Goal: Information Seeking & Learning: Learn about a topic

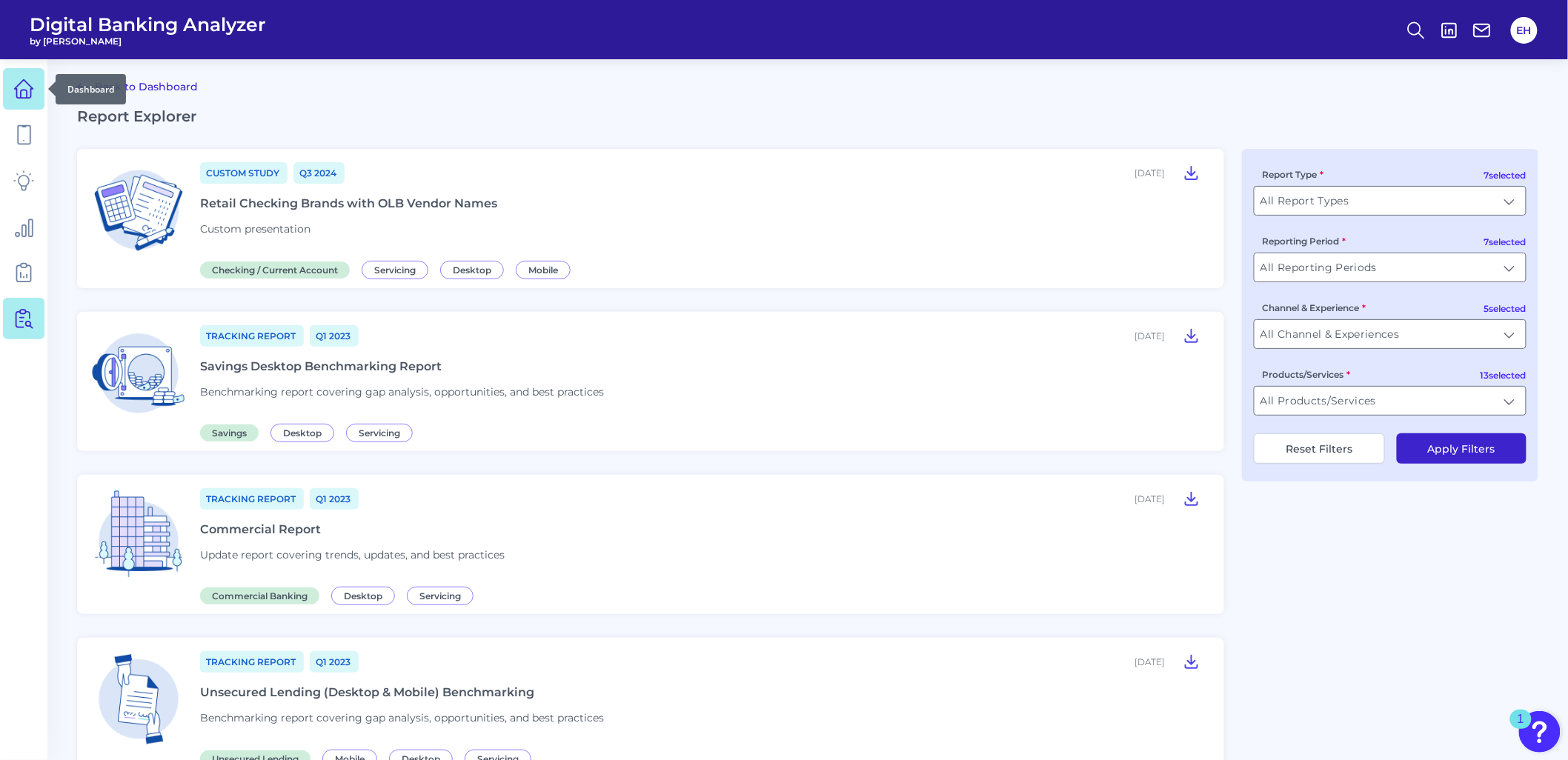
click at [17, 95] on icon at bounding box center [23, 89] width 21 height 21
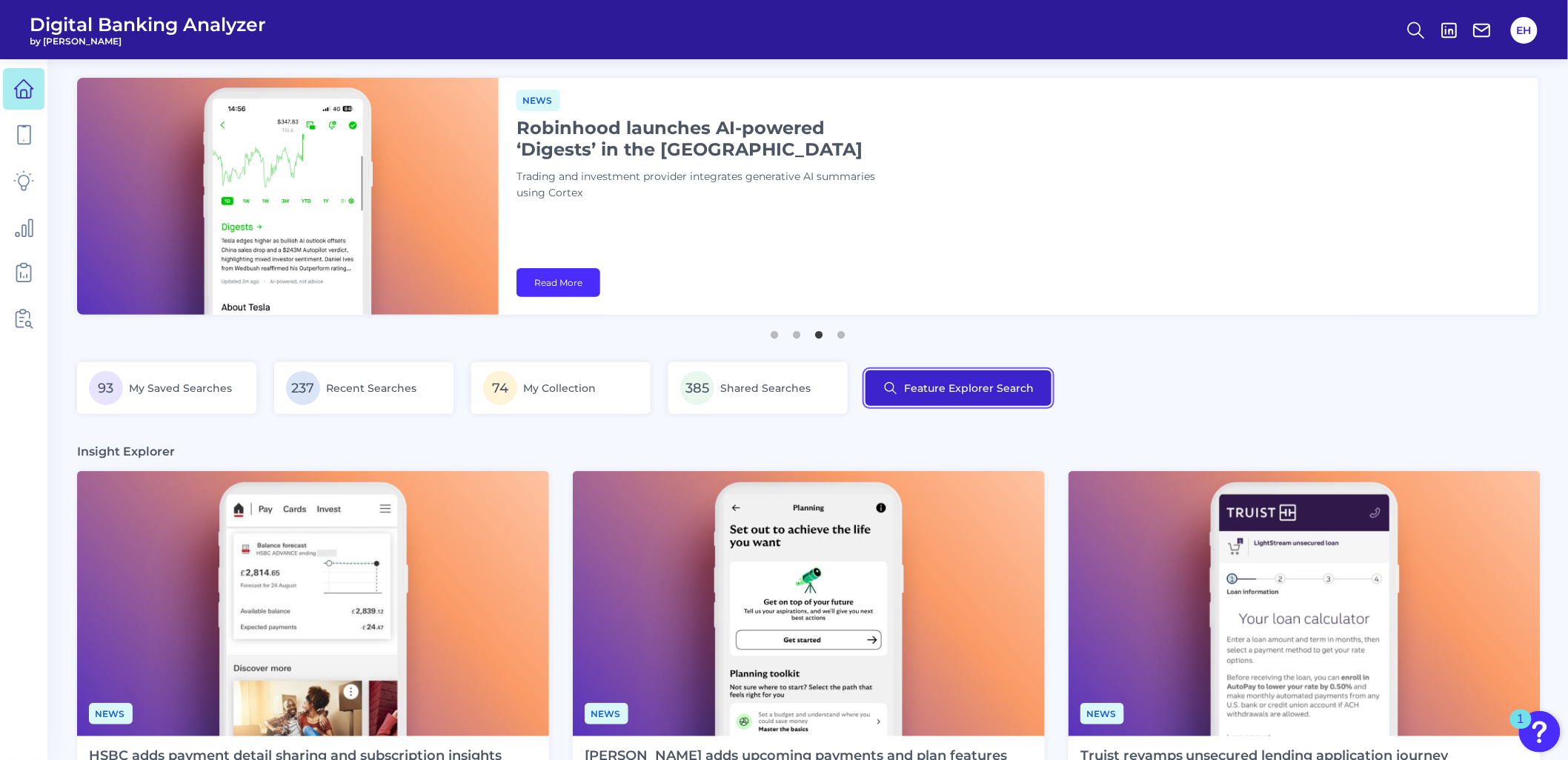
click at [916, 391] on button "Feature Explorer Search" at bounding box center [958, 388] width 186 height 35
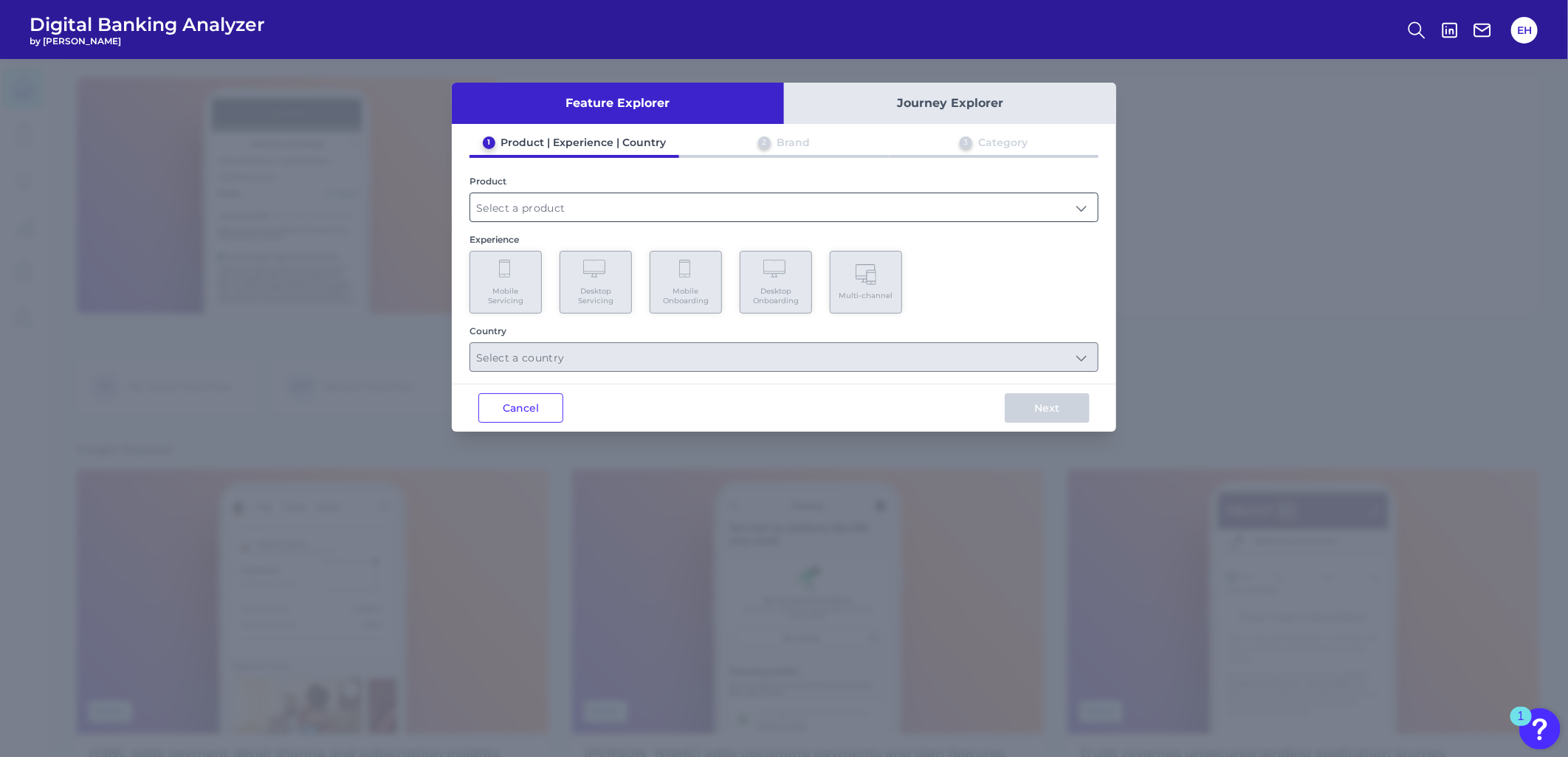
click at [557, 201] on input "text" at bounding box center [784, 207] width 628 height 28
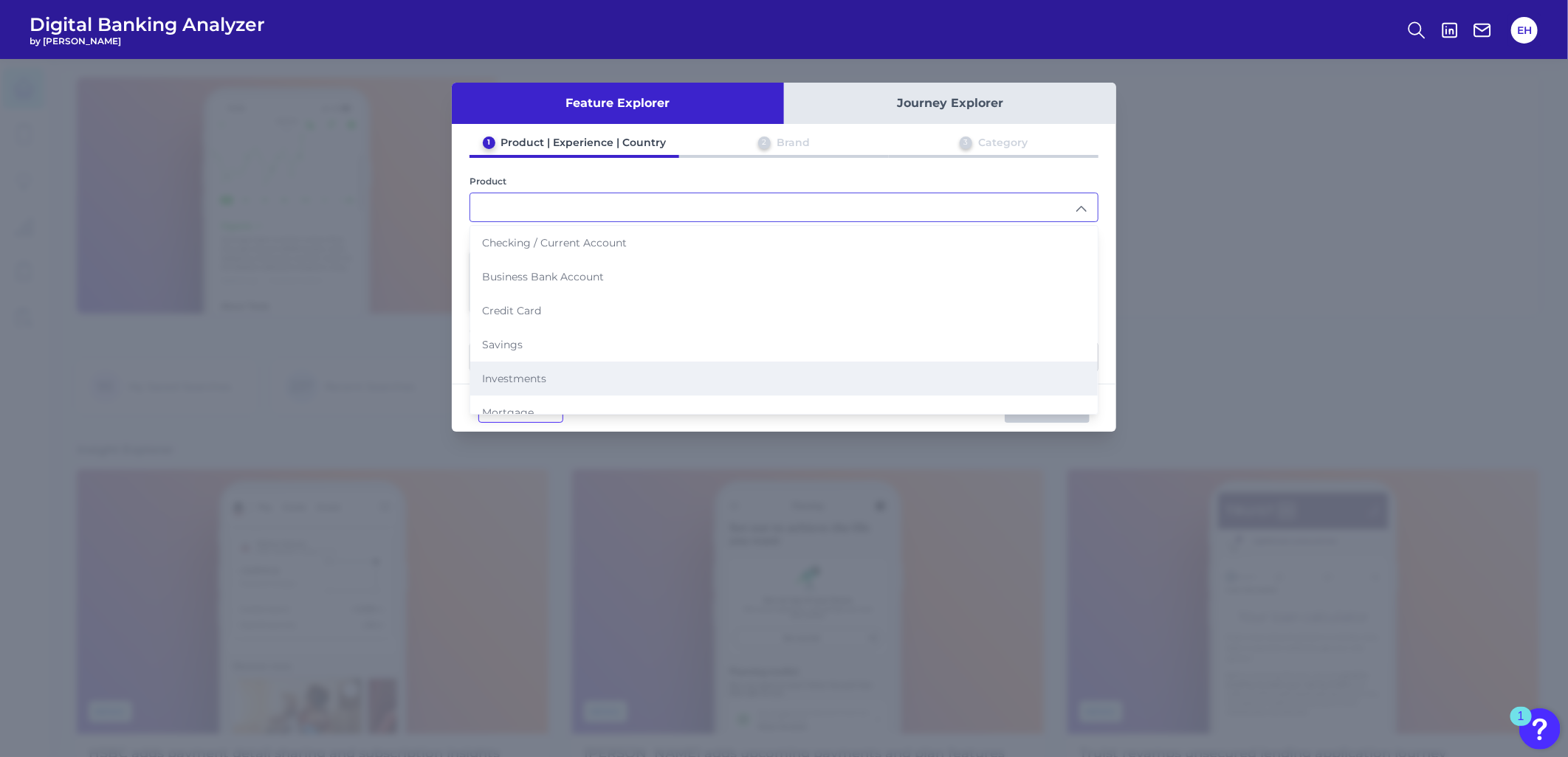
click at [570, 378] on li "Investments" at bounding box center [784, 378] width 628 height 34
type input "Investments"
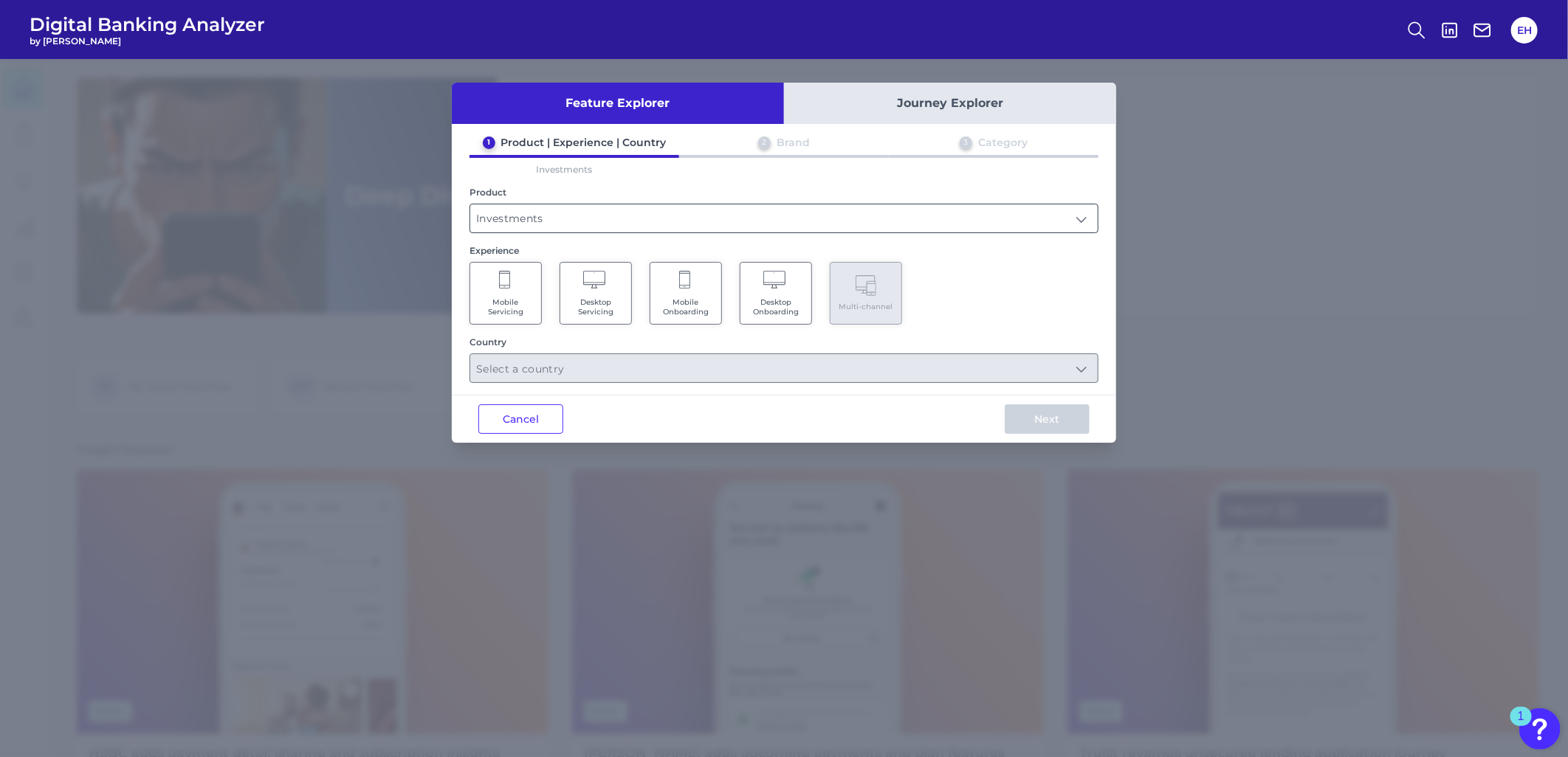
click at [540, 216] on input "Investments" at bounding box center [784, 218] width 628 height 28
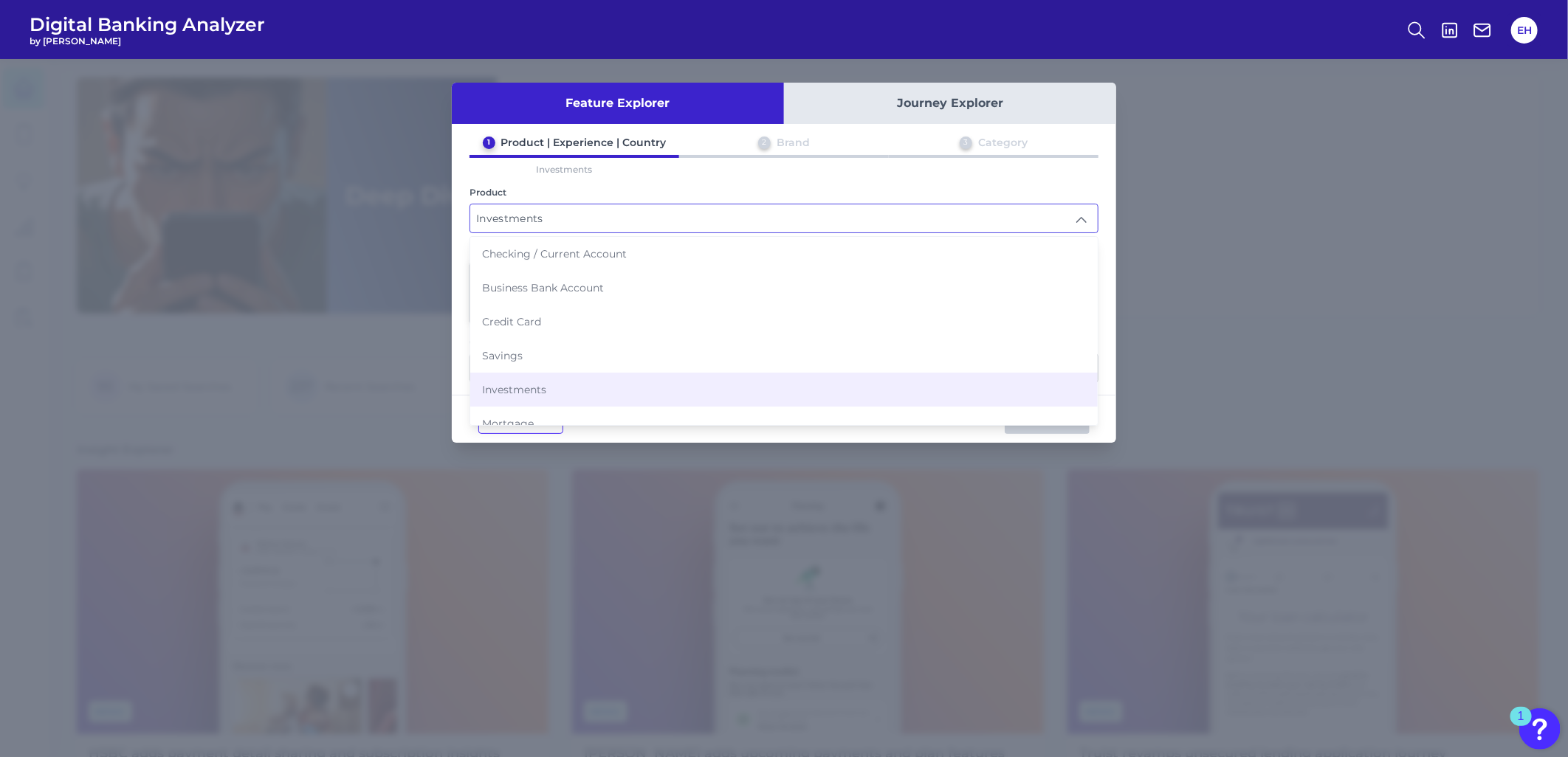
click at [574, 187] on div "Product" at bounding box center [784, 192] width 628 height 11
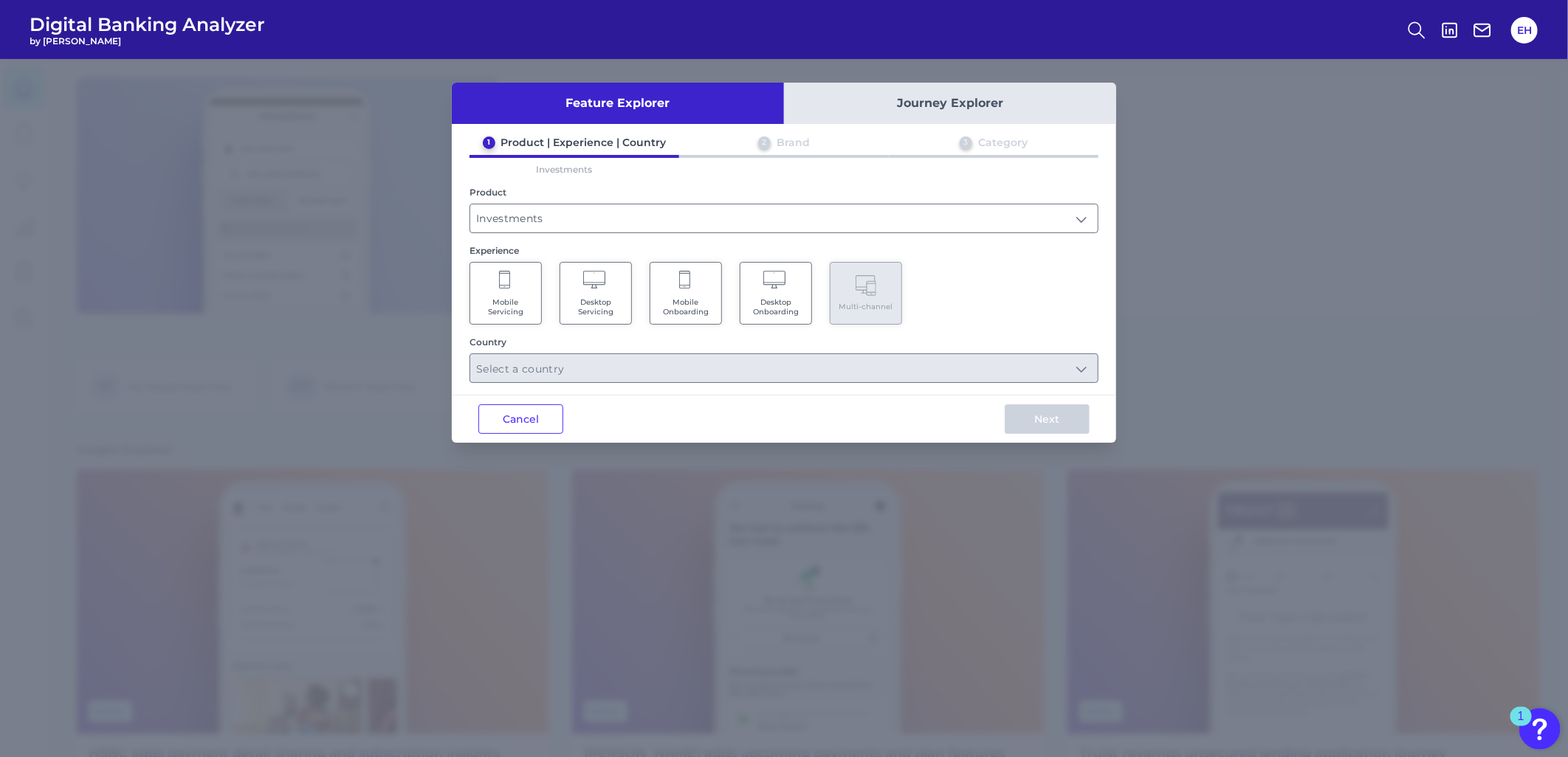
click at [658, 292] on Onboarding "Mobile Onboarding" at bounding box center [685, 293] width 72 height 63
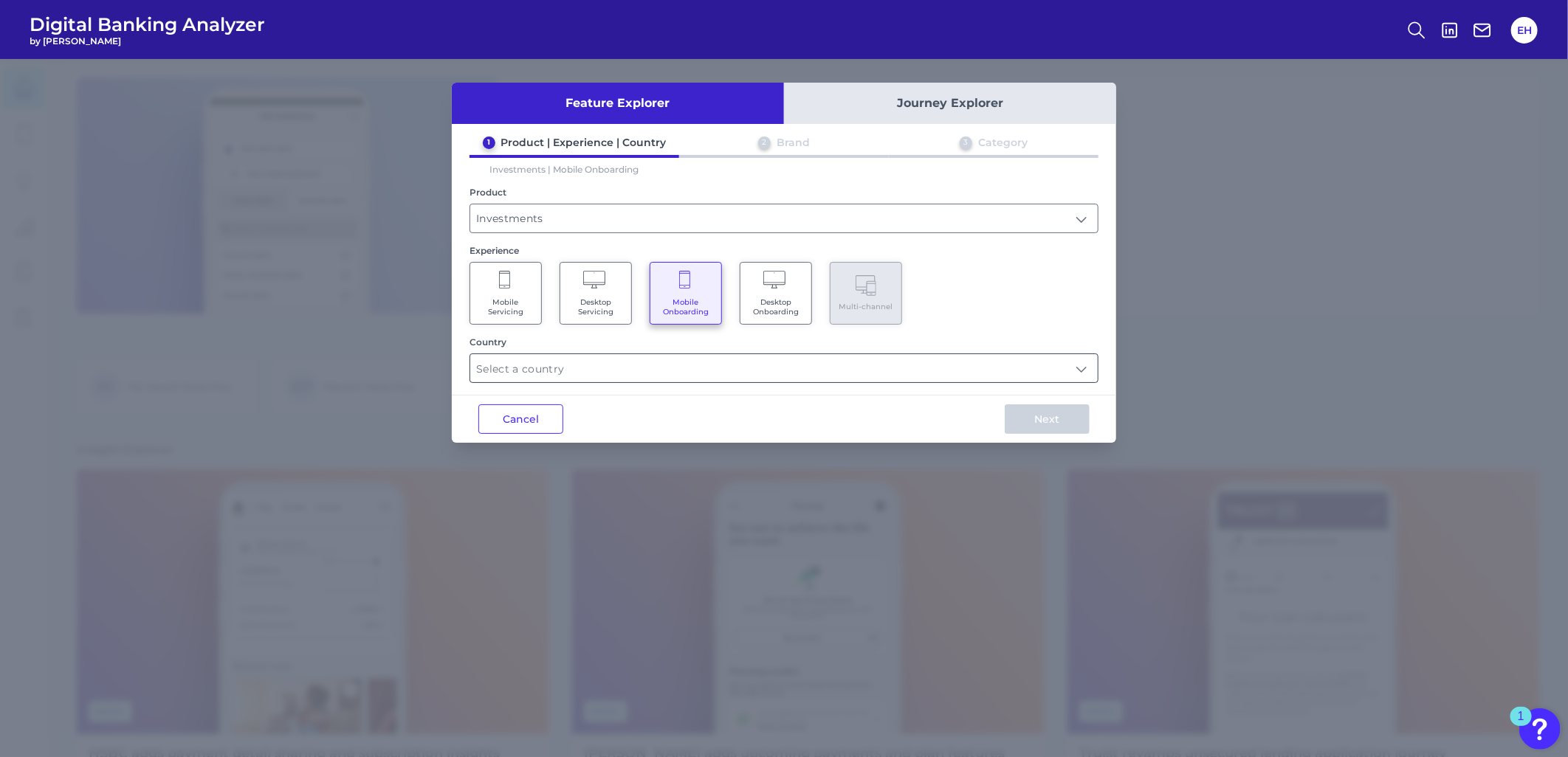
click at [614, 373] on input "text" at bounding box center [784, 368] width 628 height 28
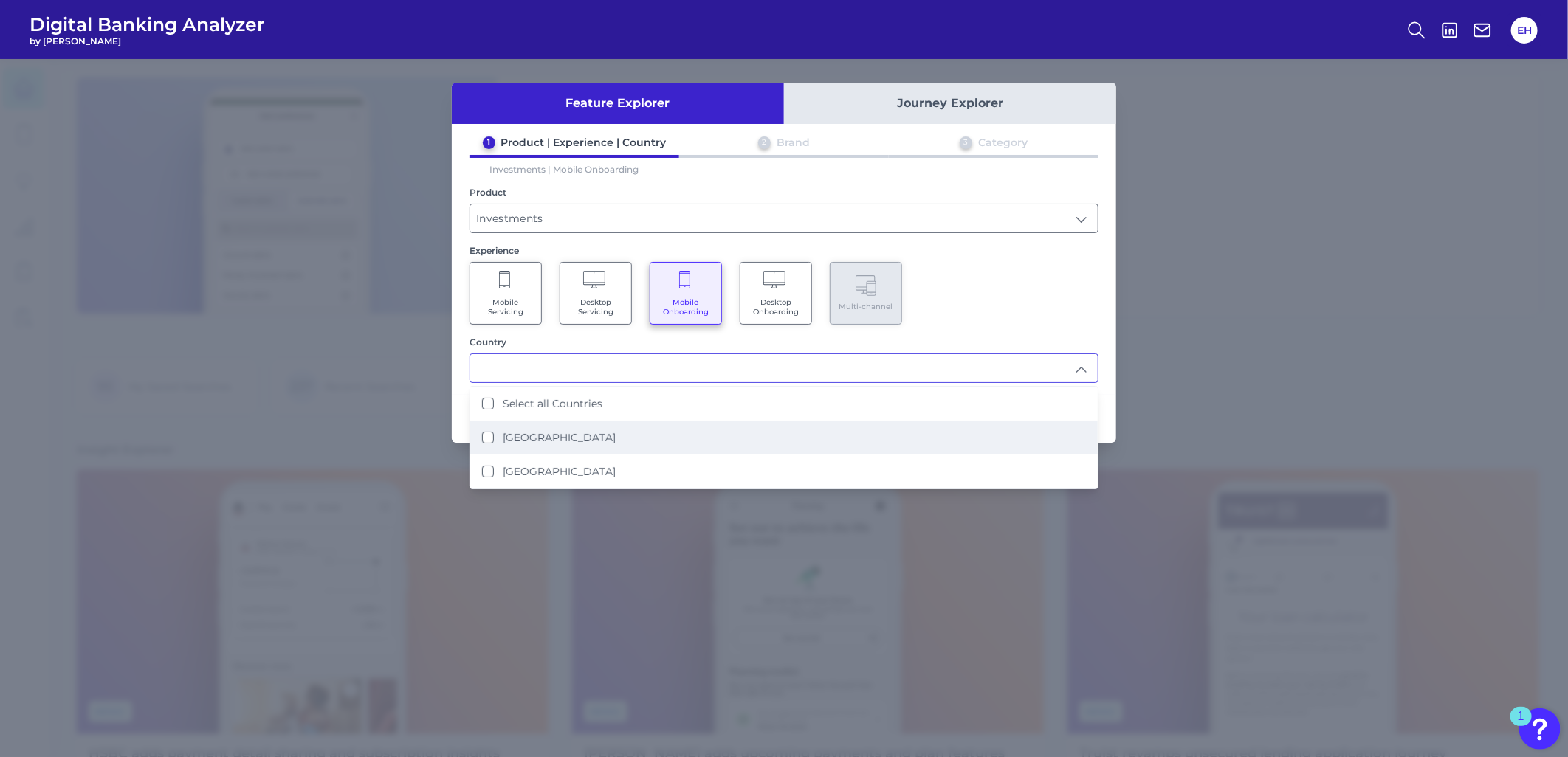
click at [585, 446] on li "[GEOGRAPHIC_DATA]" at bounding box center [784, 437] width 628 height 34
type input "[GEOGRAPHIC_DATA]"
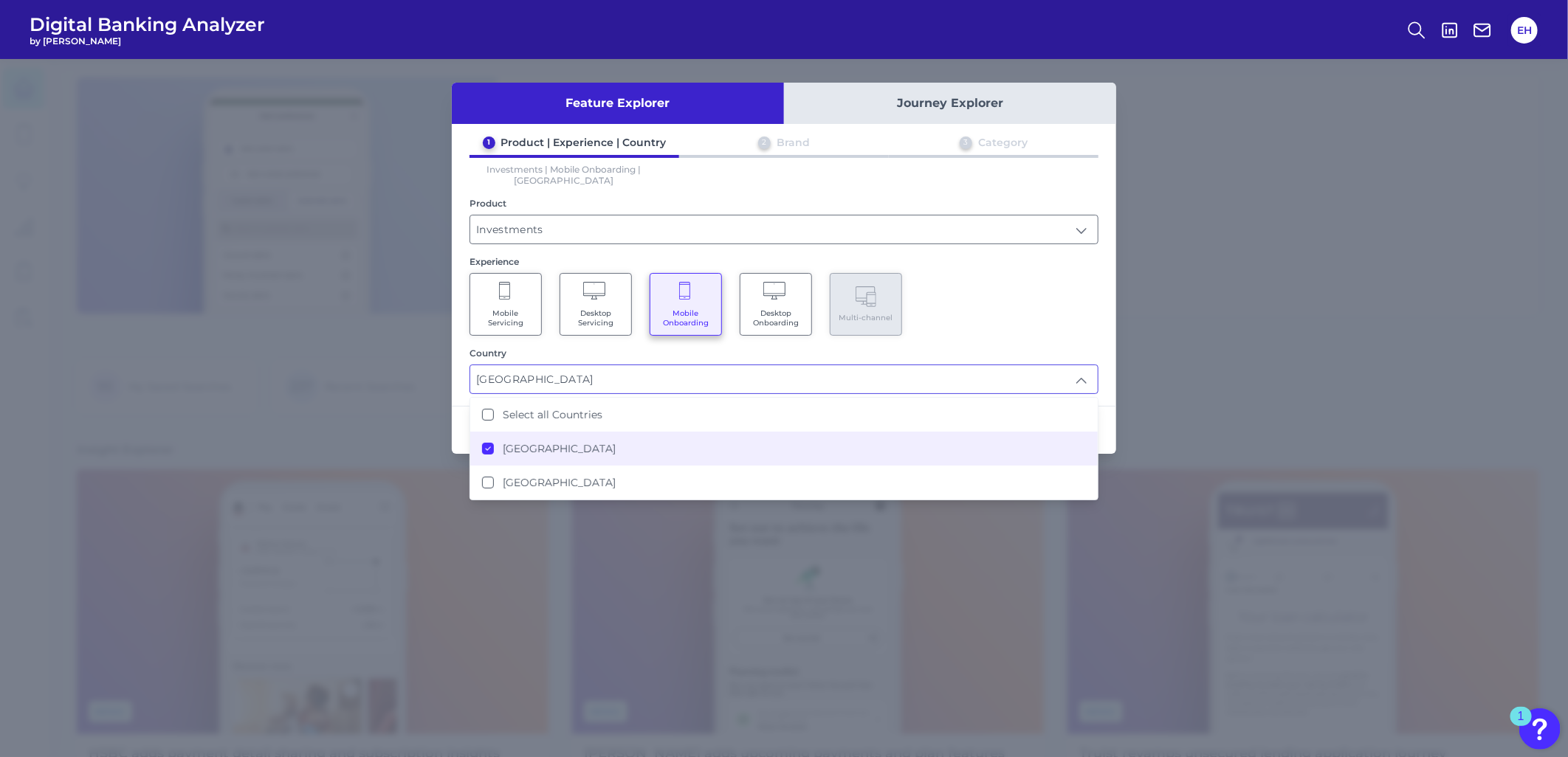
click at [985, 274] on div "Mobile Servicing Desktop Servicing Mobile Onboarding Desktop Onboarding Multi-c…" at bounding box center [784, 304] width 628 height 63
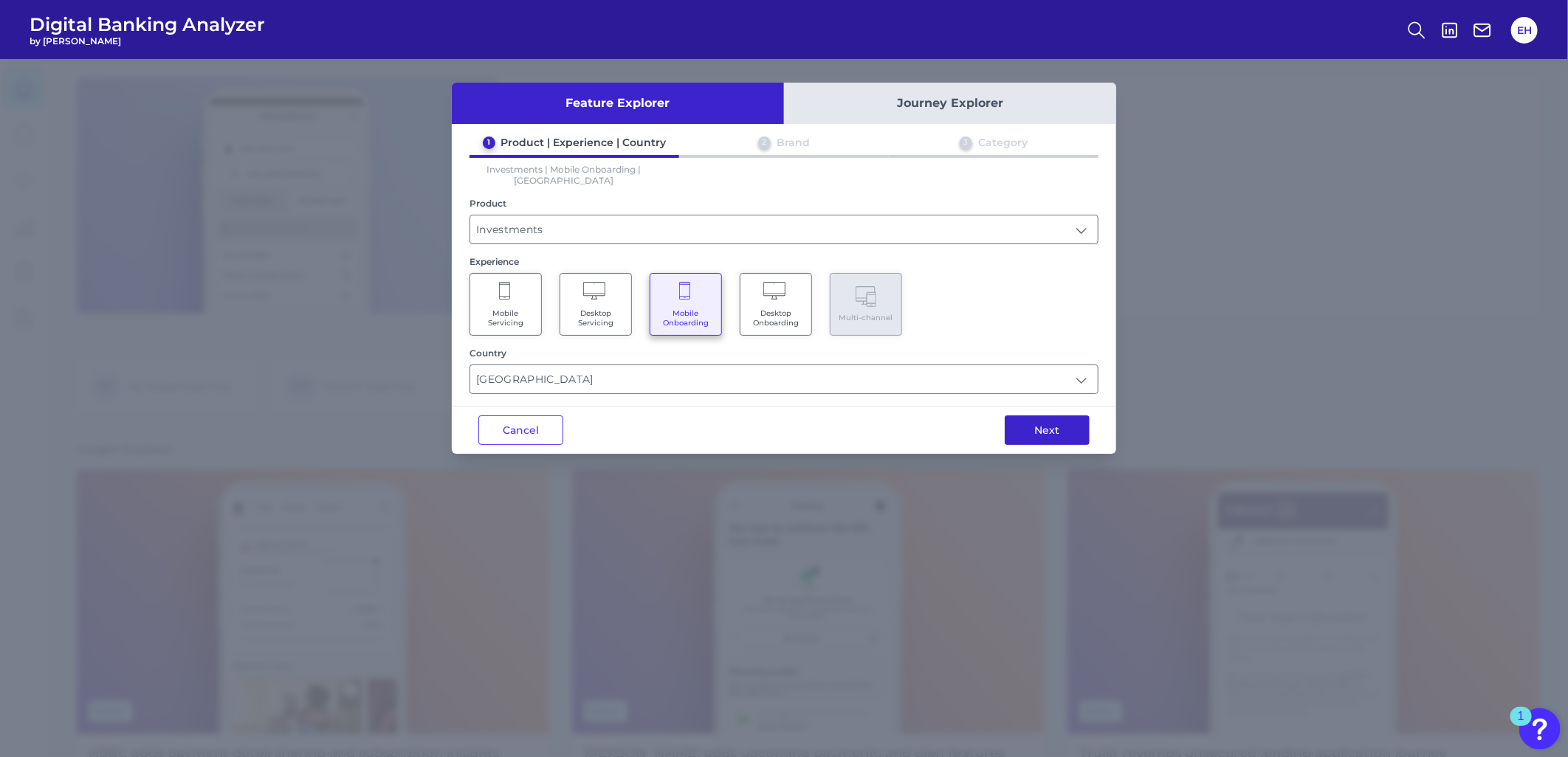
click at [1040, 416] on button "Next" at bounding box center [1046, 430] width 84 height 29
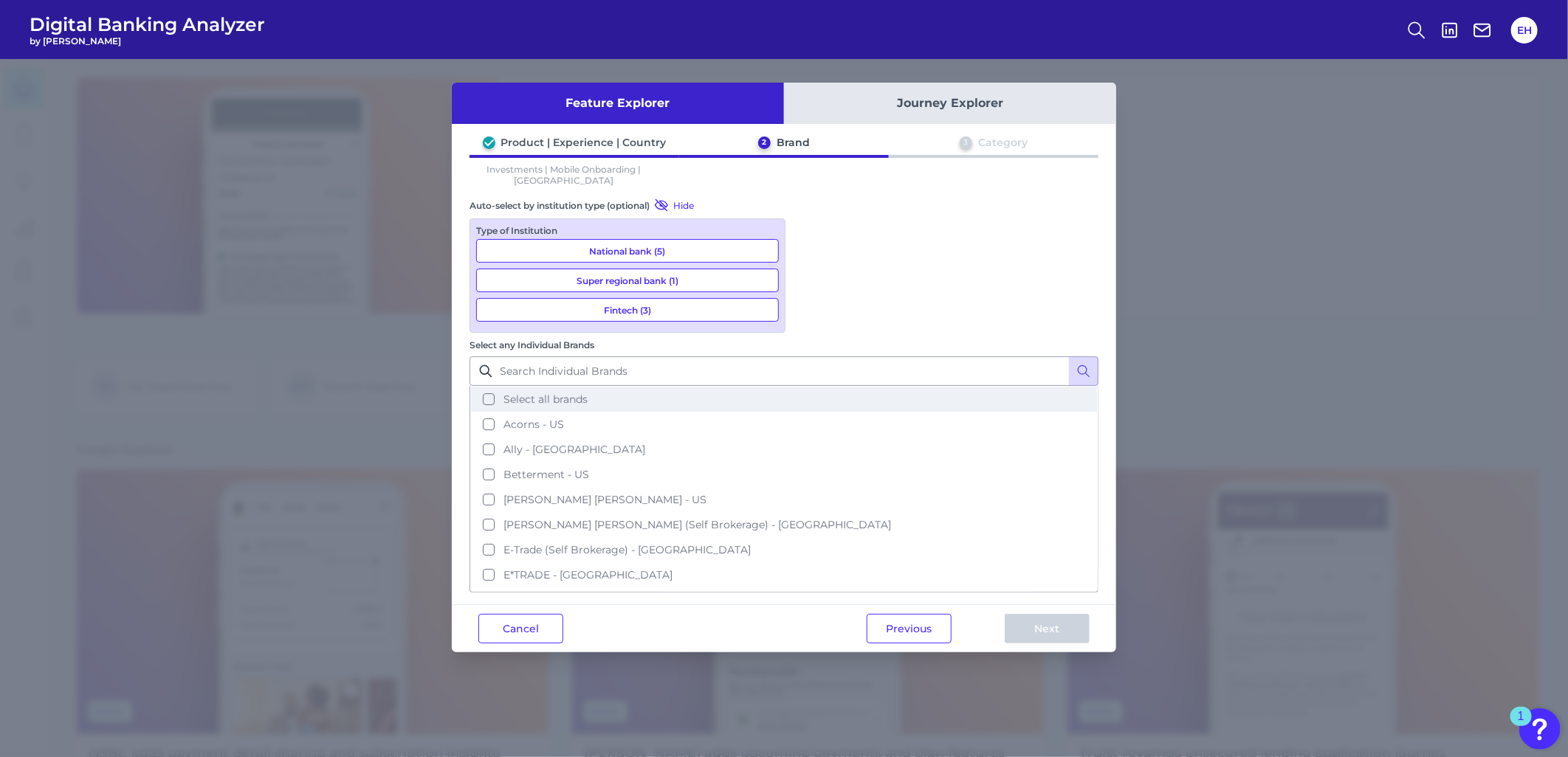
click at [588, 392] on span "Select all brands" at bounding box center [546, 398] width 84 height 13
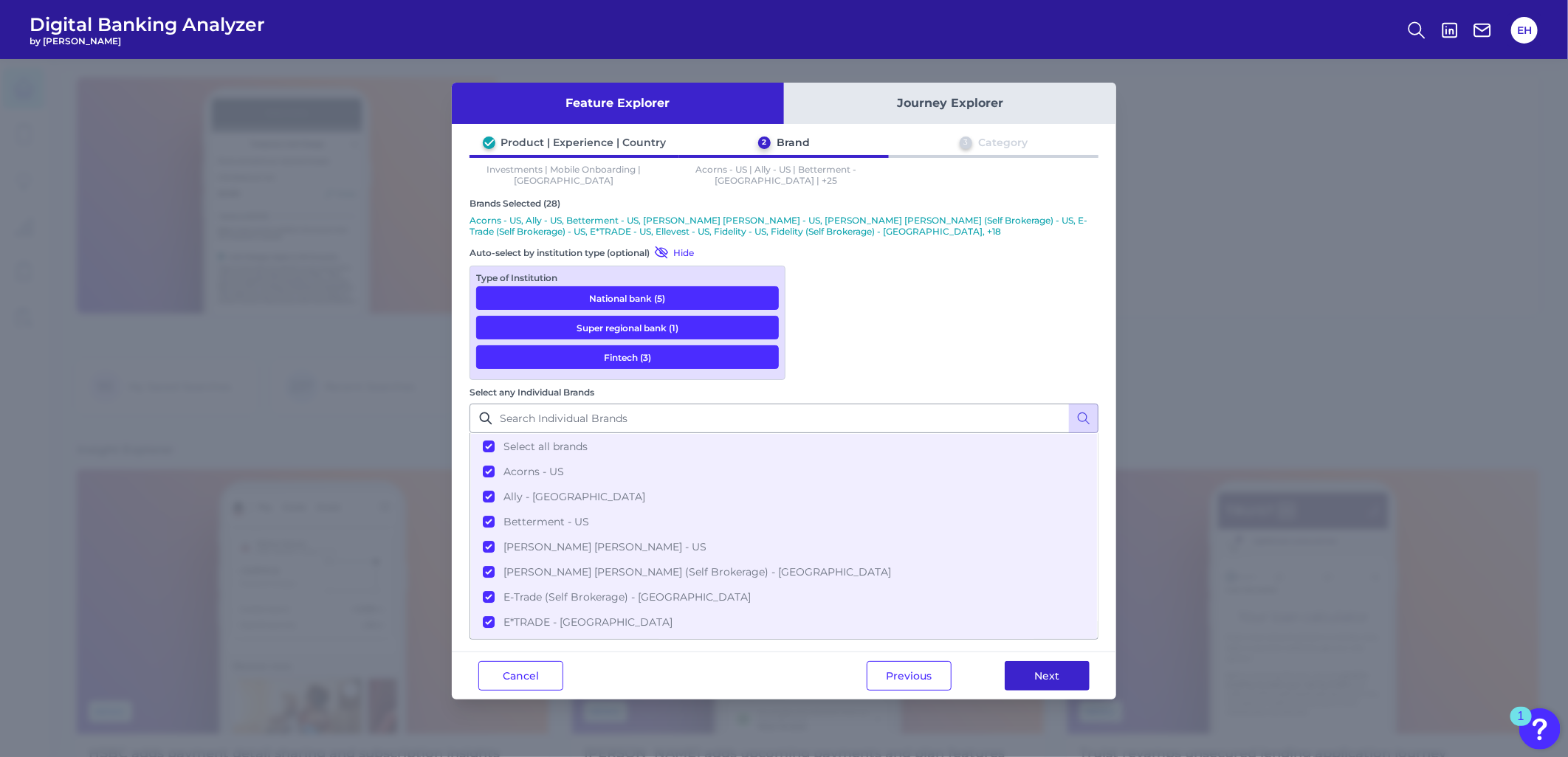
click at [1052, 661] on button "Next" at bounding box center [1046, 676] width 84 height 29
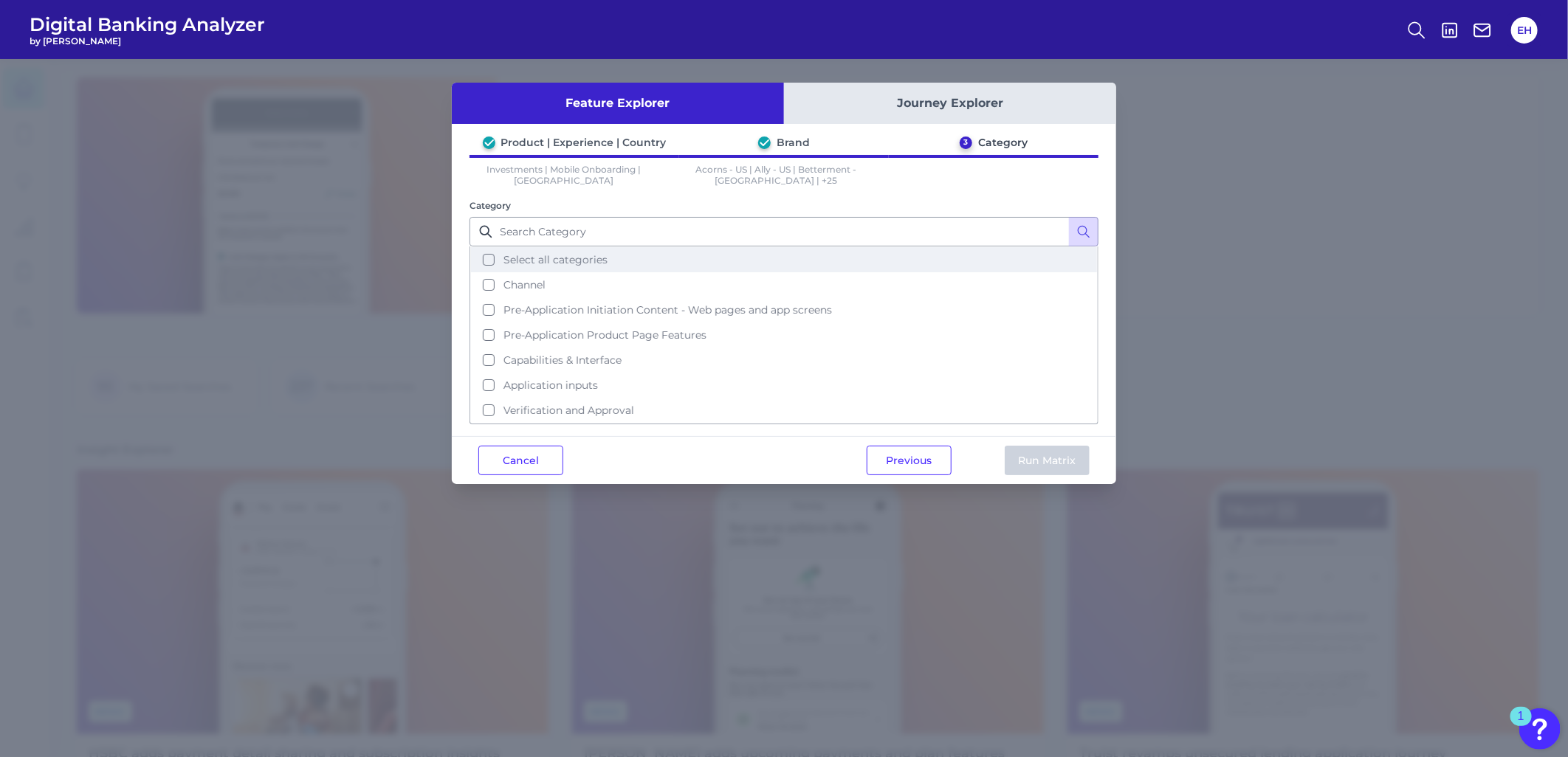
click at [561, 265] on span "Select all categories" at bounding box center [555, 260] width 104 height 13
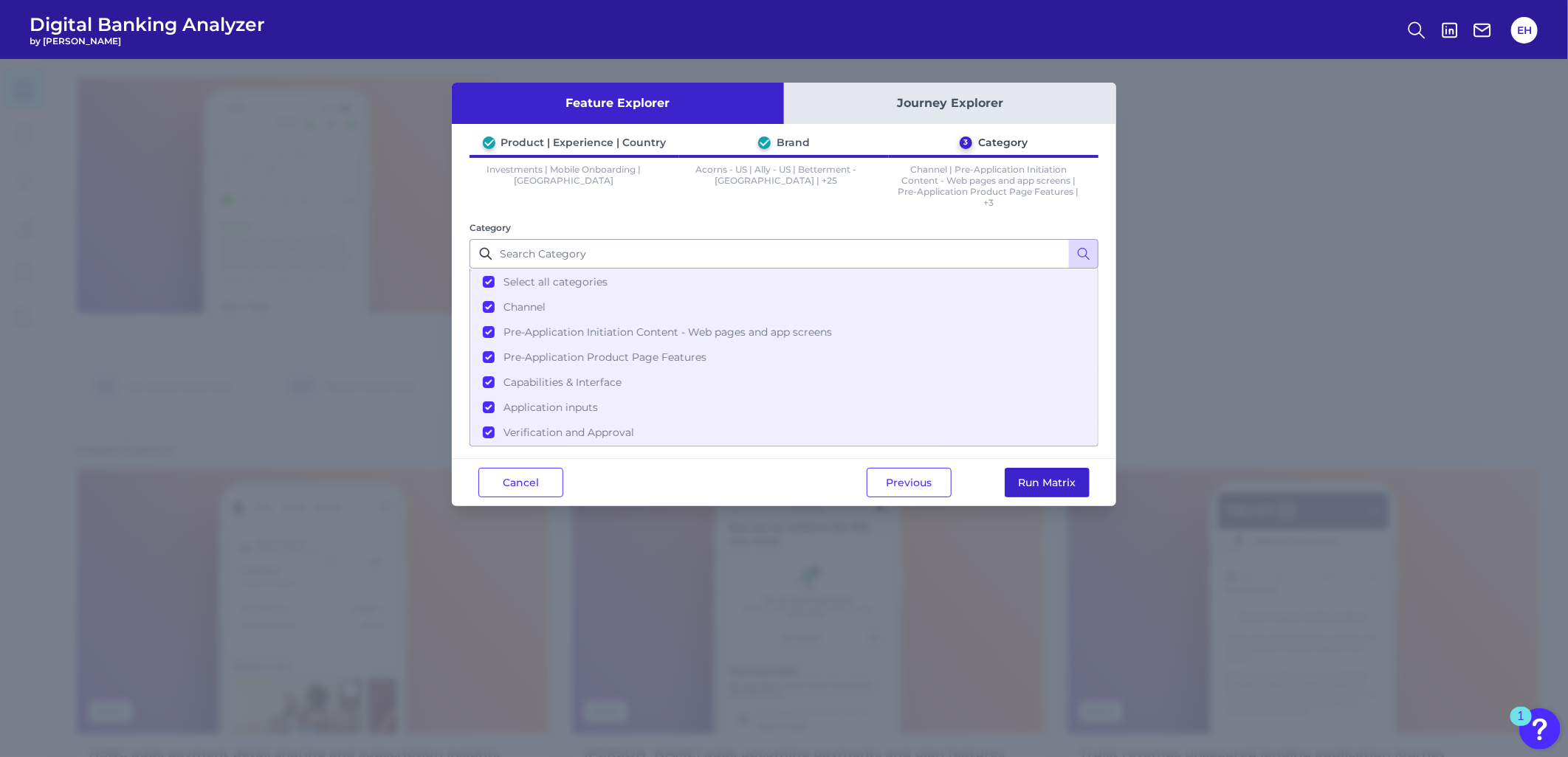
click at [1040, 470] on button "Run Matrix" at bounding box center [1046, 483] width 84 height 29
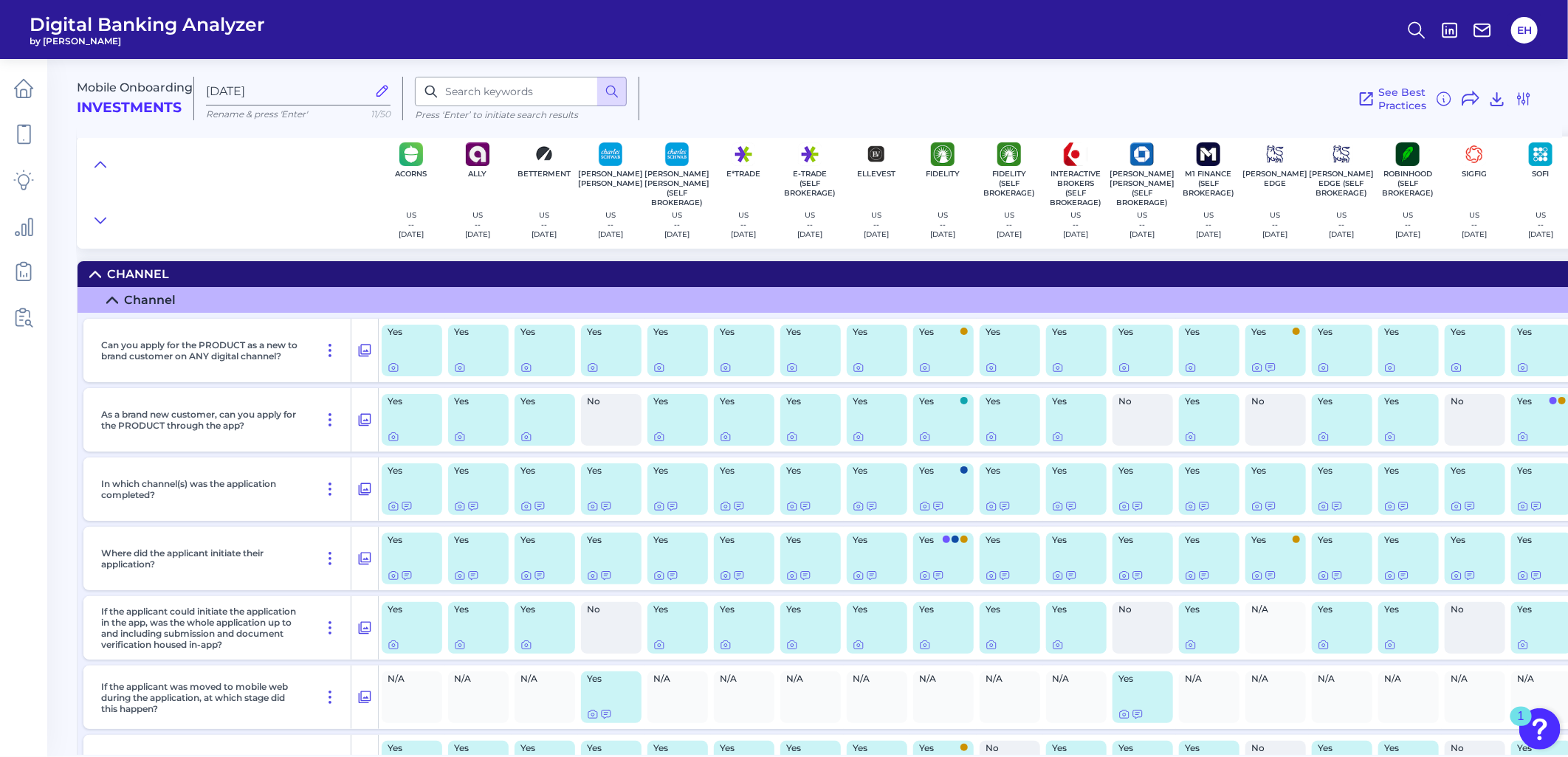
drag, startPoint x: 100, startPoint y: 158, endPoint x: 118, endPoint y: 165, distance: 19.3
click at [100, 158] on icon at bounding box center [101, 164] width 12 height 15
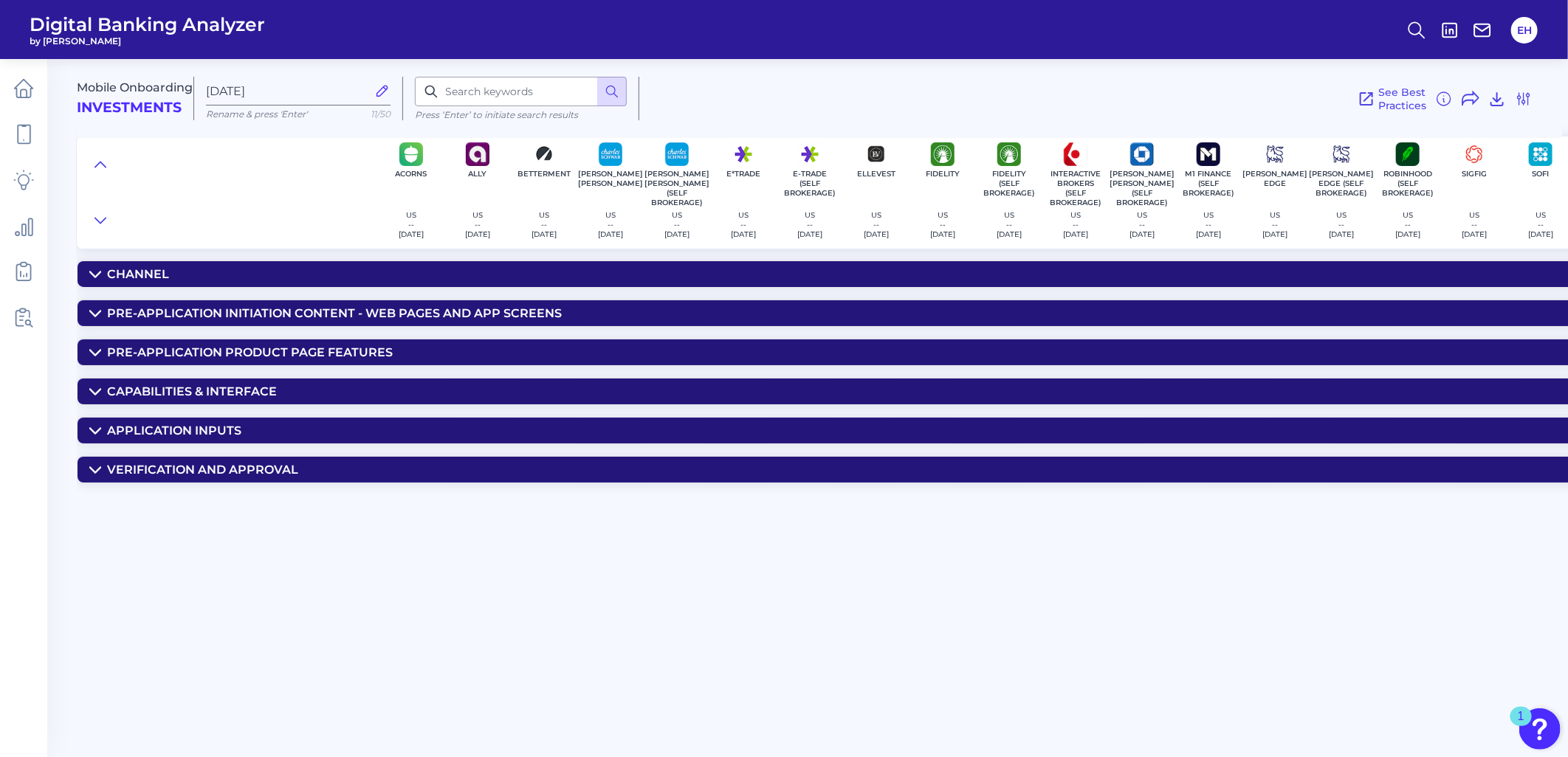
click at [128, 269] on div "Channel" at bounding box center [138, 274] width 62 height 14
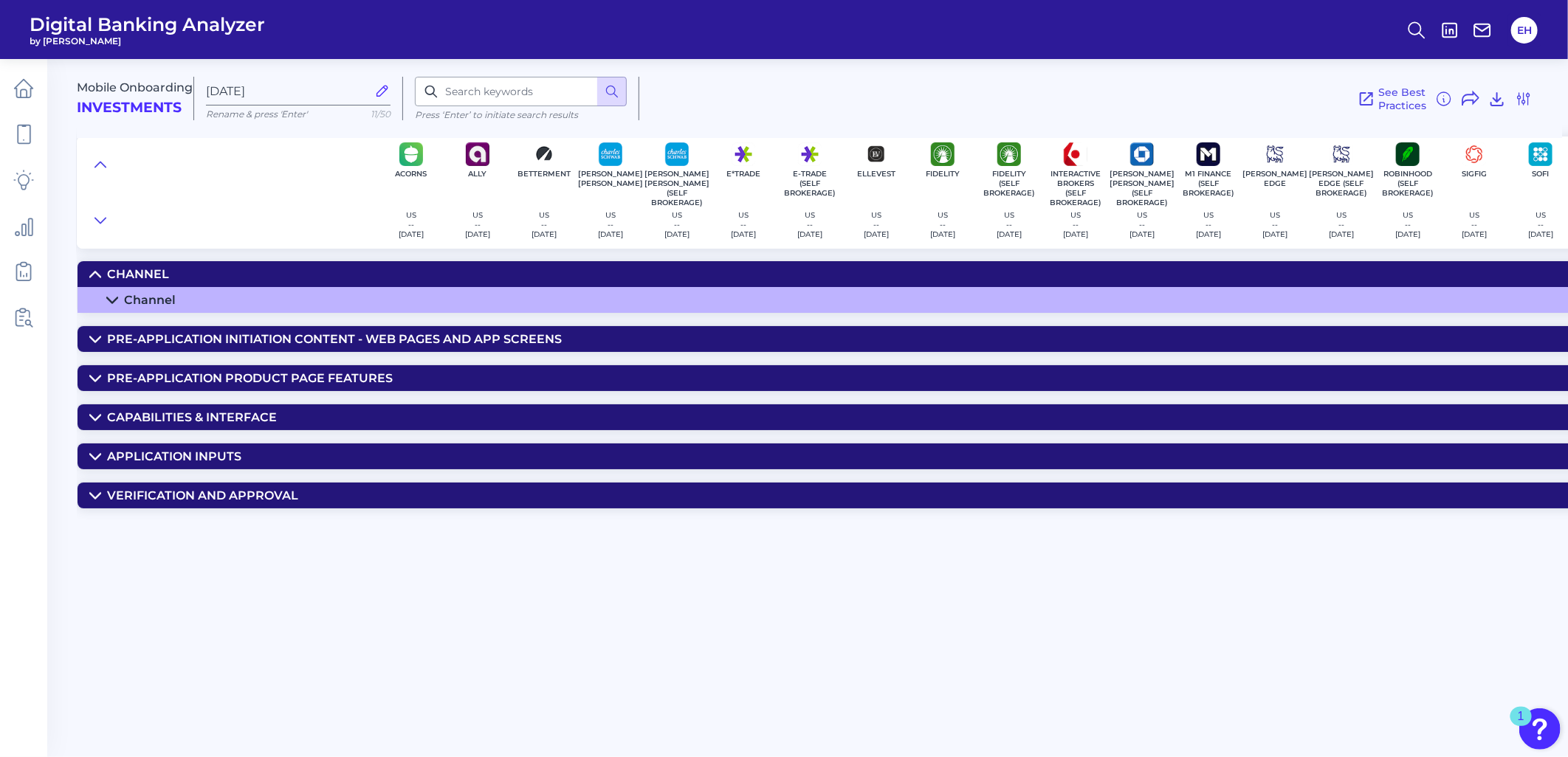
click at [134, 294] on div "Channel" at bounding box center [150, 300] width 52 height 14
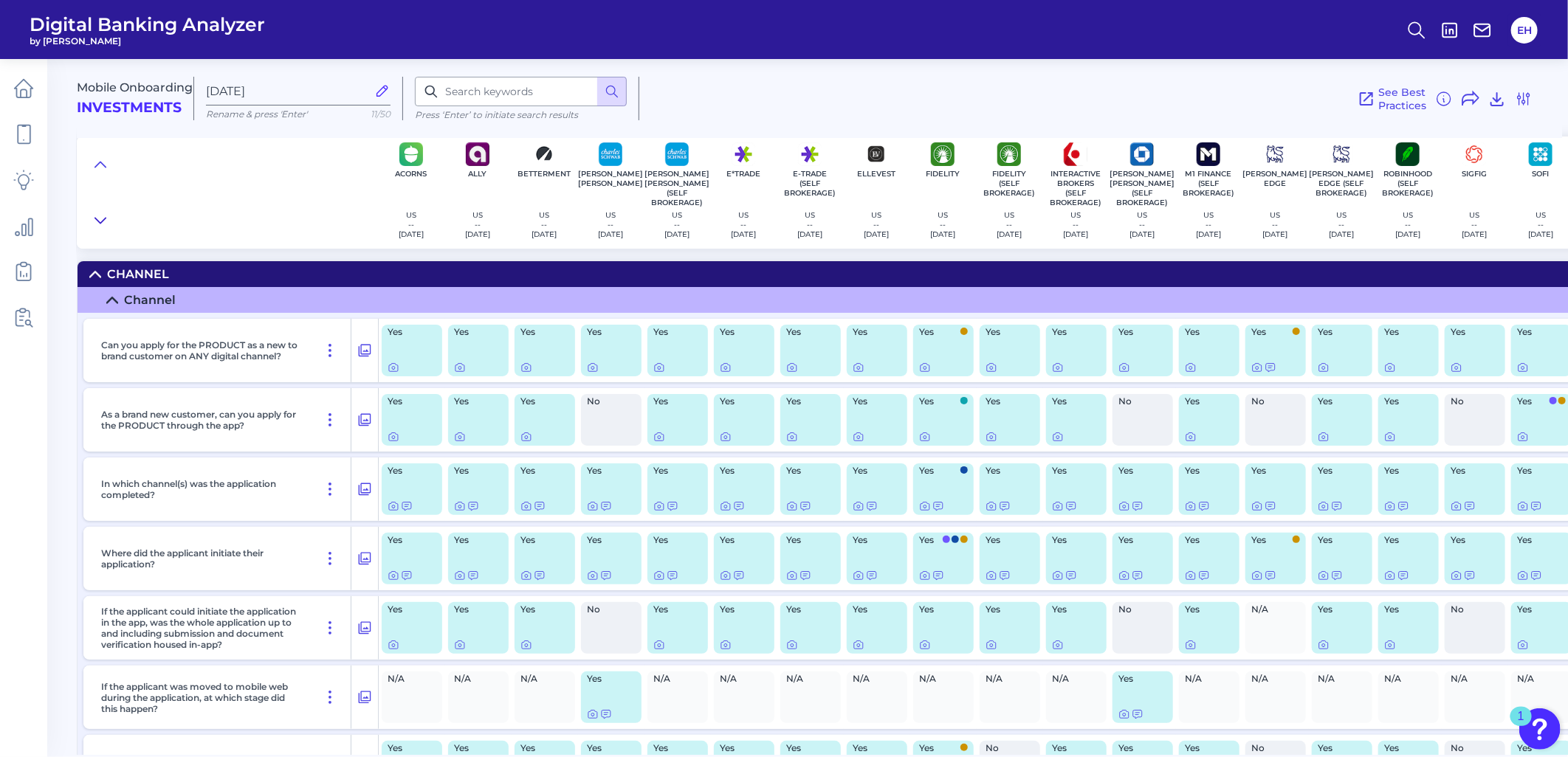
click at [107, 220] on button at bounding box center [100, 221] width 23 height 21
click at [389, 367] on icon at bounding box center [393, 368] width 12 height 12
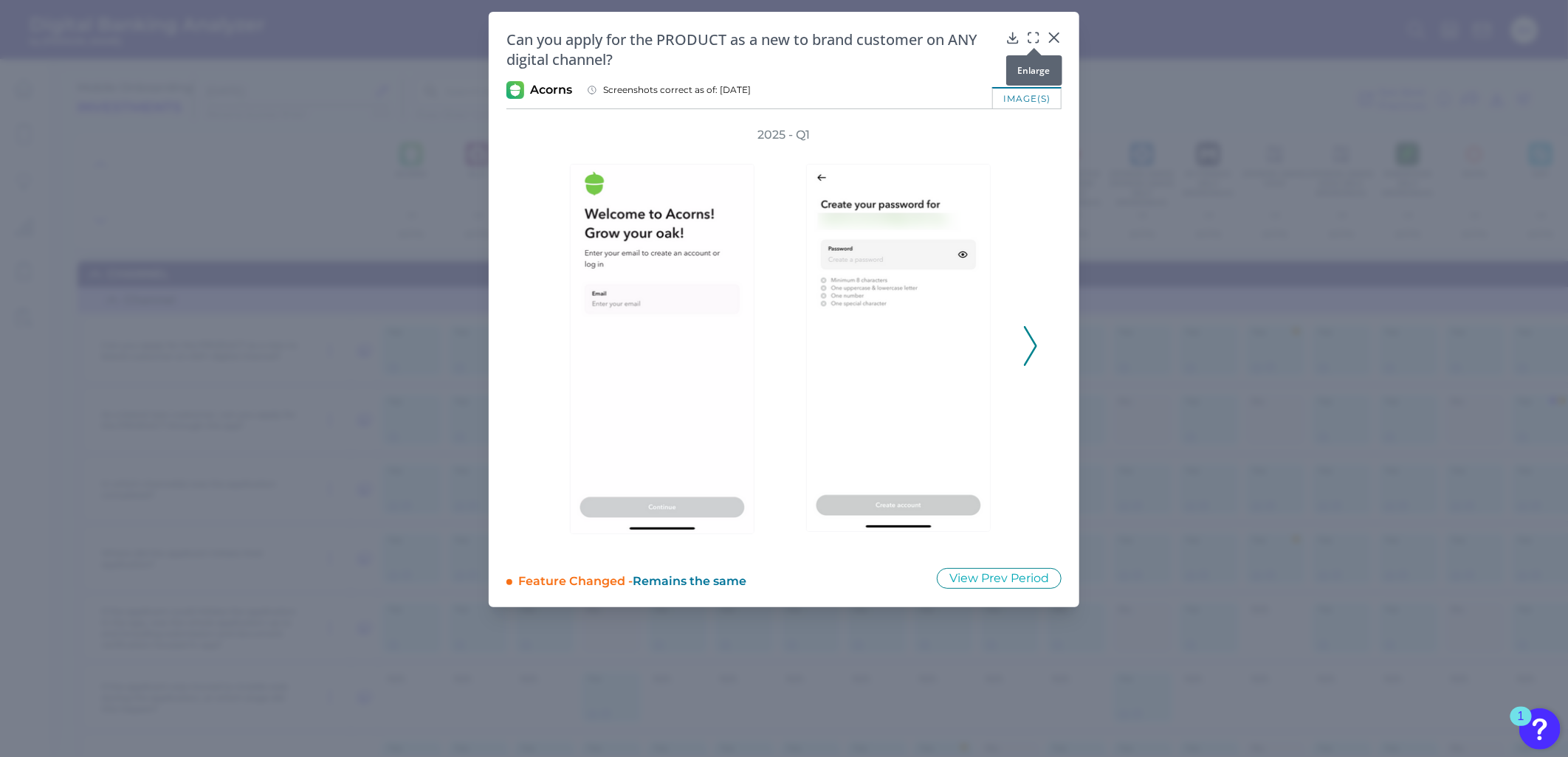
click at [1034, 41] on div at bounding box center [1034, 47] width 15 height 15
click at [1034, 35] on icon at bounding box center [1033, 37] width 15 height 15
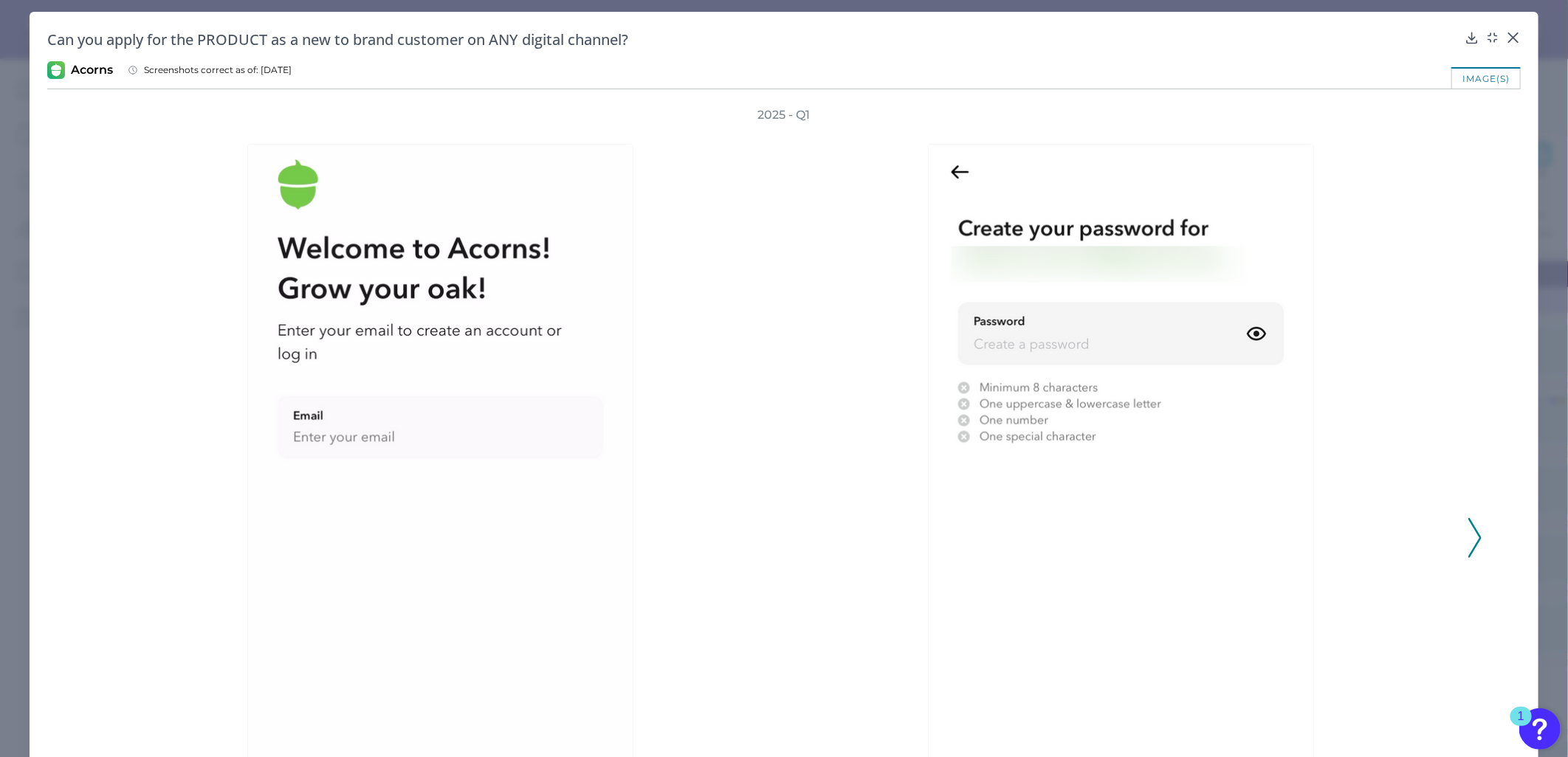
click at [1468, 542] on icon at bounding box center [1474, 538] width 13 height 40
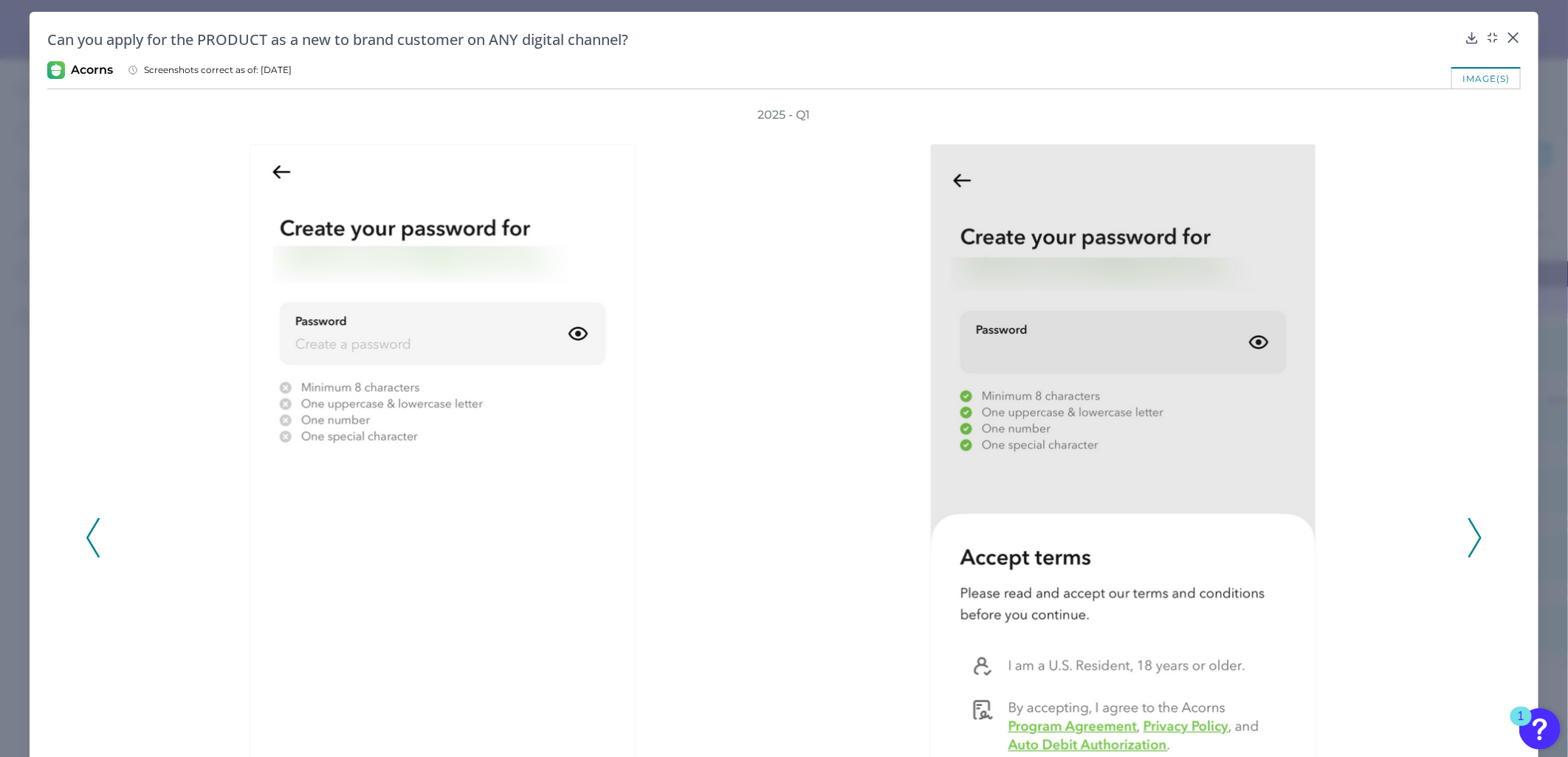
click at [1468, 542] on icon at bounding box center [1474, 538] width 13 height 40
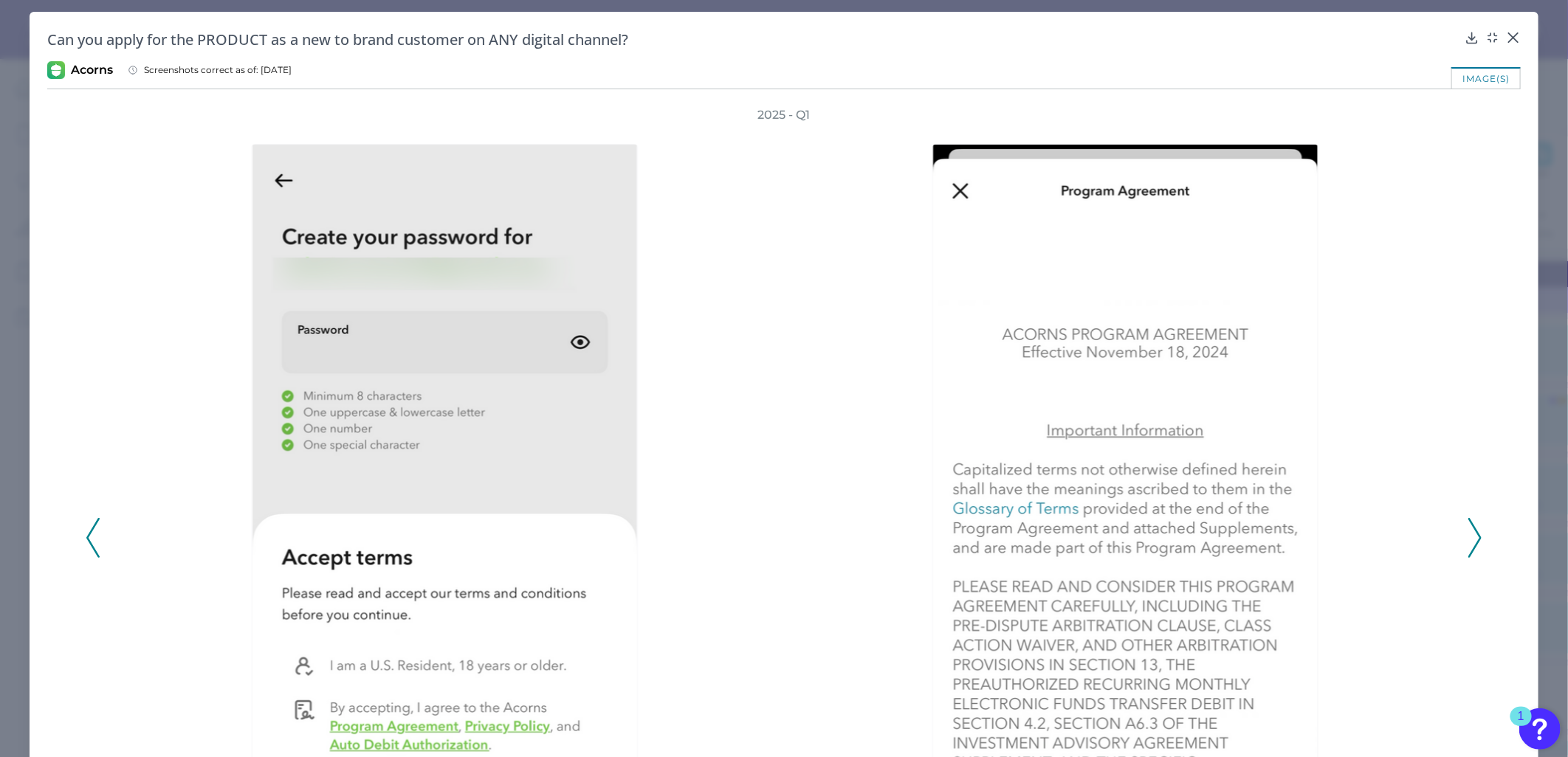
click at [1468, 542] on icon at bounding box center [1474, 538] width 13 height 40
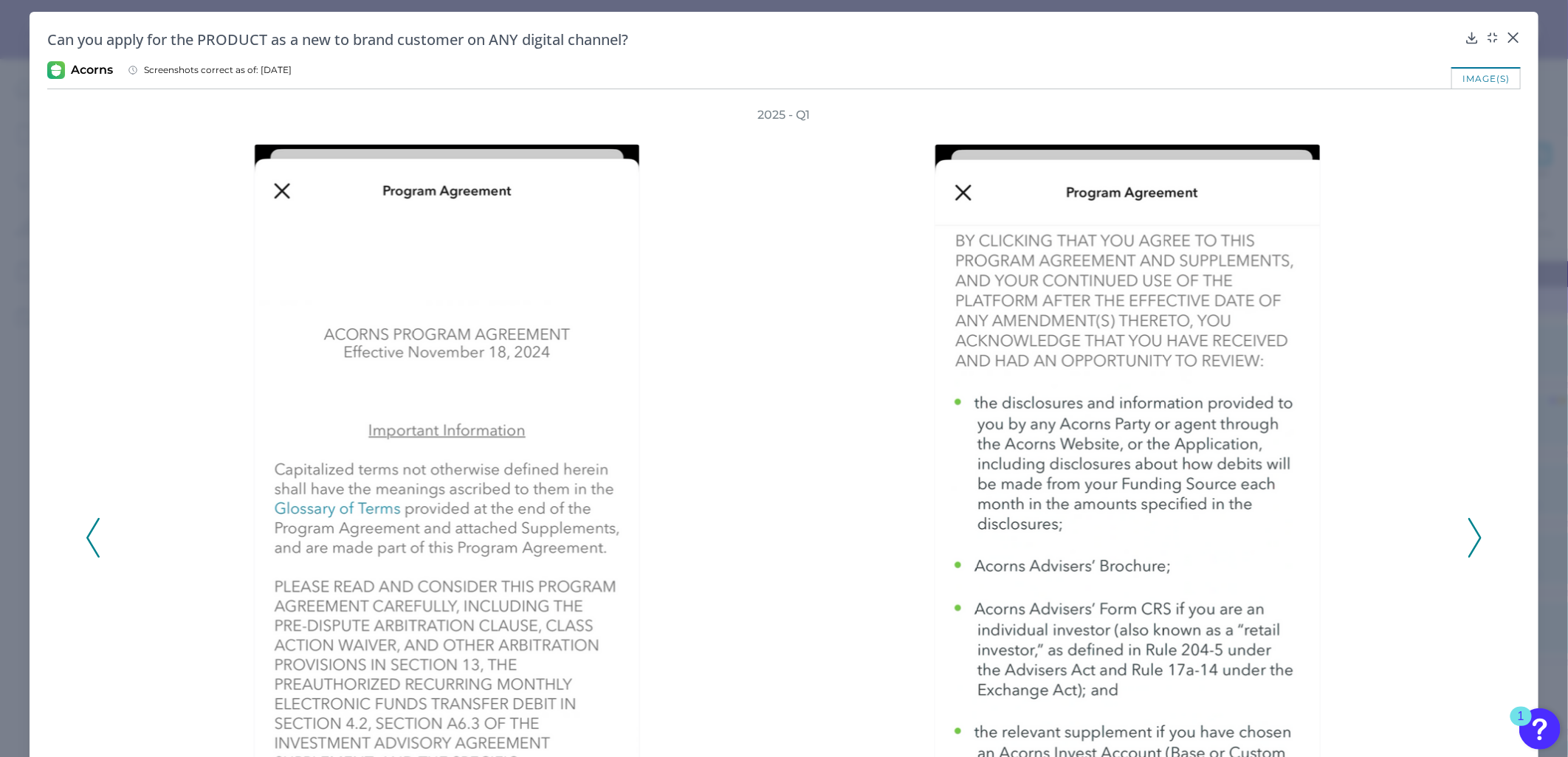
click at [1468, 542] on icon at bounding box center [1474, 538] width 13 height 40
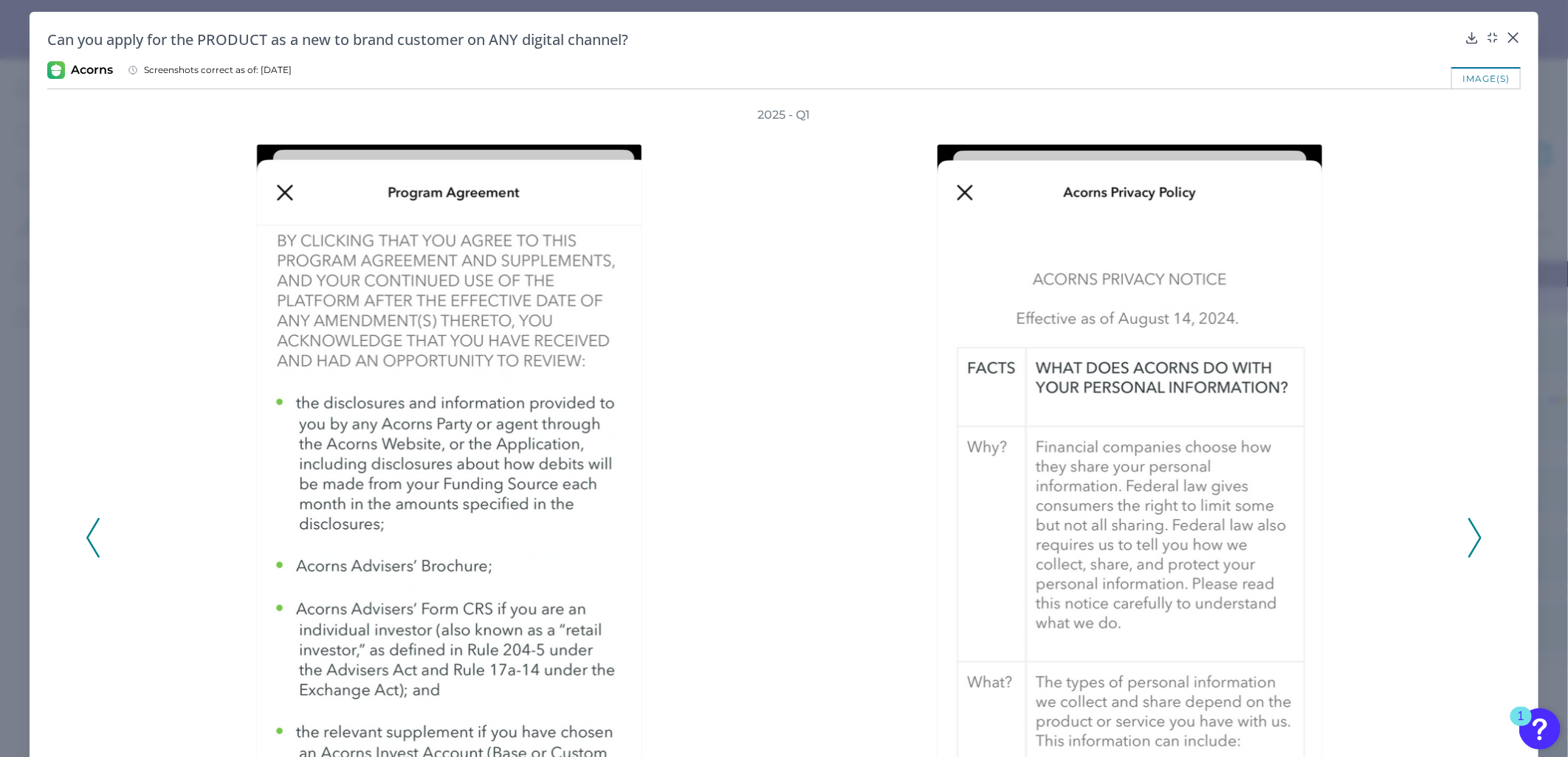
click at [1468, 542] on icon at bounding box center [1474, 538] width 13 height 40
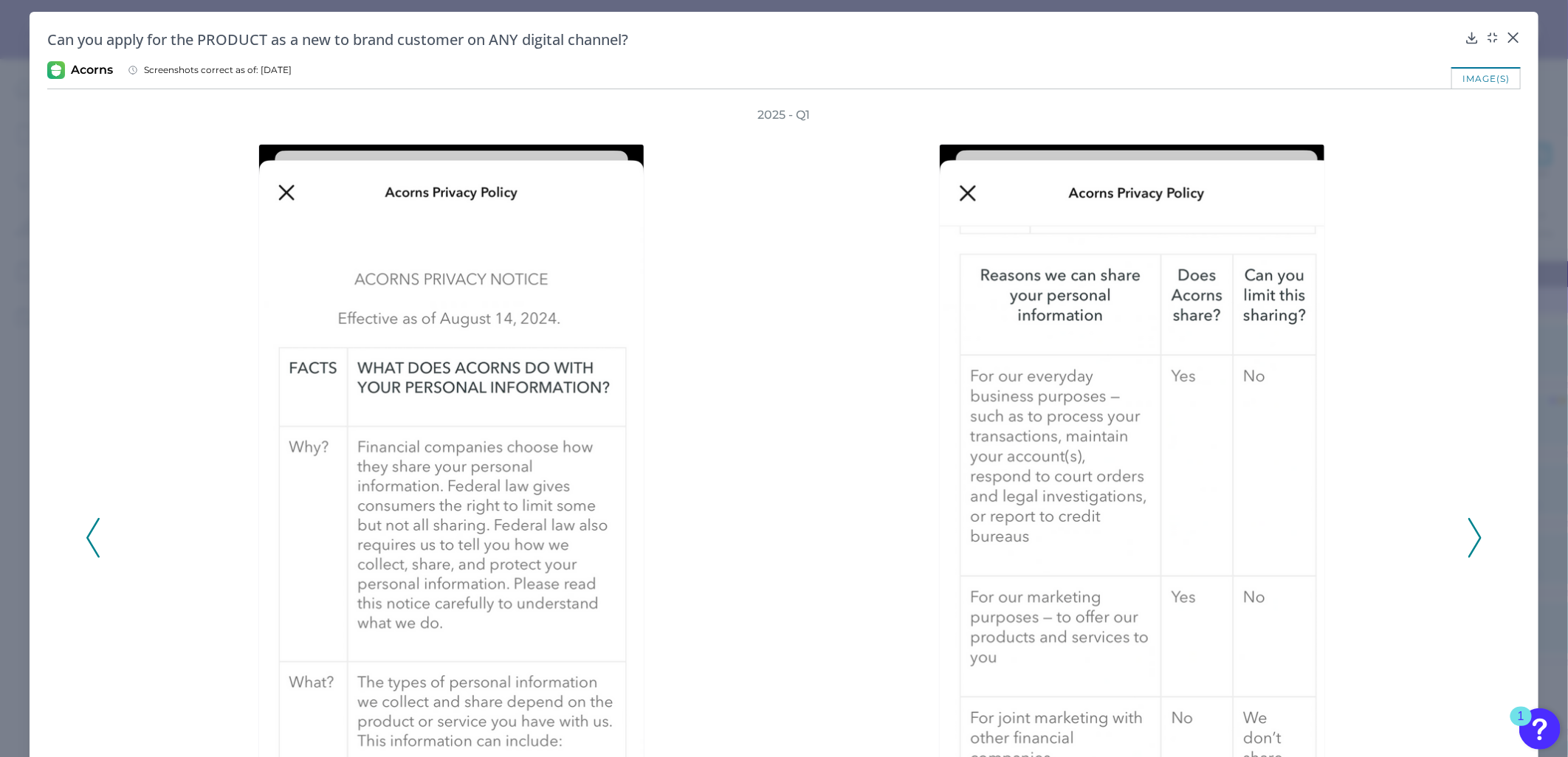
click at [1471, 530] on polyline at bounding box center [1474, 539] width 11 height 38
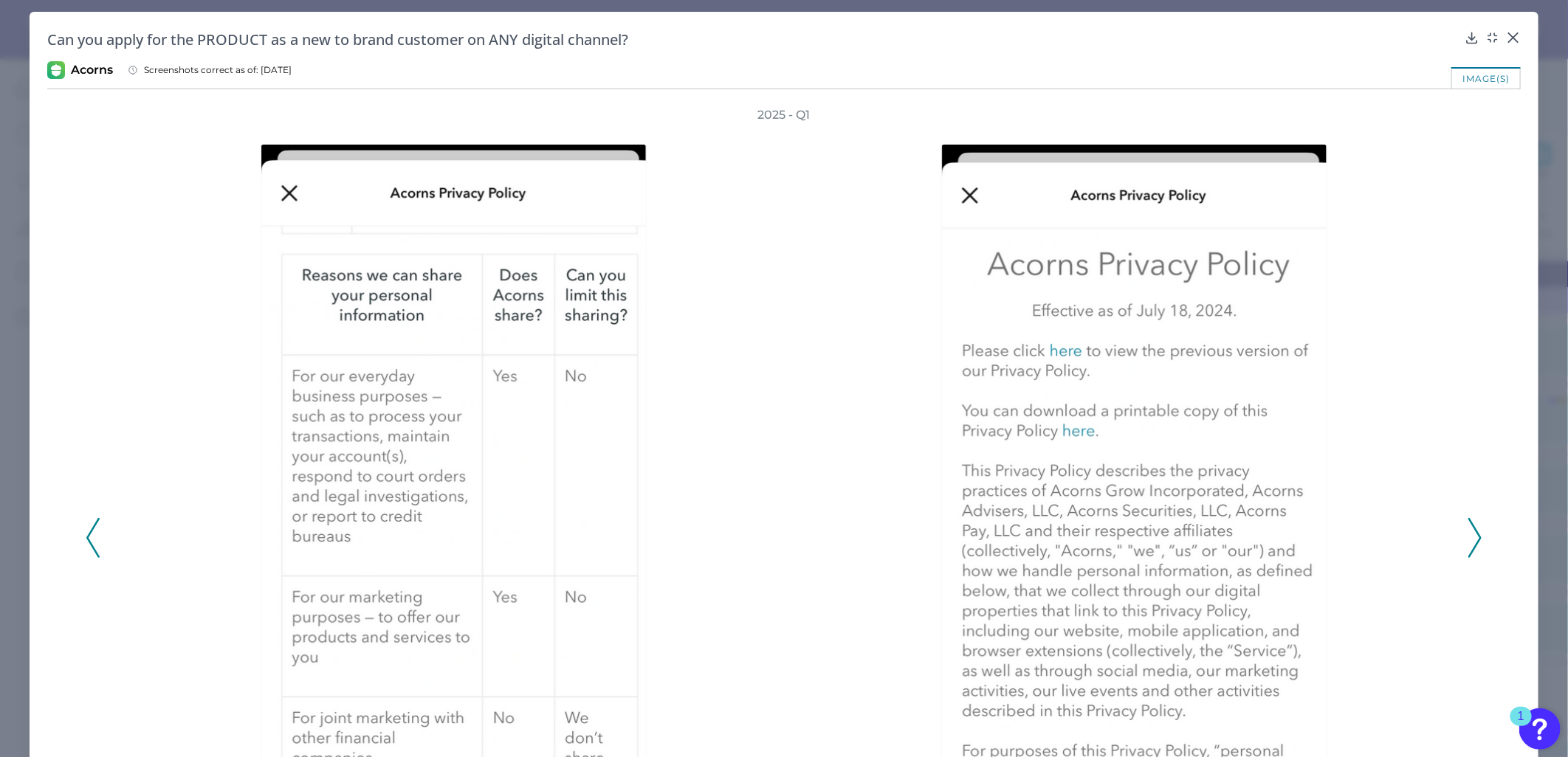
click at [1471, 530] on polyline at bounding box center [1474, 539] width 11 height 38
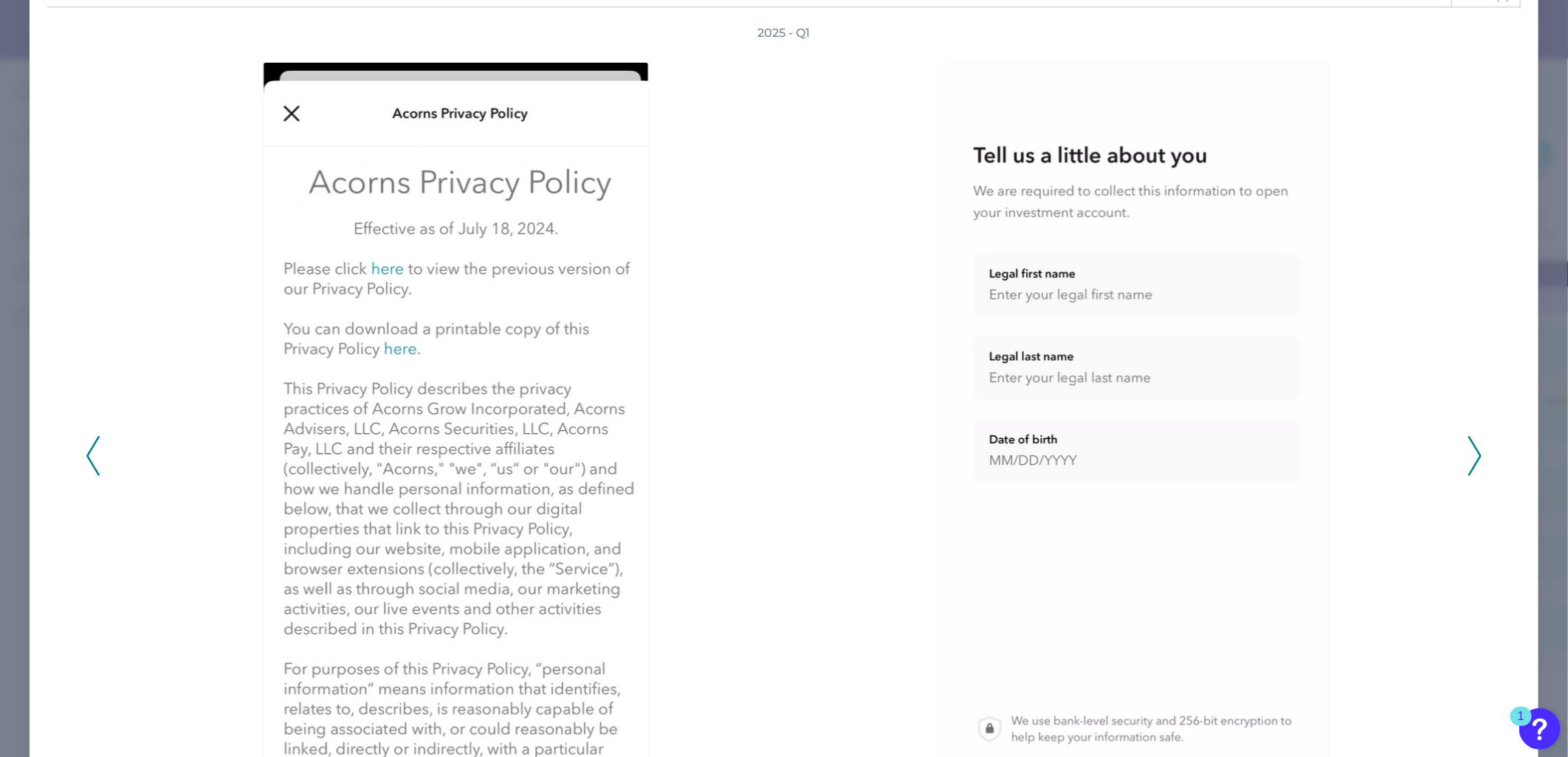
scroll to position [164, 0]
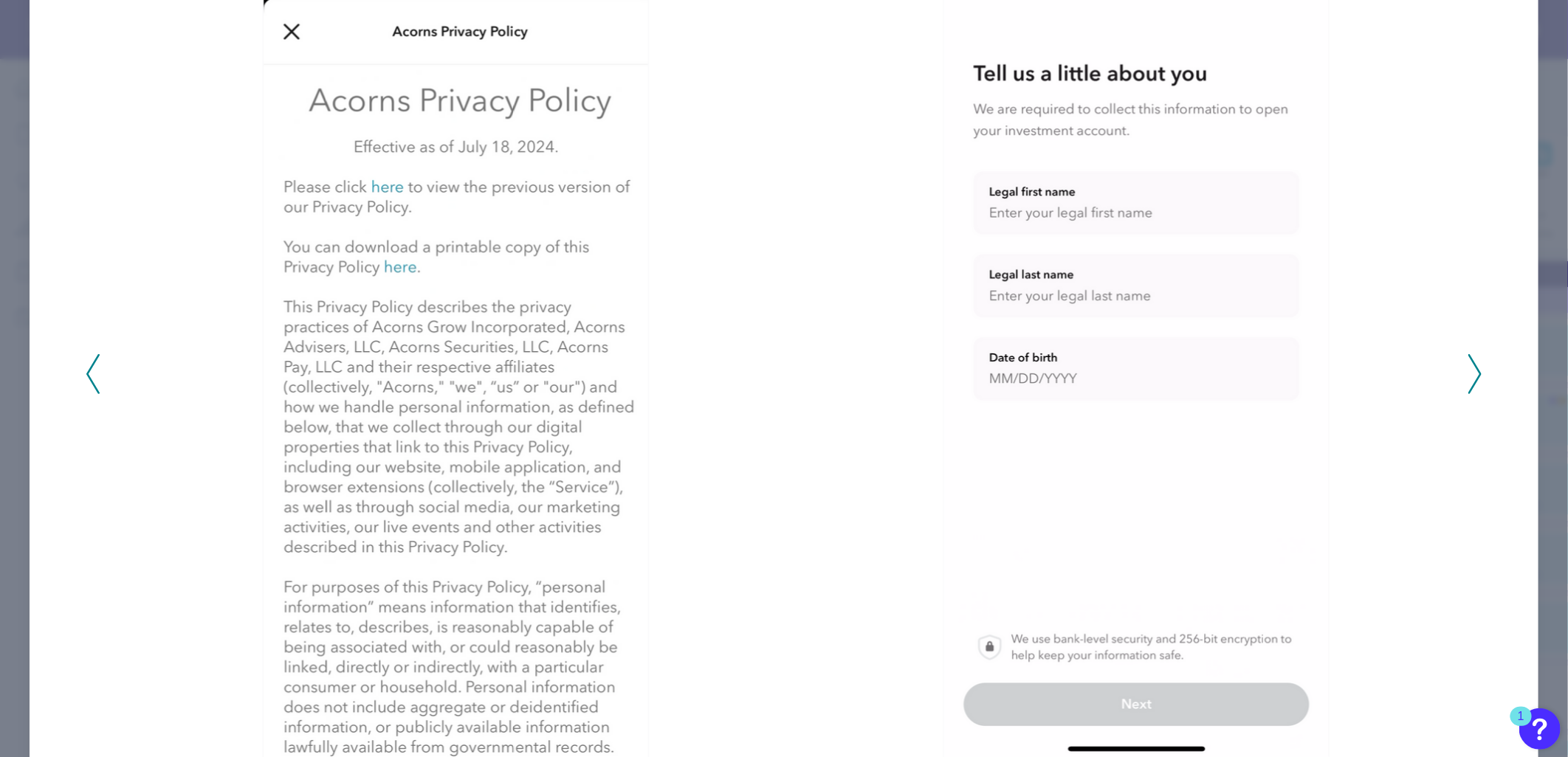
click at [1460, 374] on div "2025 - Q1" at bounding box center [784, 366] width 1396 height 847
click at [1468, 375] on icon at bounding box center [1474, 374] width 13 height 40
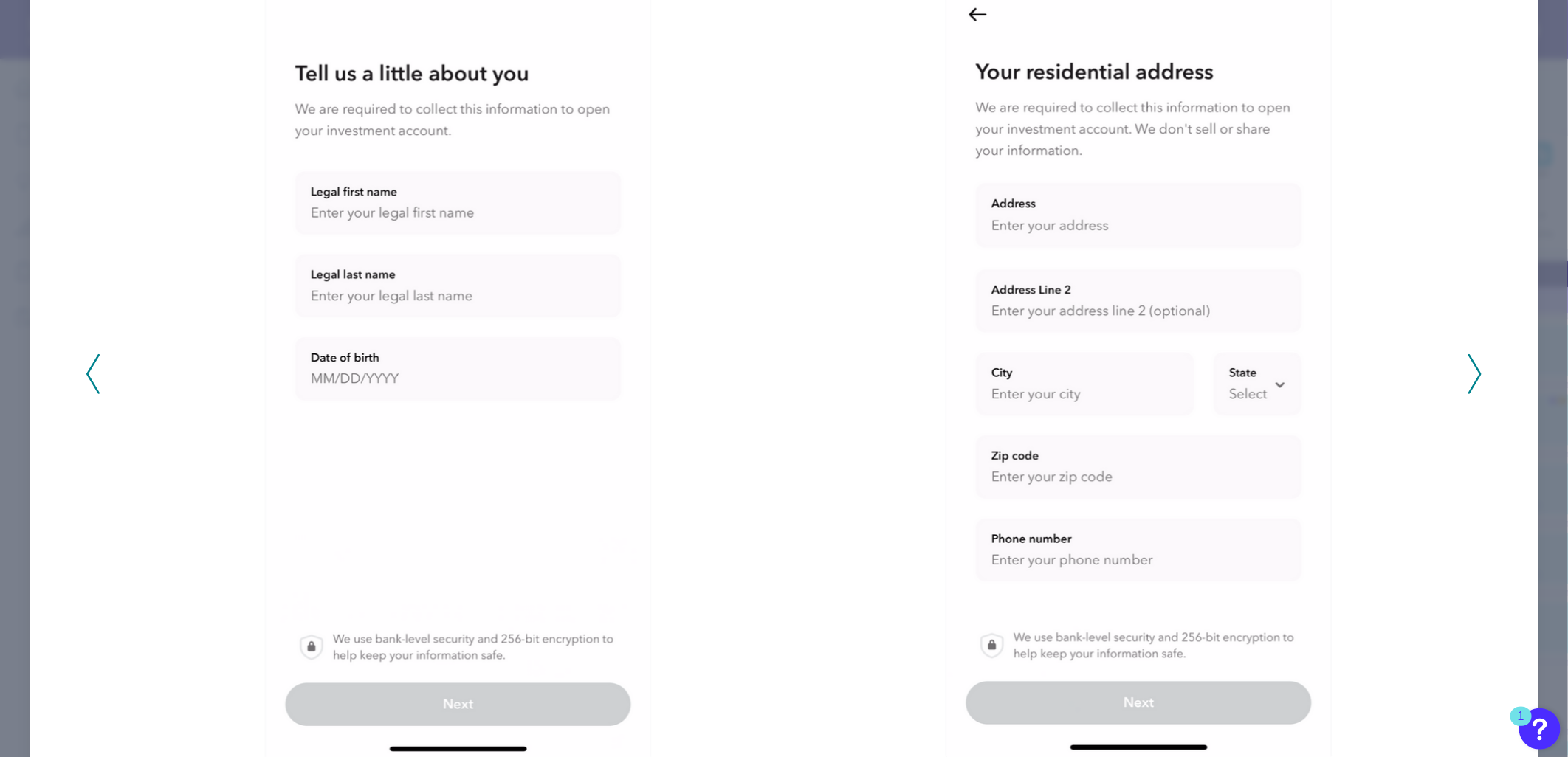
click at [1468, 375] on icon at bounding box center [1474, 374] width 13 height 40
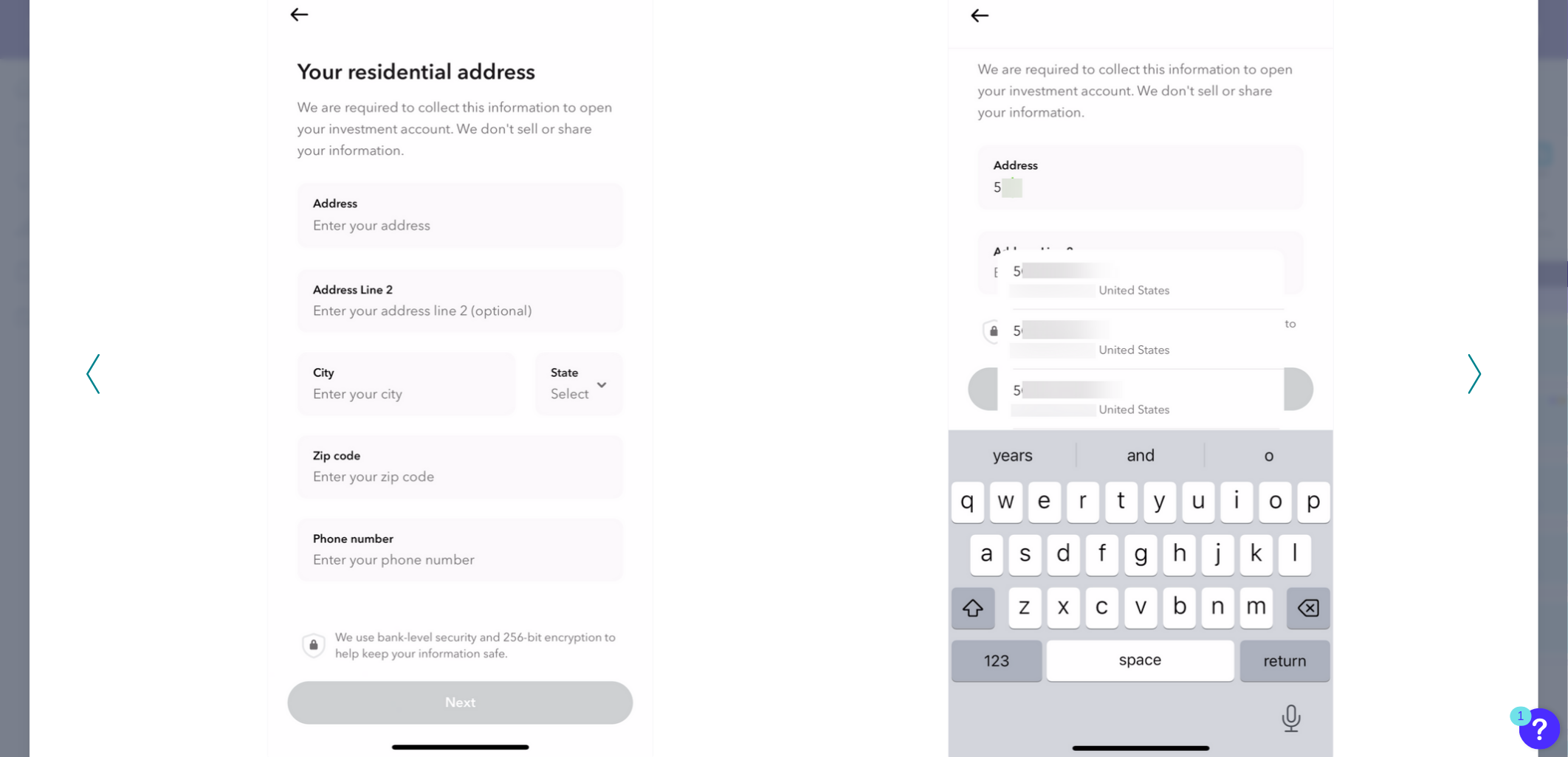
click at [1468, 375] on icon at bounding box center [1474, 374] width 13 height 40
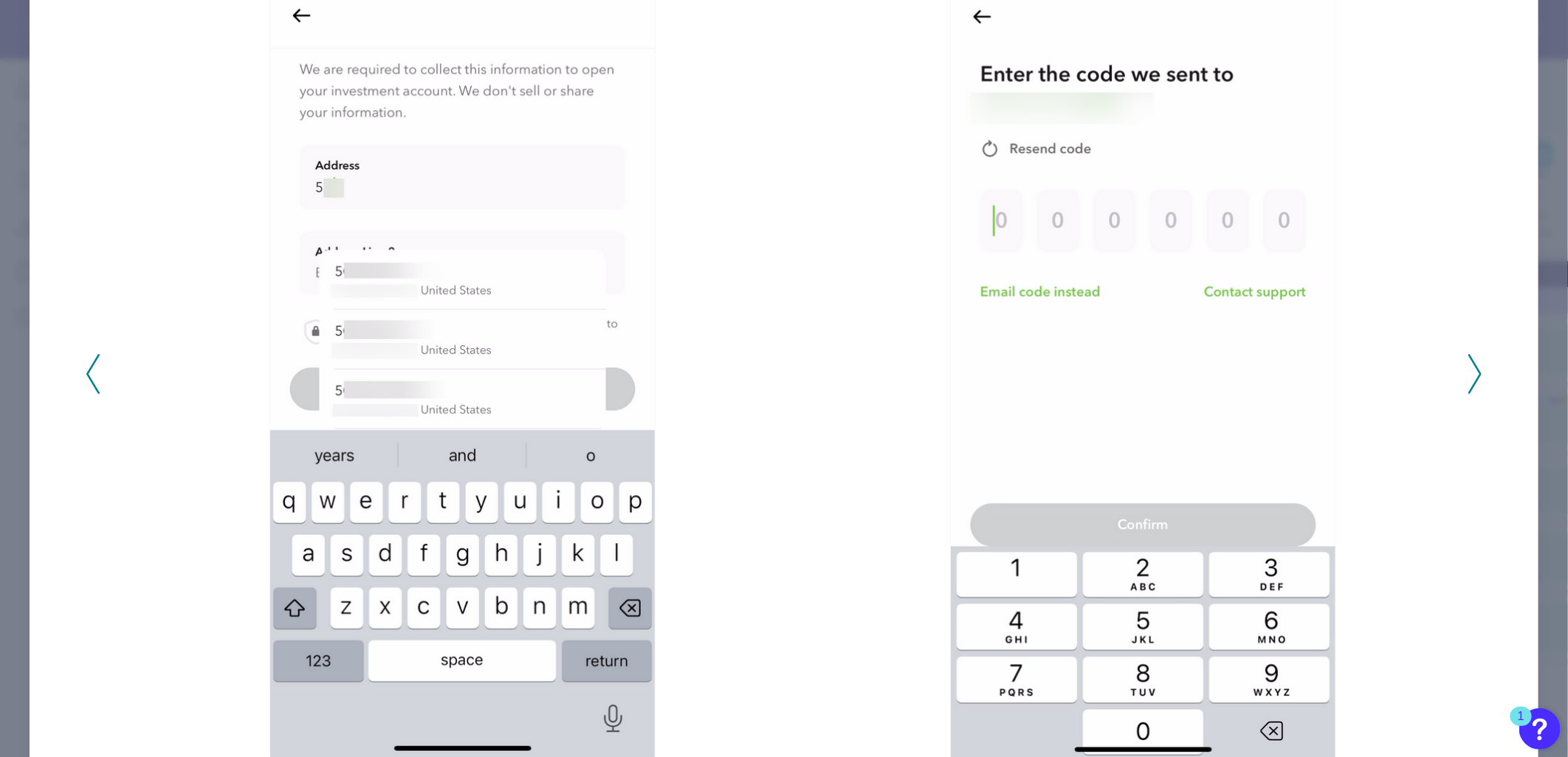
scroll to position [0, 0]
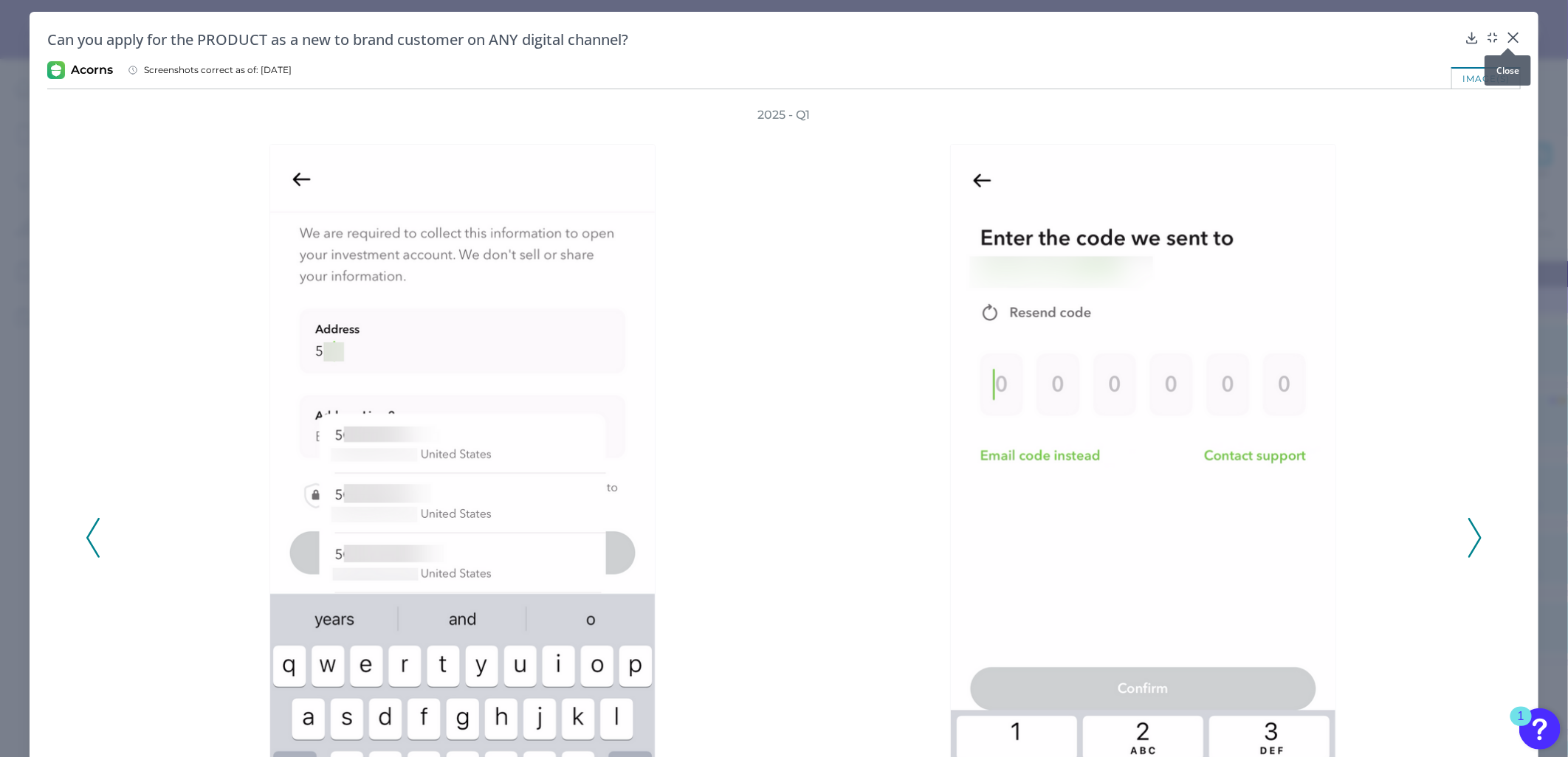
click at [1509, 38] on icon at bounding box center [1513, 38] width 9 height 9
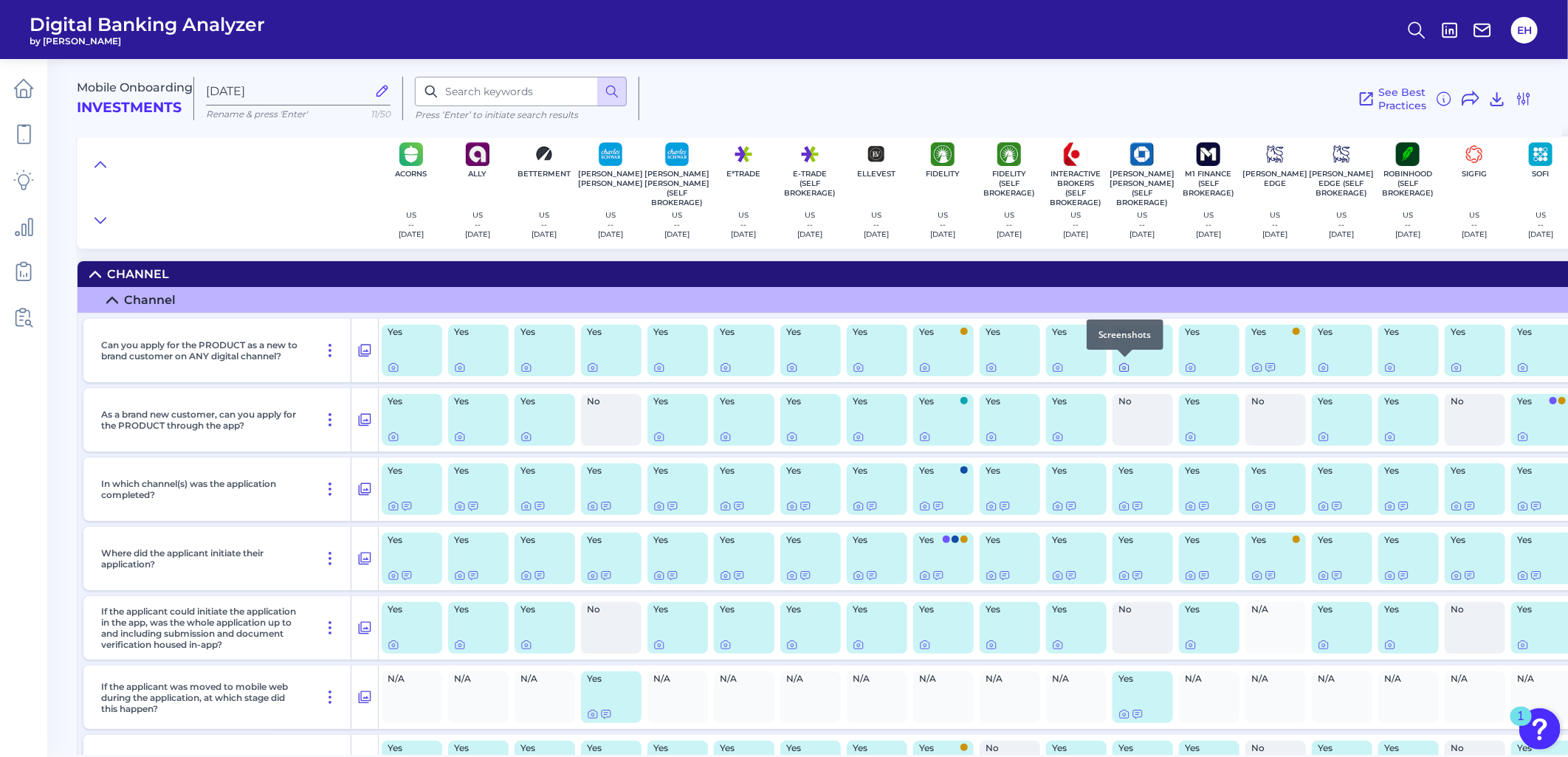
click at [1122, 367] on icon at bounding box center [1123, 368] width 3 height 3
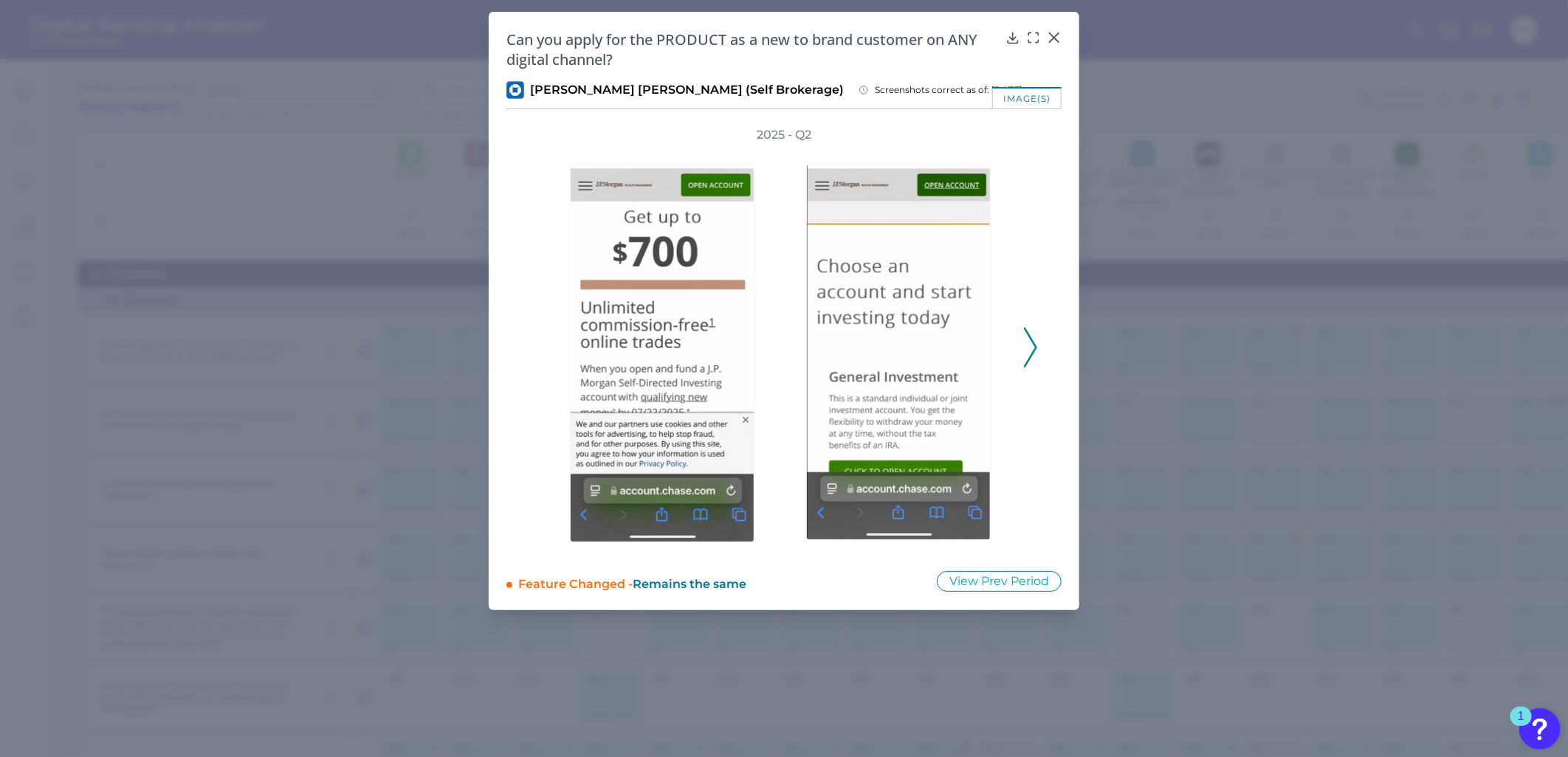
click at [1030, 345] on icon at bounding box center [1030, 347] width 13 height 40
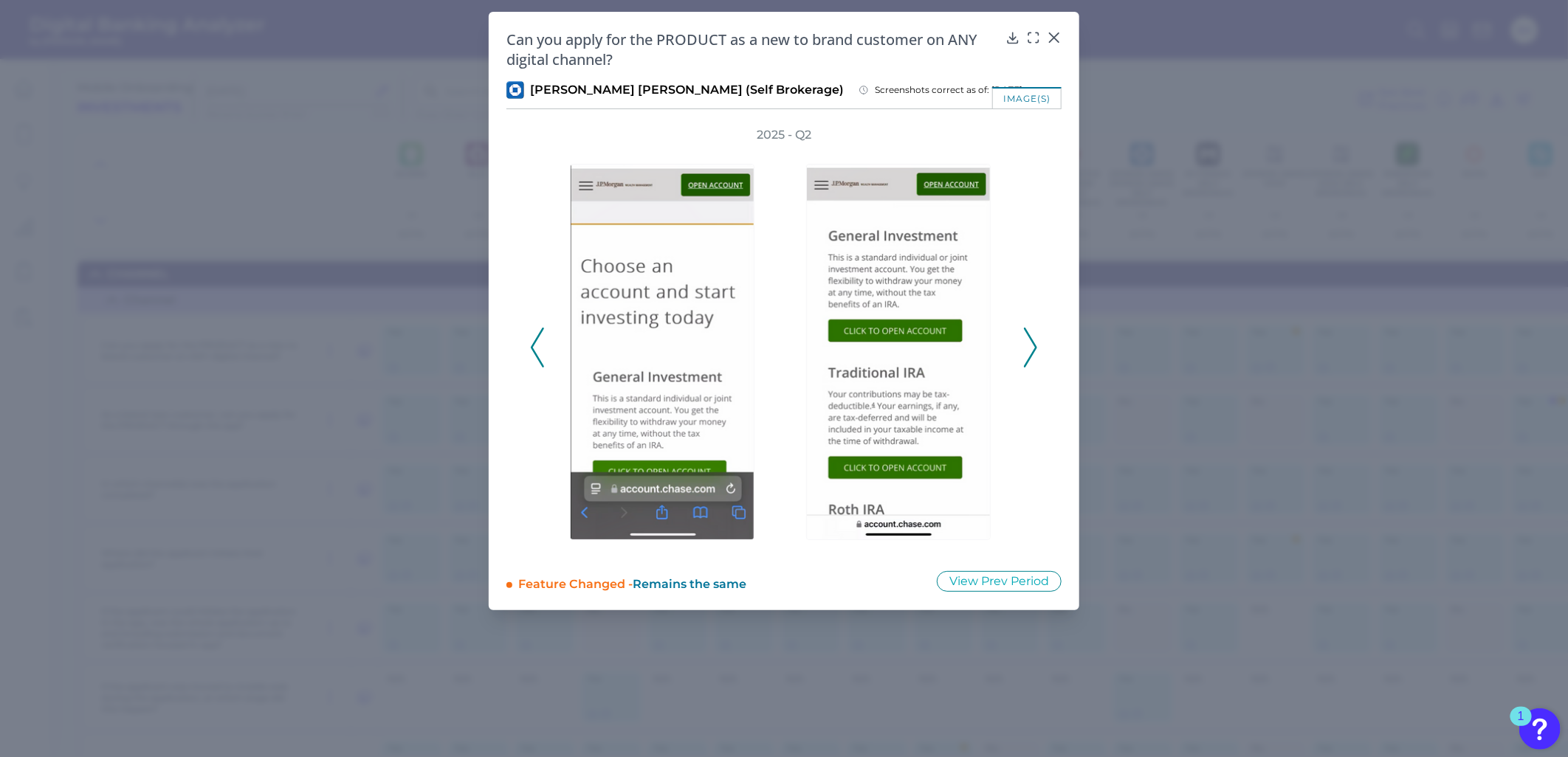
click at [1030, 345] on icon at bounding box center [1030, 347] width 13 height 40
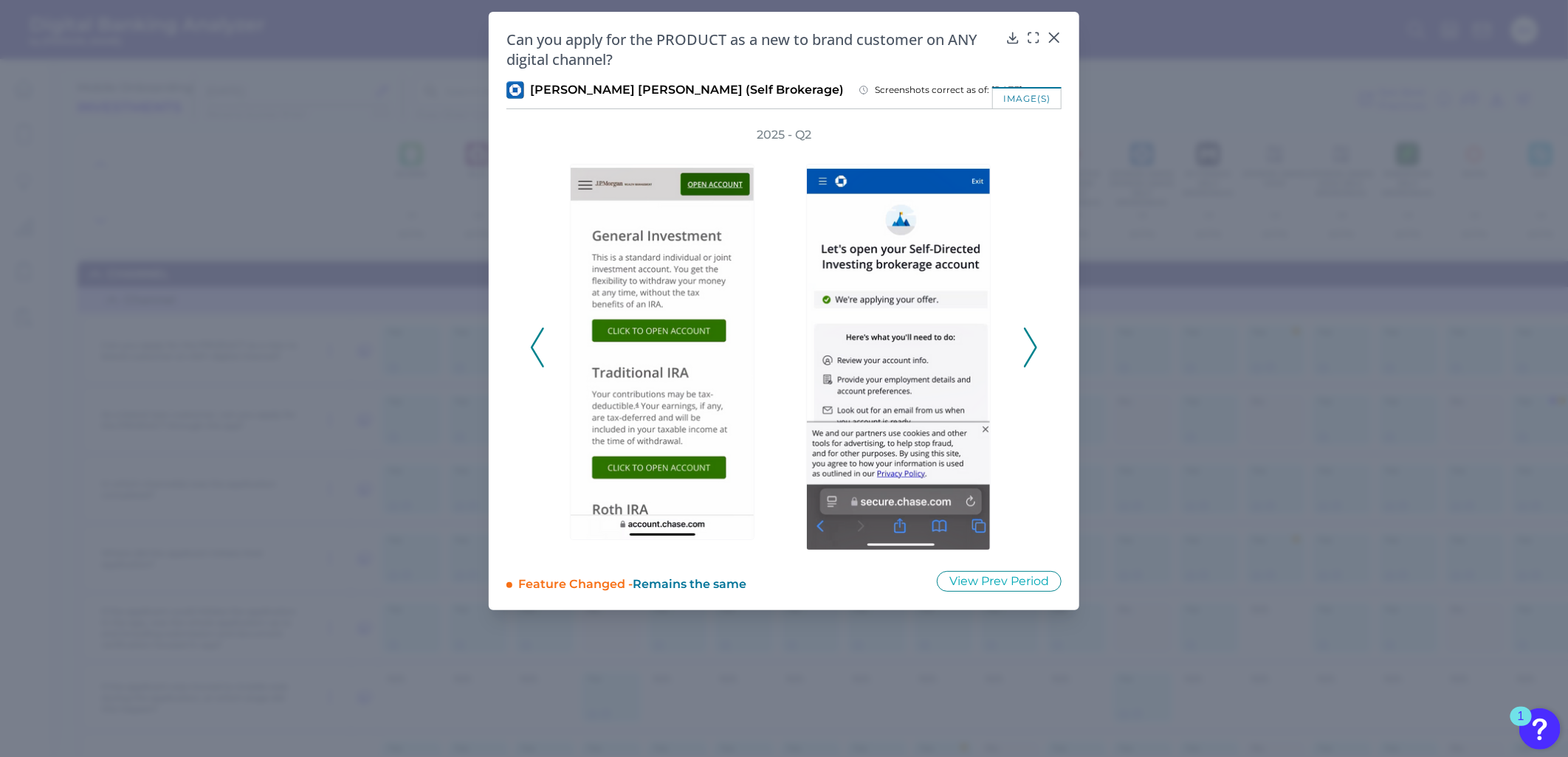
click at [1030, 345] on icon at bounding box center [1030, 347] width 13 height 40
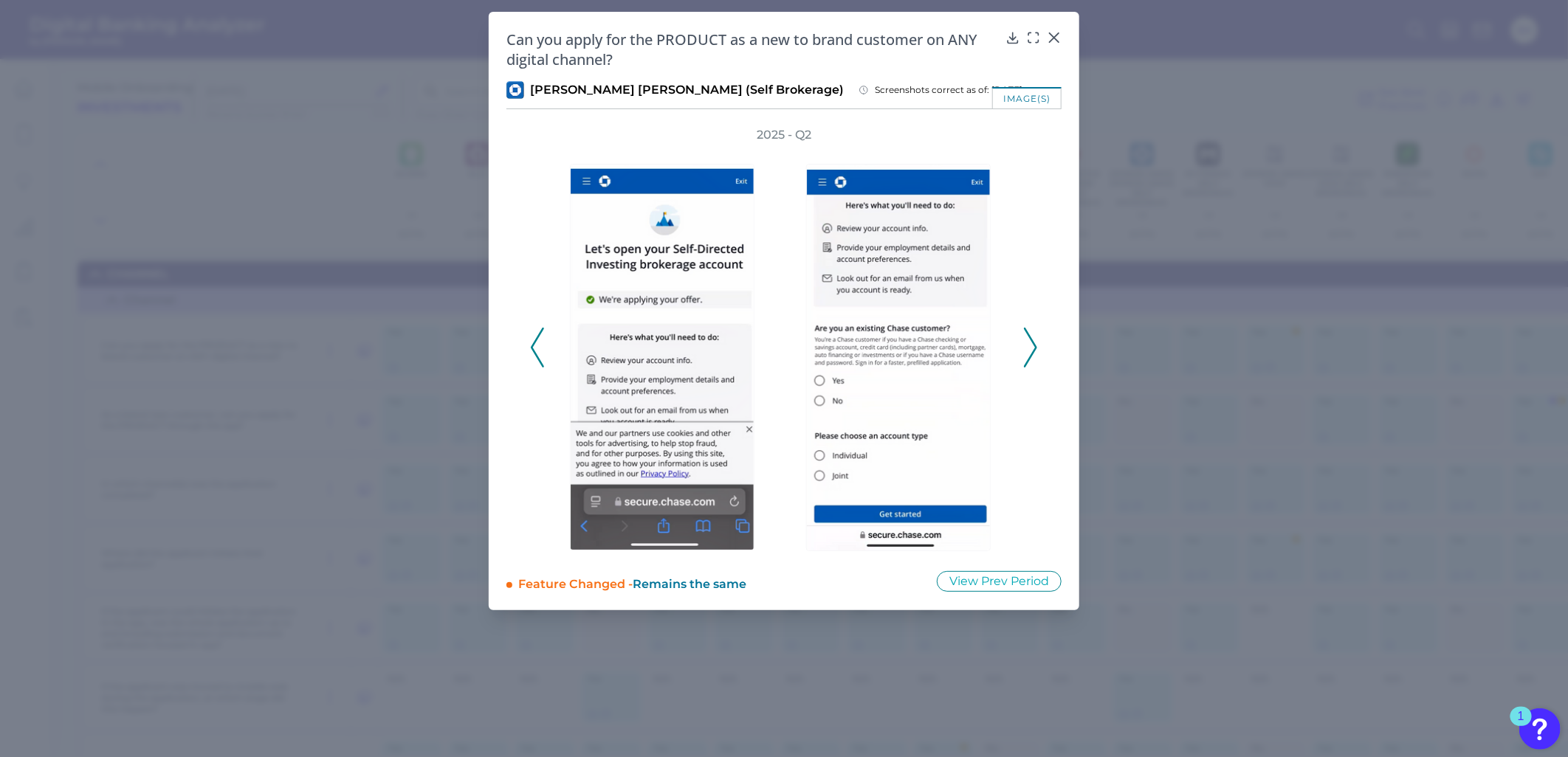
click at [1030, 345] on icon at bounding box center [1030, 347] width 13 height 40
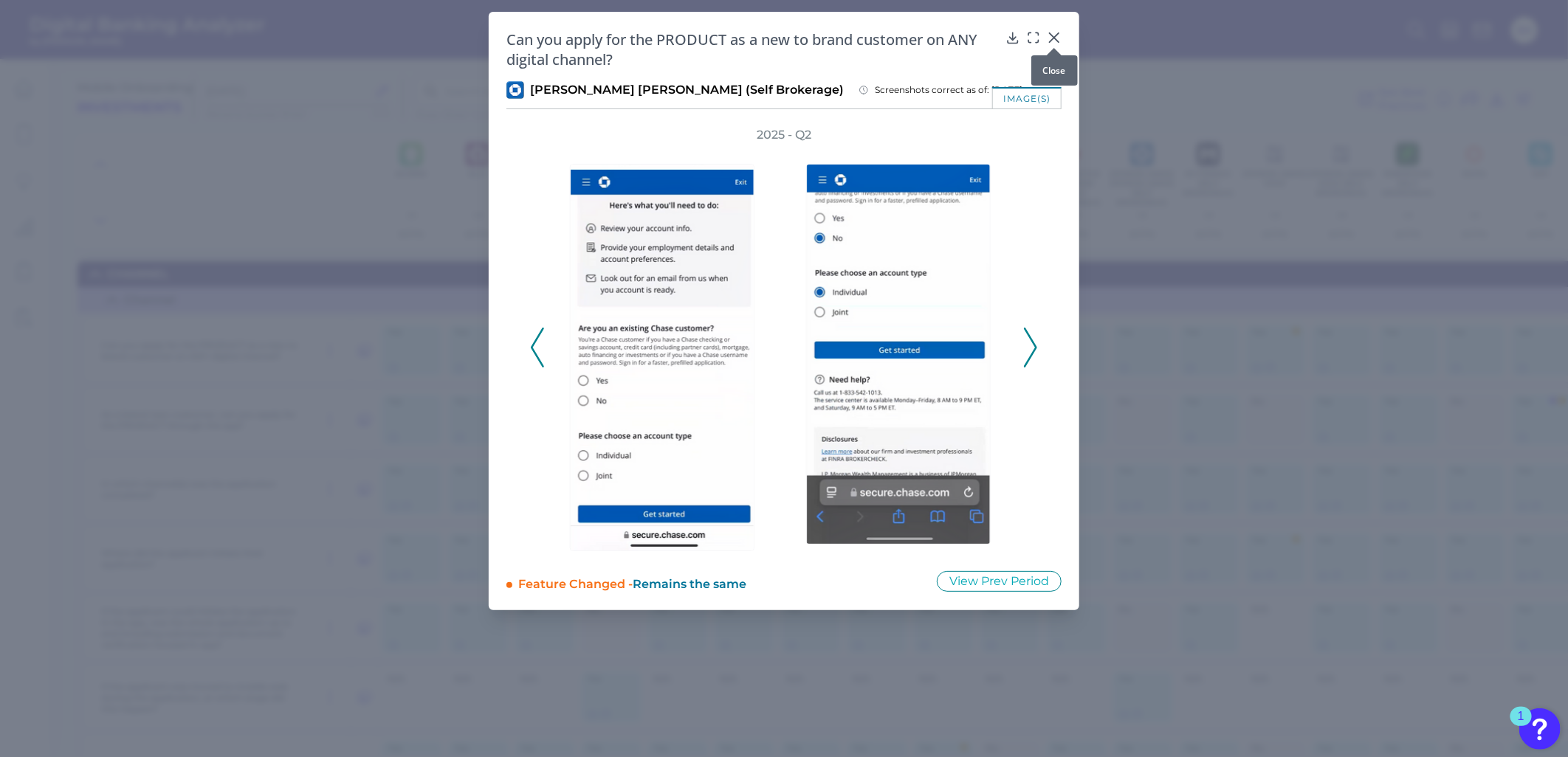
click at [1055, 39] on icon at bounding box center [1053, 38] width 9 height 9
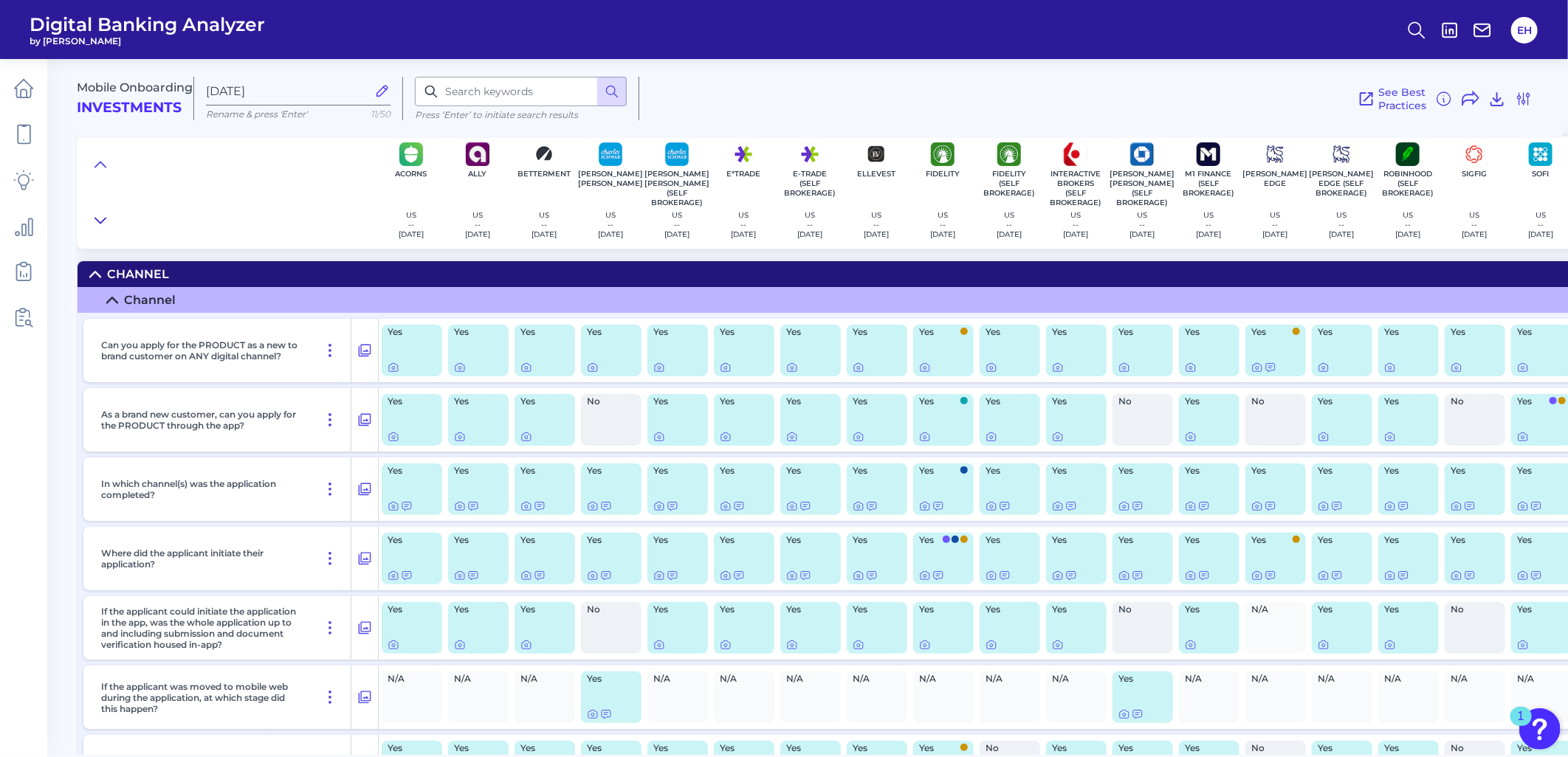
click at [105, 213] on icon at bounding box center [101, 220] width 12 height 15
click at [98, 166] on icon at bounding box center [101, 164] width 12 height 15
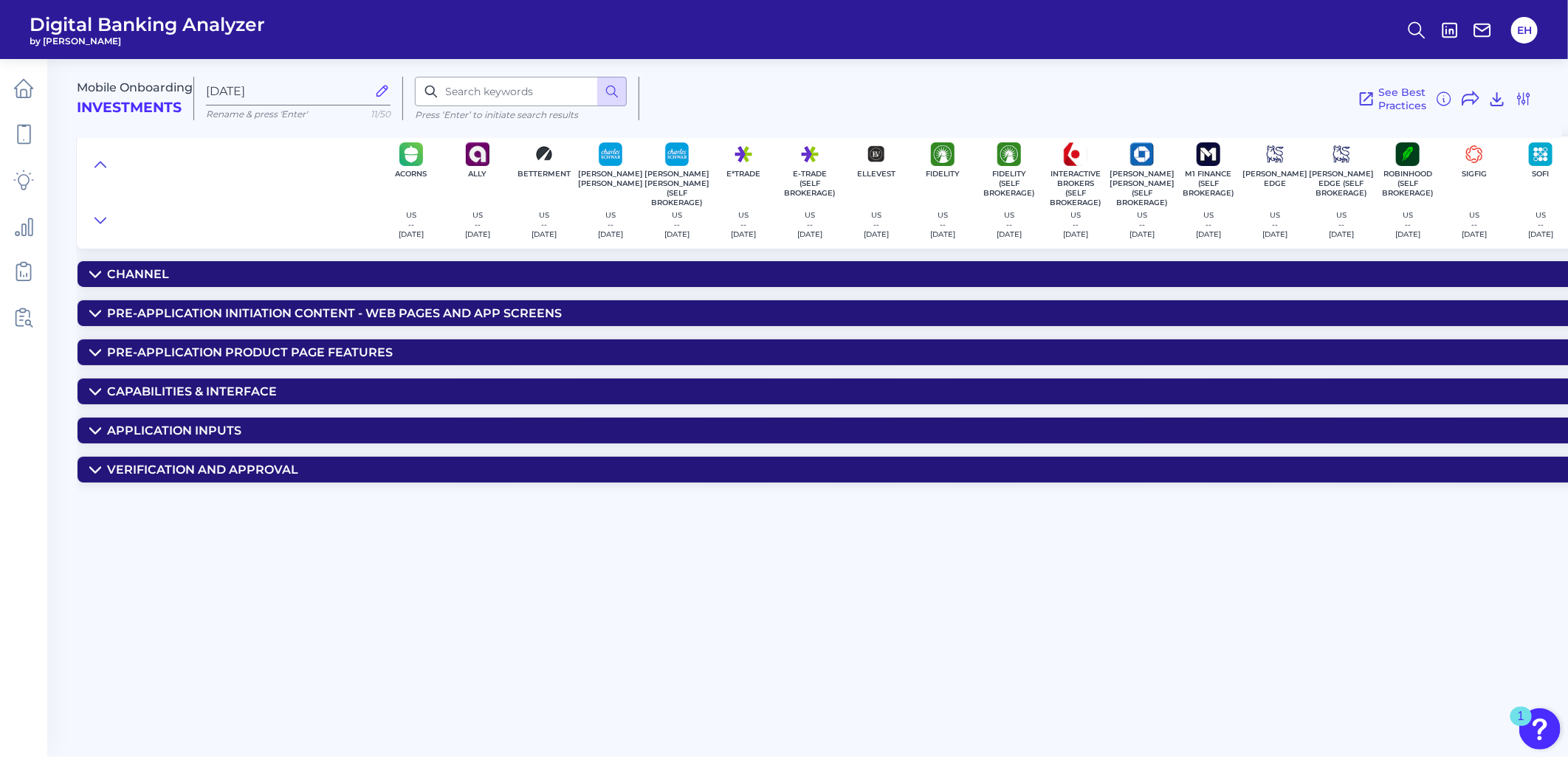
click at [290, 554] on div "Mobile Onboarding Investments [DATE] Rename & press 'Enter' 11/50 Press ‘Enter’…" at bounding box center [821, 402] width 1490 height 707
click at [1530, 95] on icon at bounding box center [1523, 98] width 18 height 18
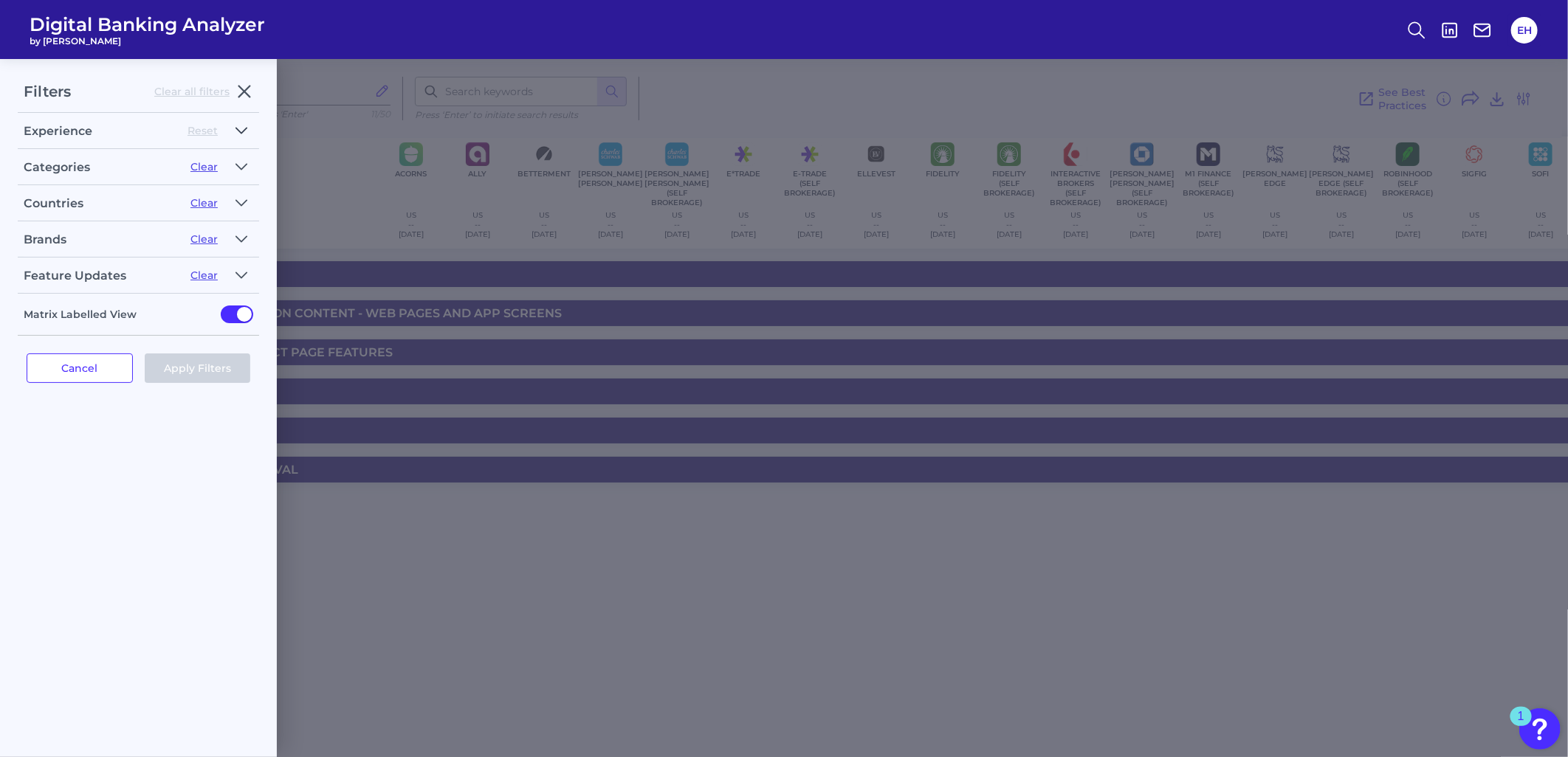
click at [245, 128] on icon "button" at bounding box center [241, 130] width 10 height 5
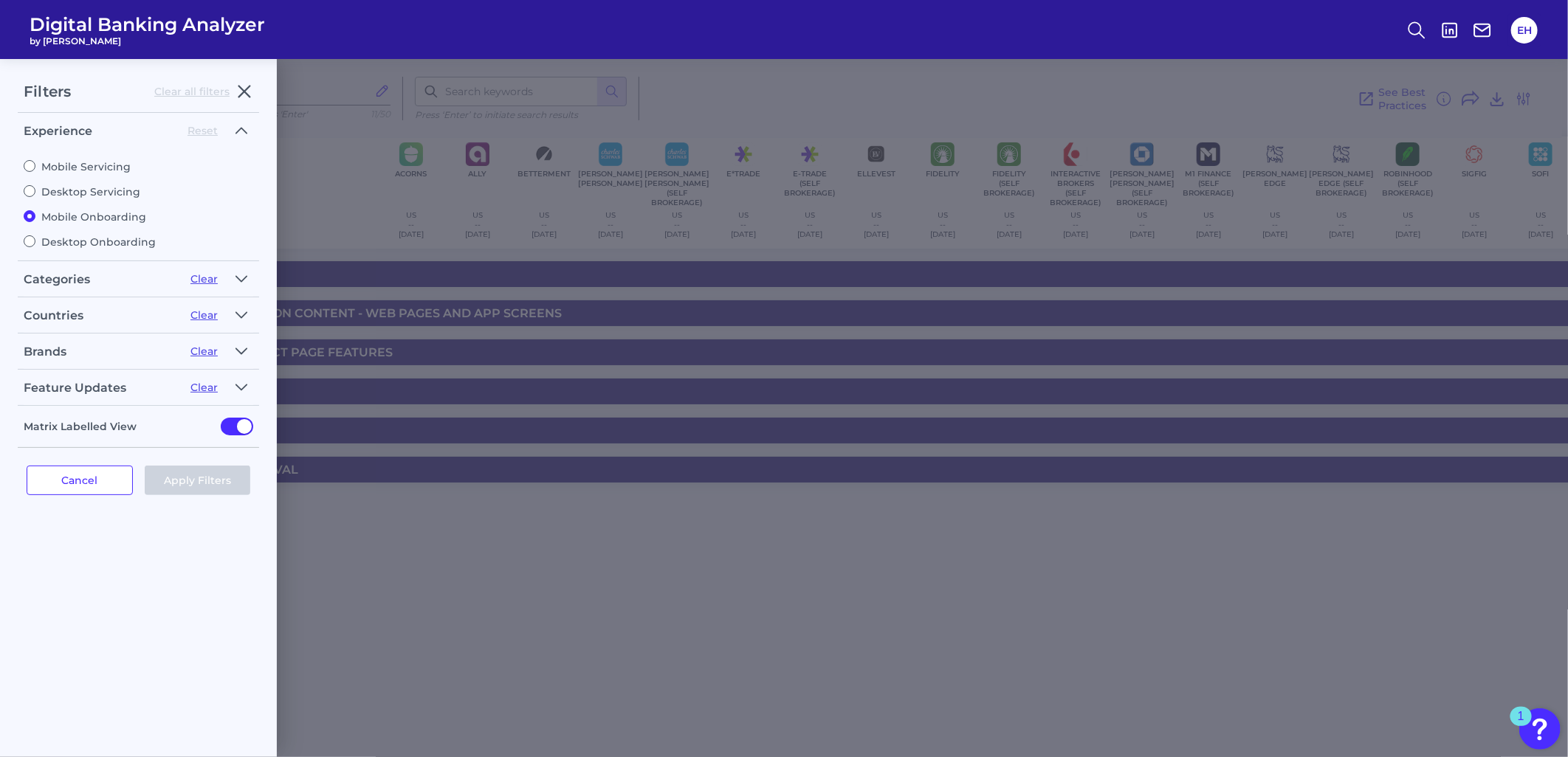
click at [96, 162] on label "Mobile Servicing" at bounding box center [138, 166] width 229 height 13
click at [35, 162] on input "Mobile Servicing" at bounding box center [29, 166] width 12 height 12
radio input "true"
radio input "false"
click at [178, 482] on button "Apply Filters" at bounding box center [197, 480] width 106 height 29
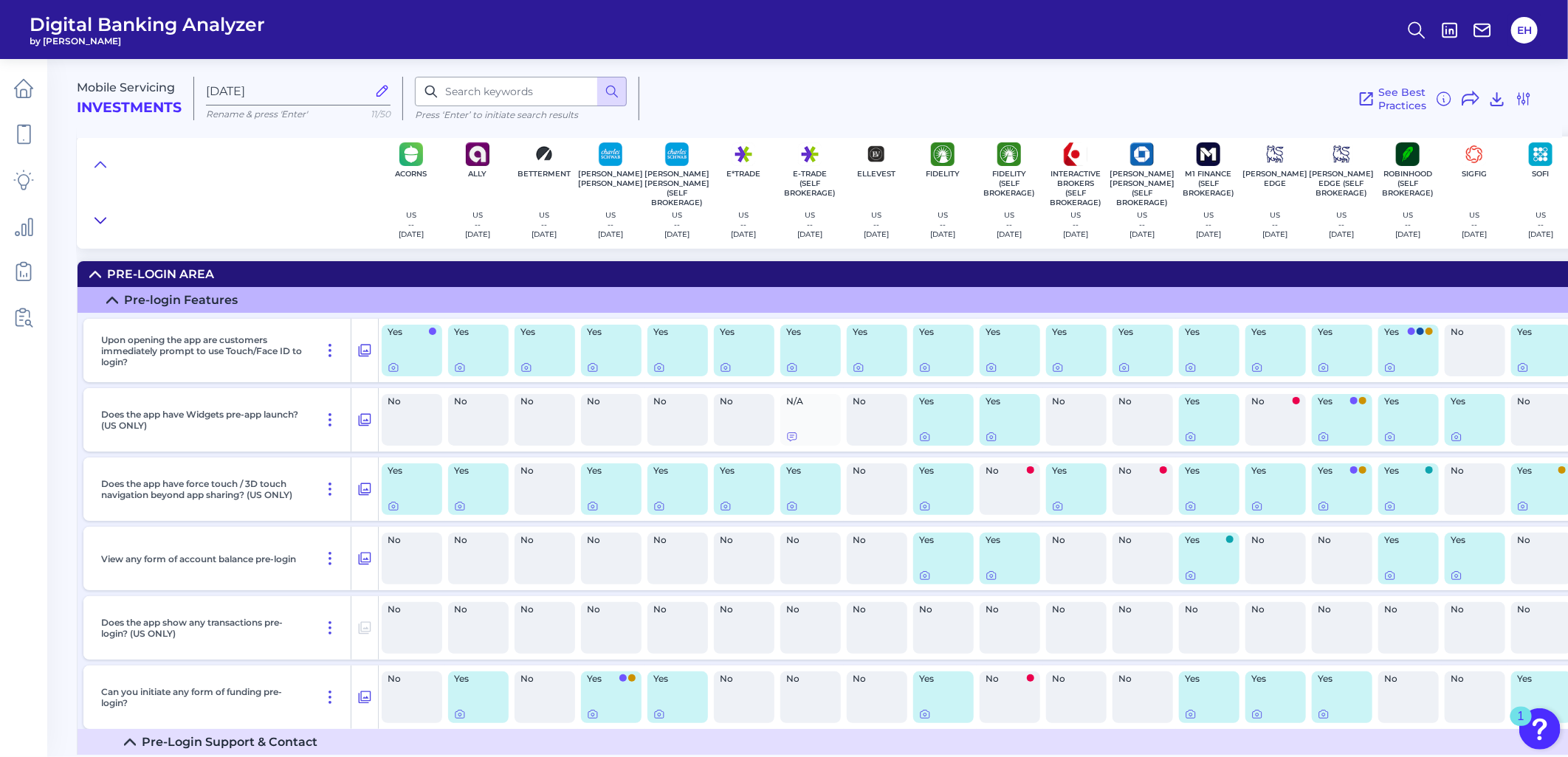
click at [101, 214] on icon at bounding box center [101, 220] width 12 height 15
click at [102, 167] on icon at bounding box center [101, 164] width 12 height 15
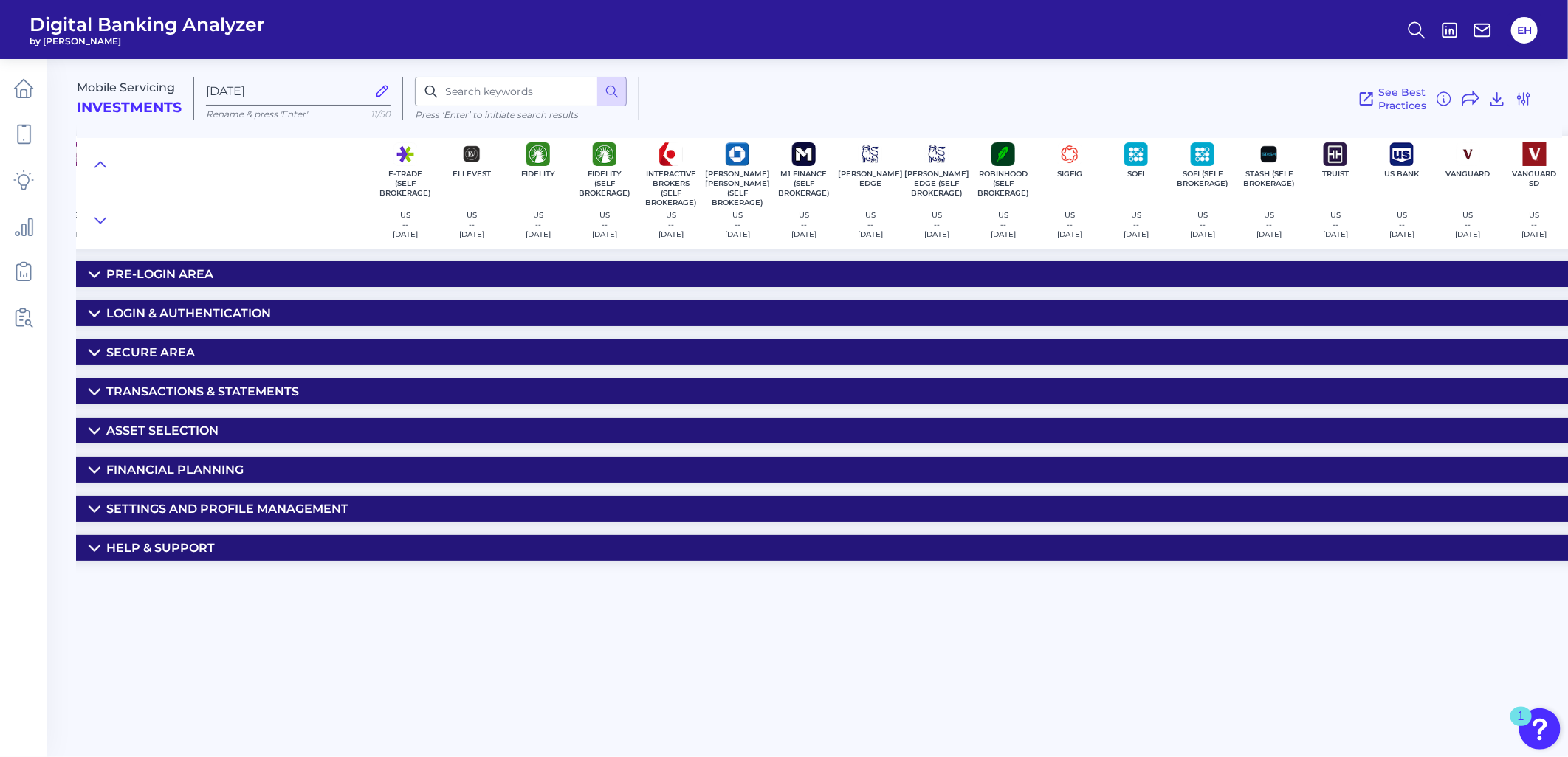
scroll to position [0, 406]
click at [241, 310] on div "Login & Authentication" at bounding box center [188, 313] width 165 height 14
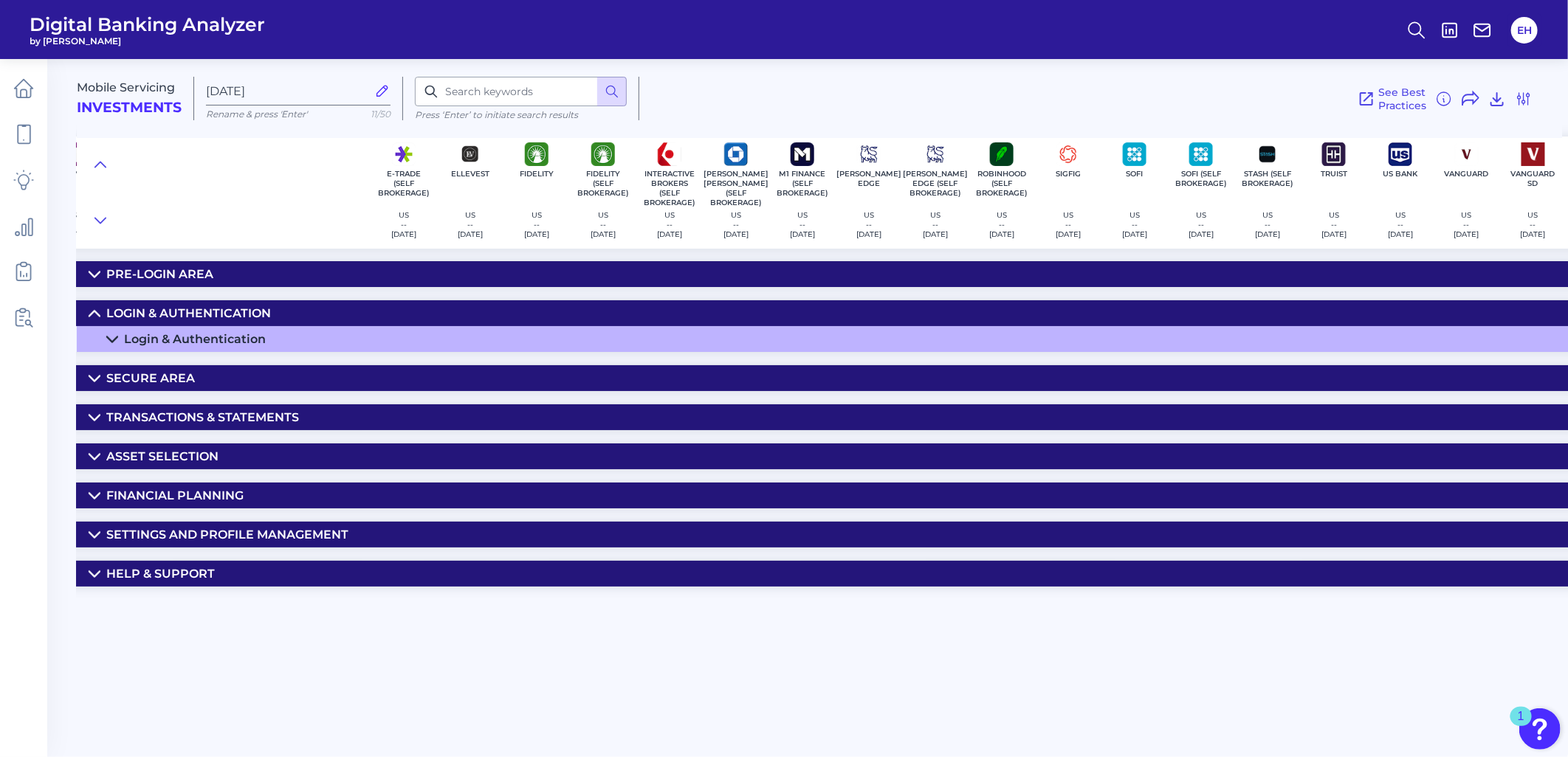
click at [205, 372] on summary "Secure Area" at bounding box center [752, 378] width 2161 height 26
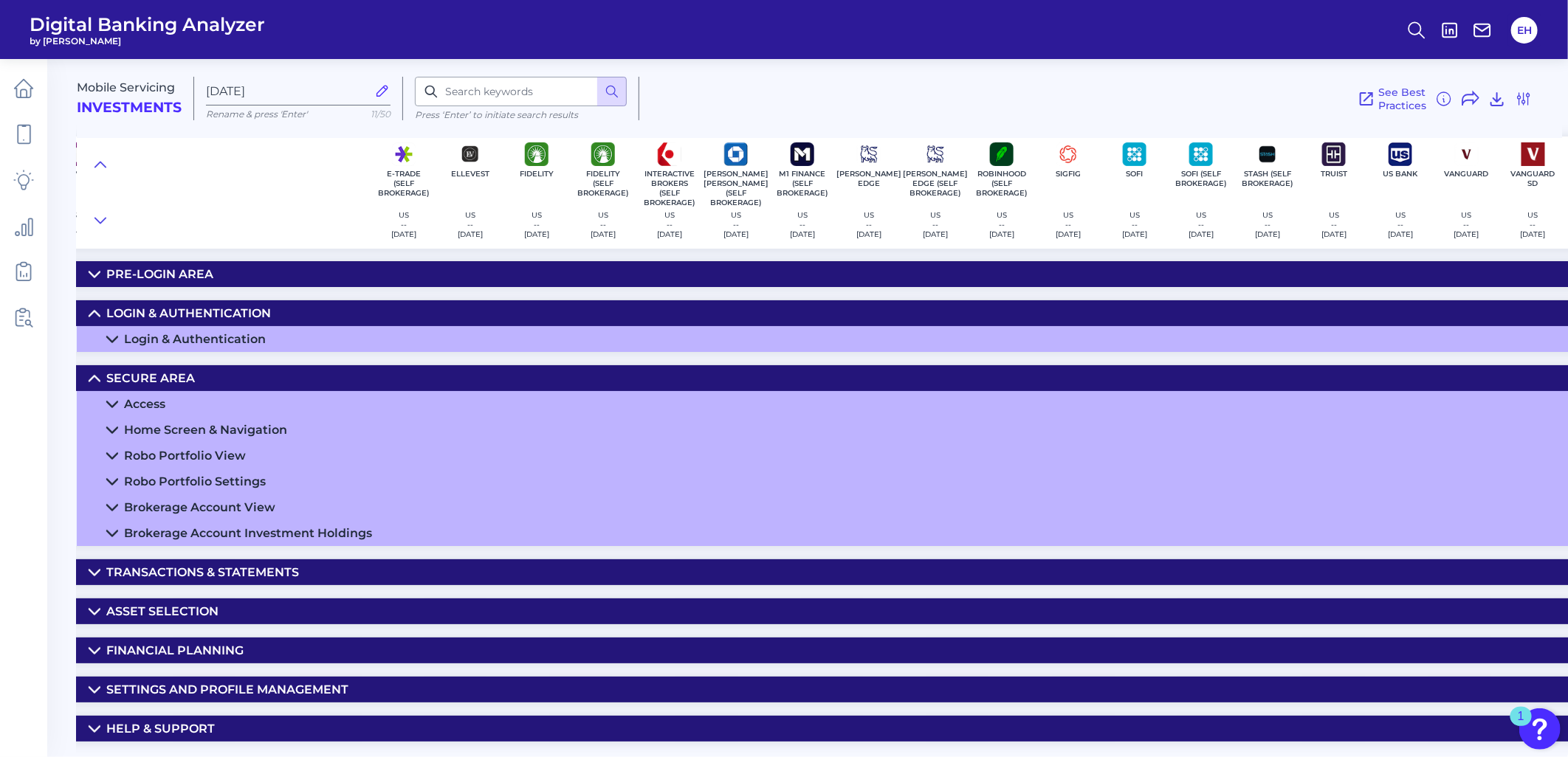
click at [182, 427] on div "Home Screen & Navigation" at bounding box center [205, 430] width 163 height 14
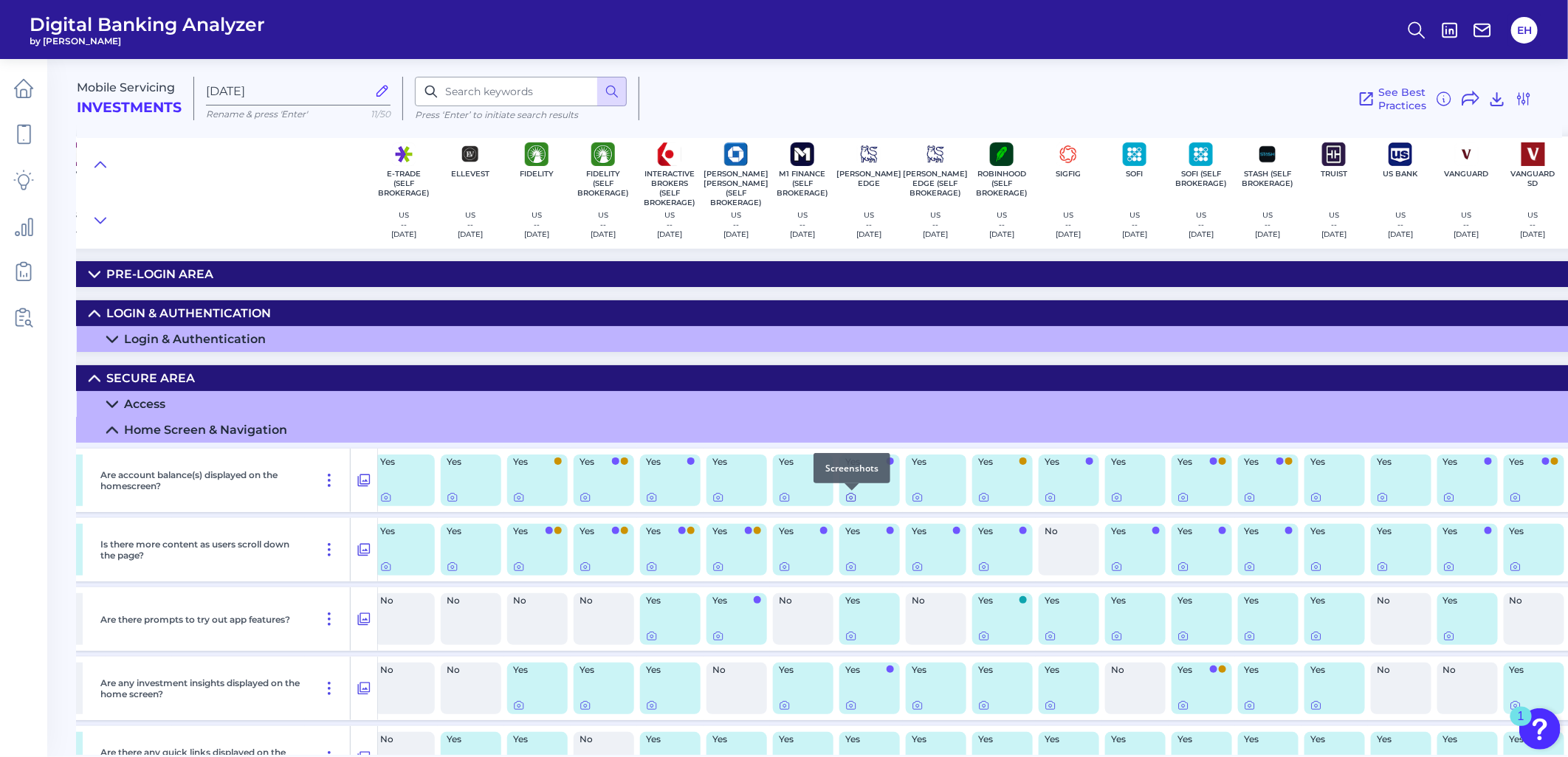
click at [852, 498] on icon at bounding box center [851, 497] width 12 height 12
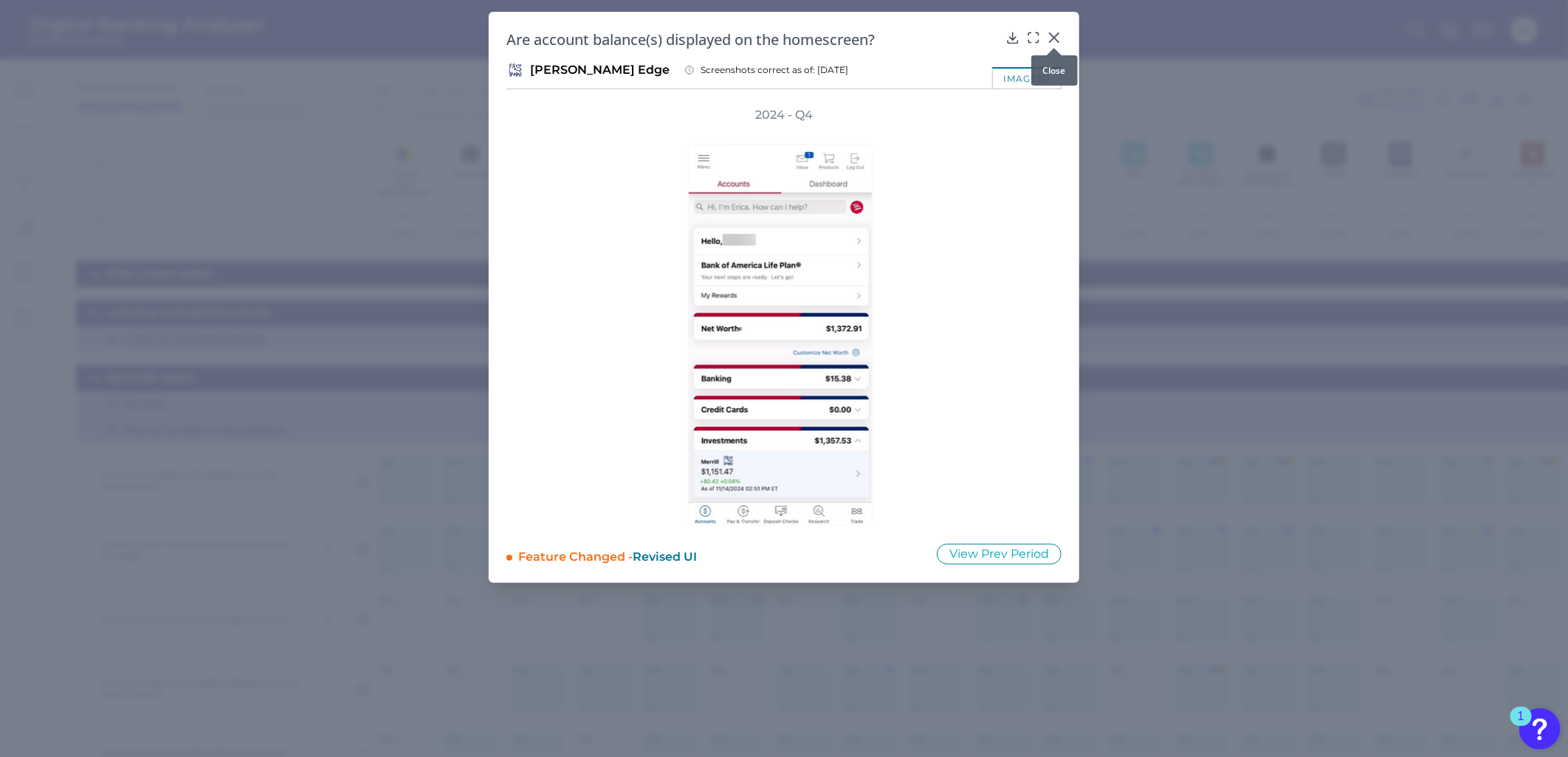
click at [1058, 38] on icon at bounding box center [1053, 37] width 15 height 15
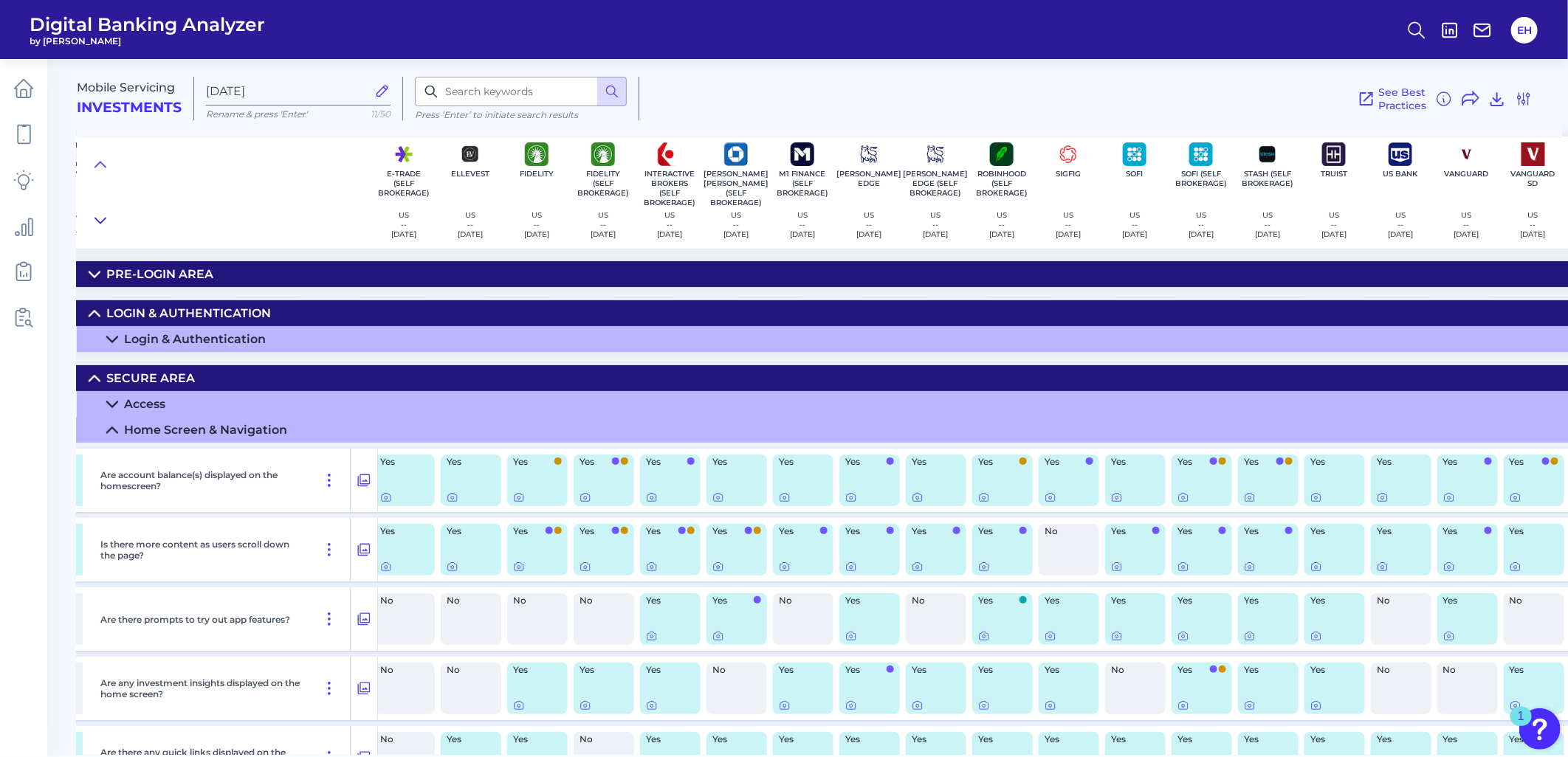
click at [96, 220] on icon at bounding box center [101, 220] width 12 height 15
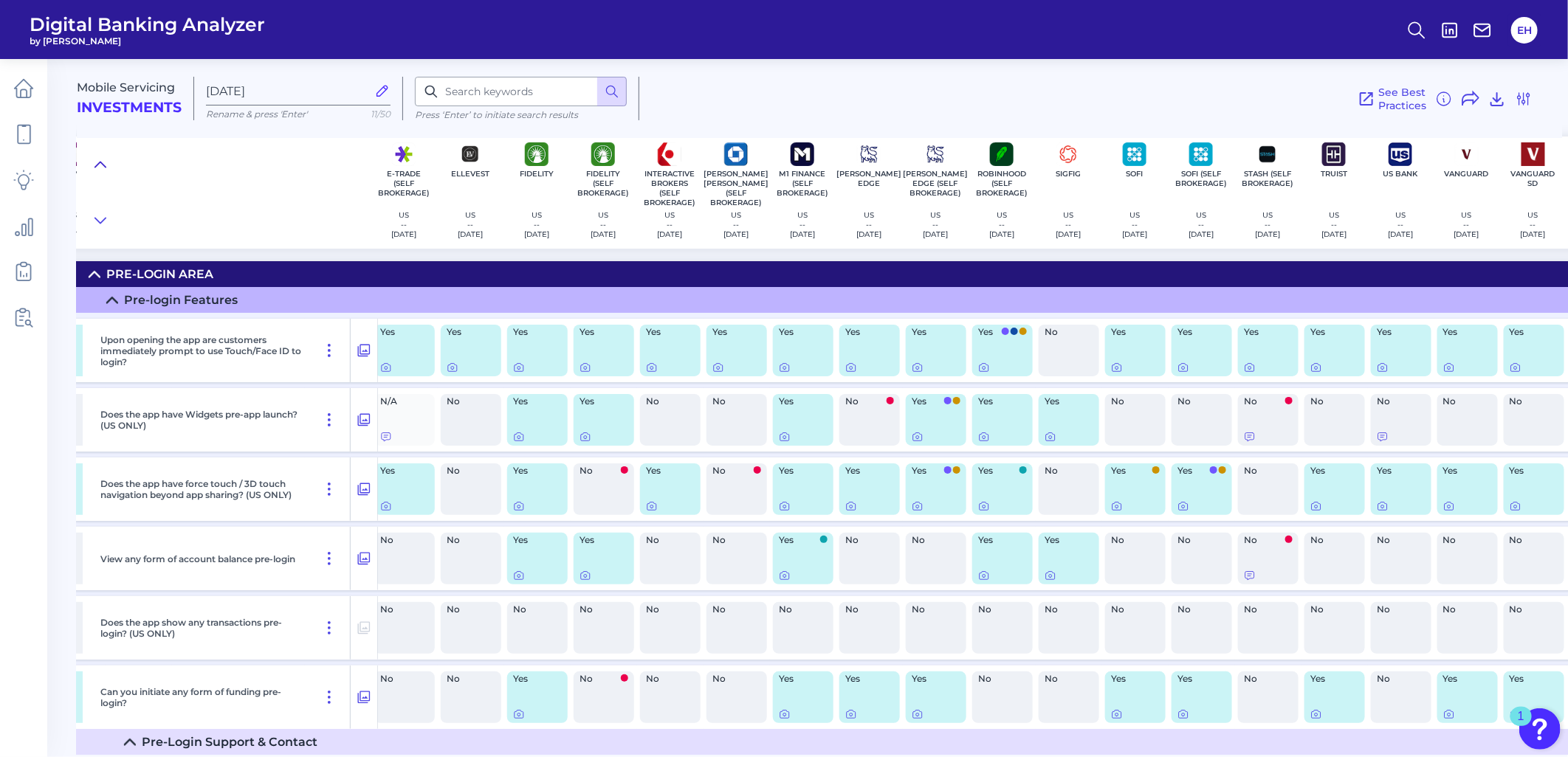
click at [100, 163] on icon at bounding box center [100, 165] width 10 height 5
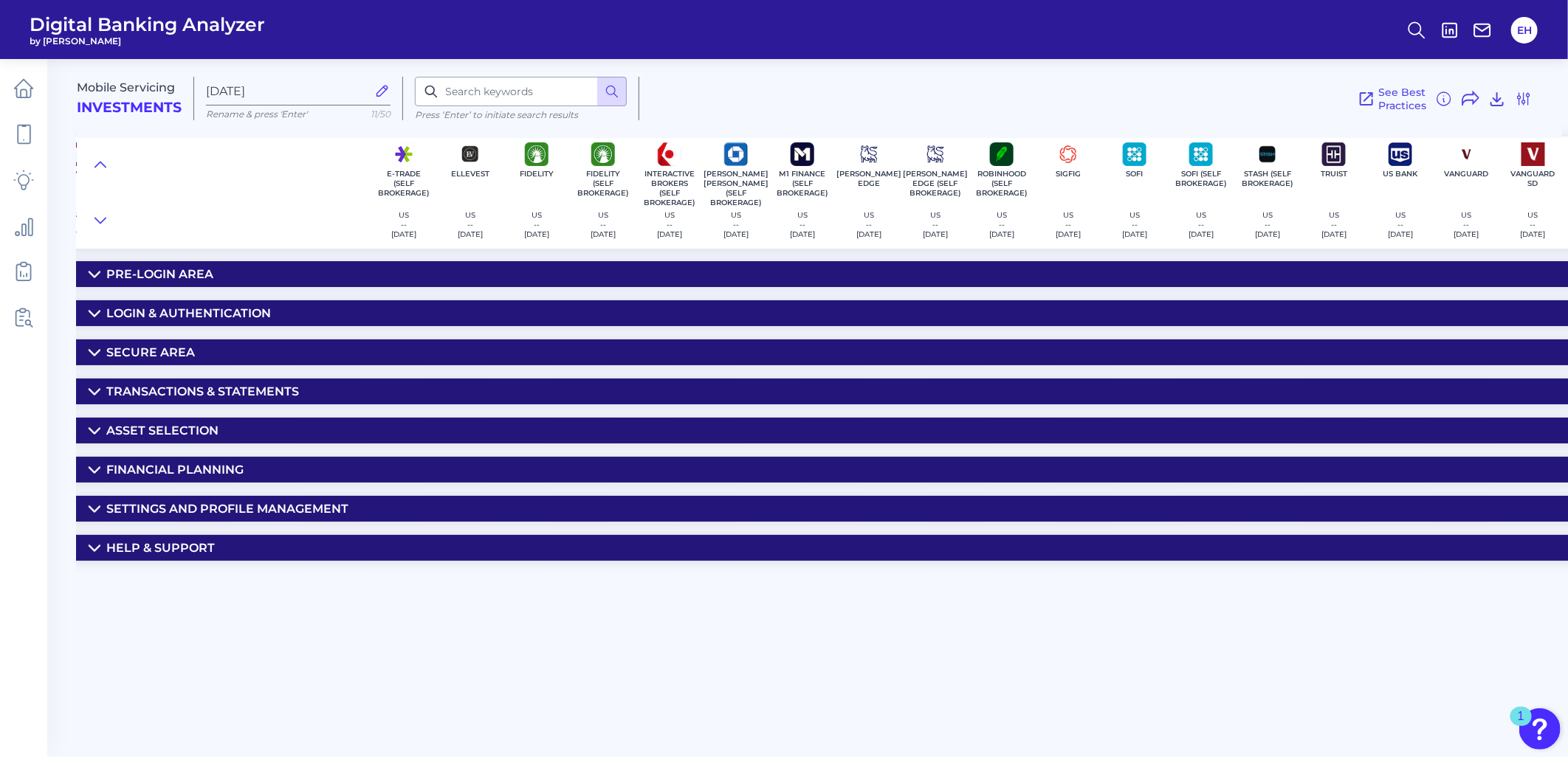
click at [180, 476] on div "Financial Planning" at bounding box center [174, 470] width 137 height 14
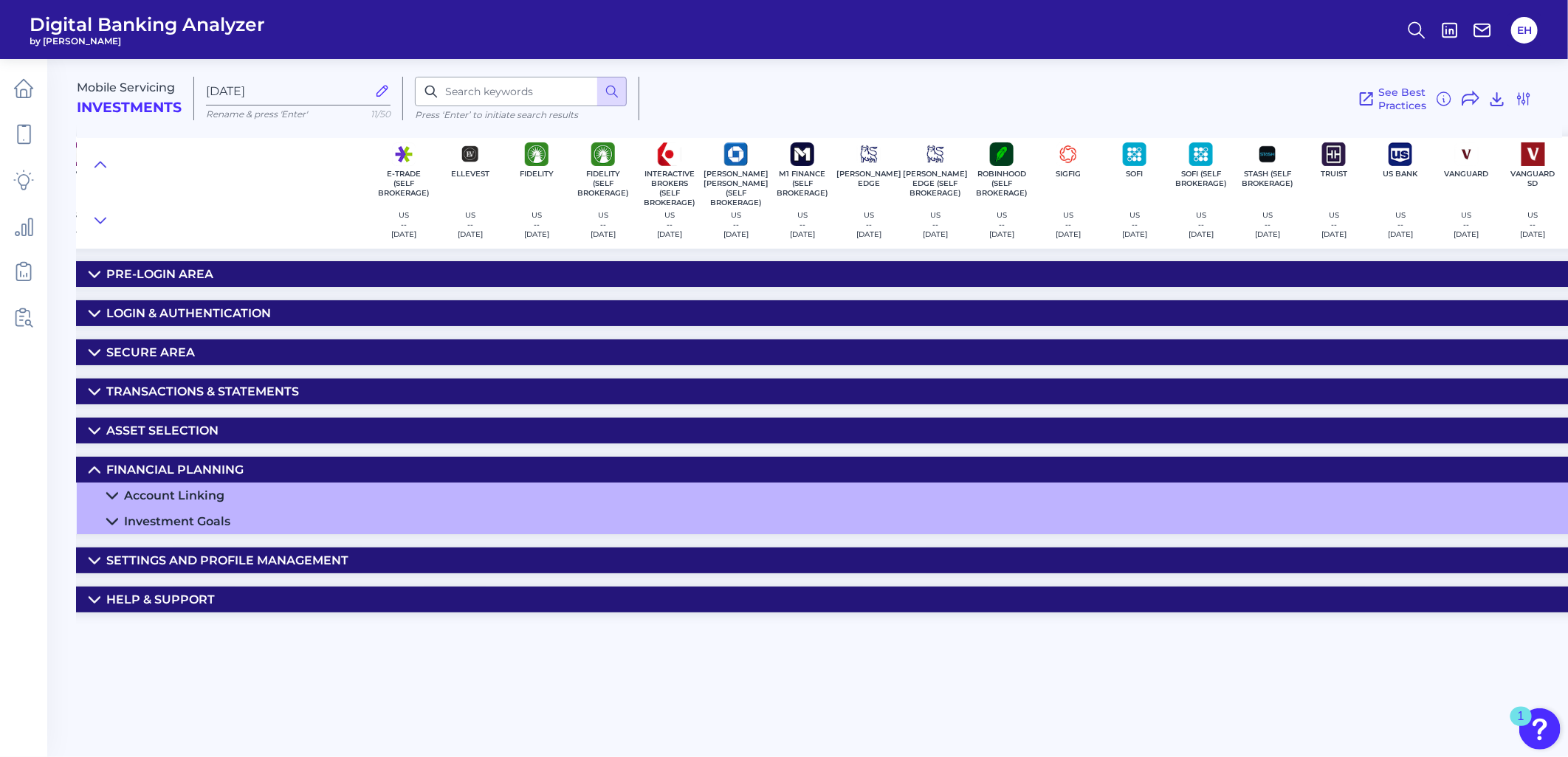
click at [187, 498] on div "Account Linking" at bounding box center [174, 496] width 100 height 14
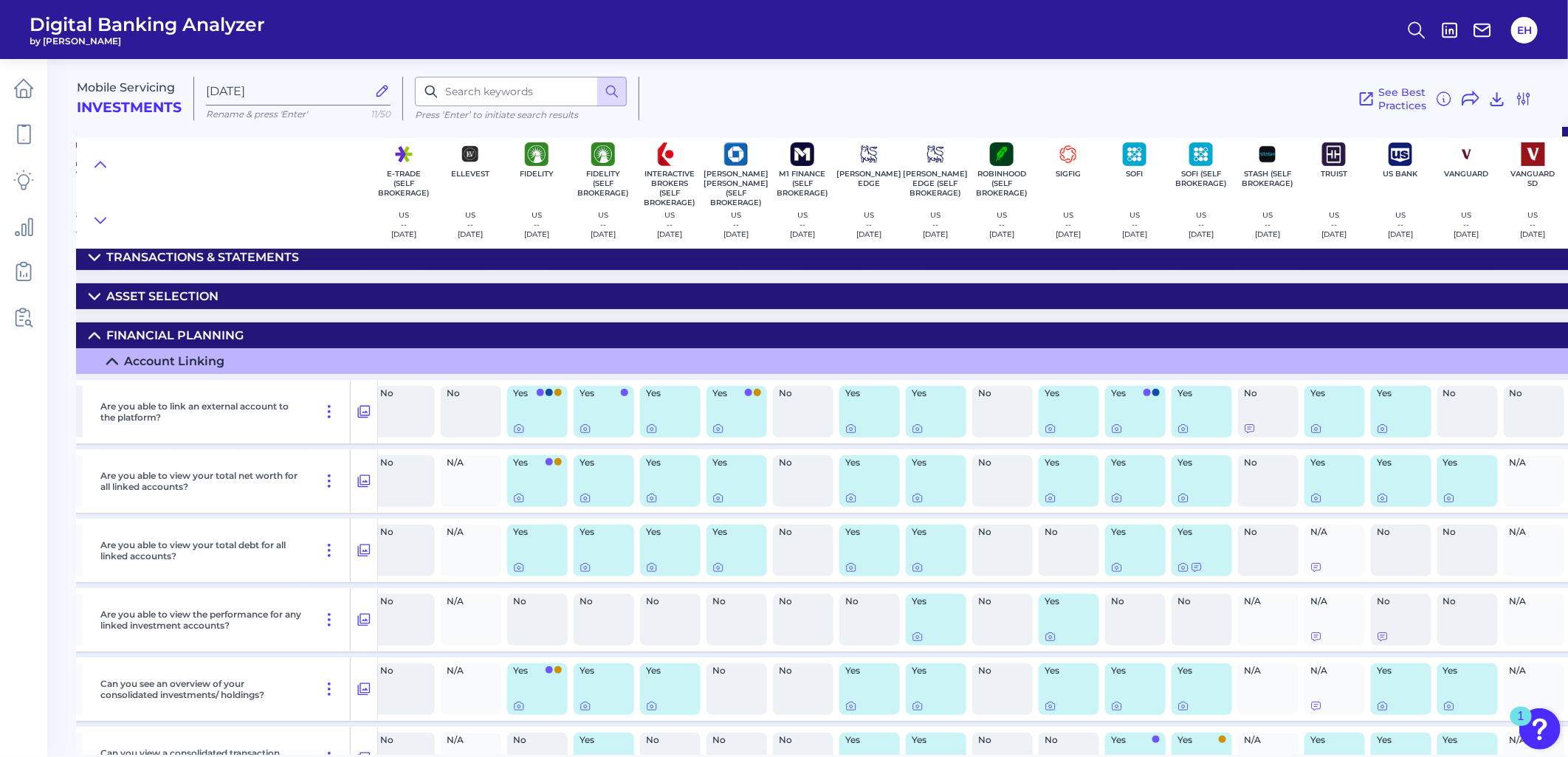
scroll to position [164, 406]
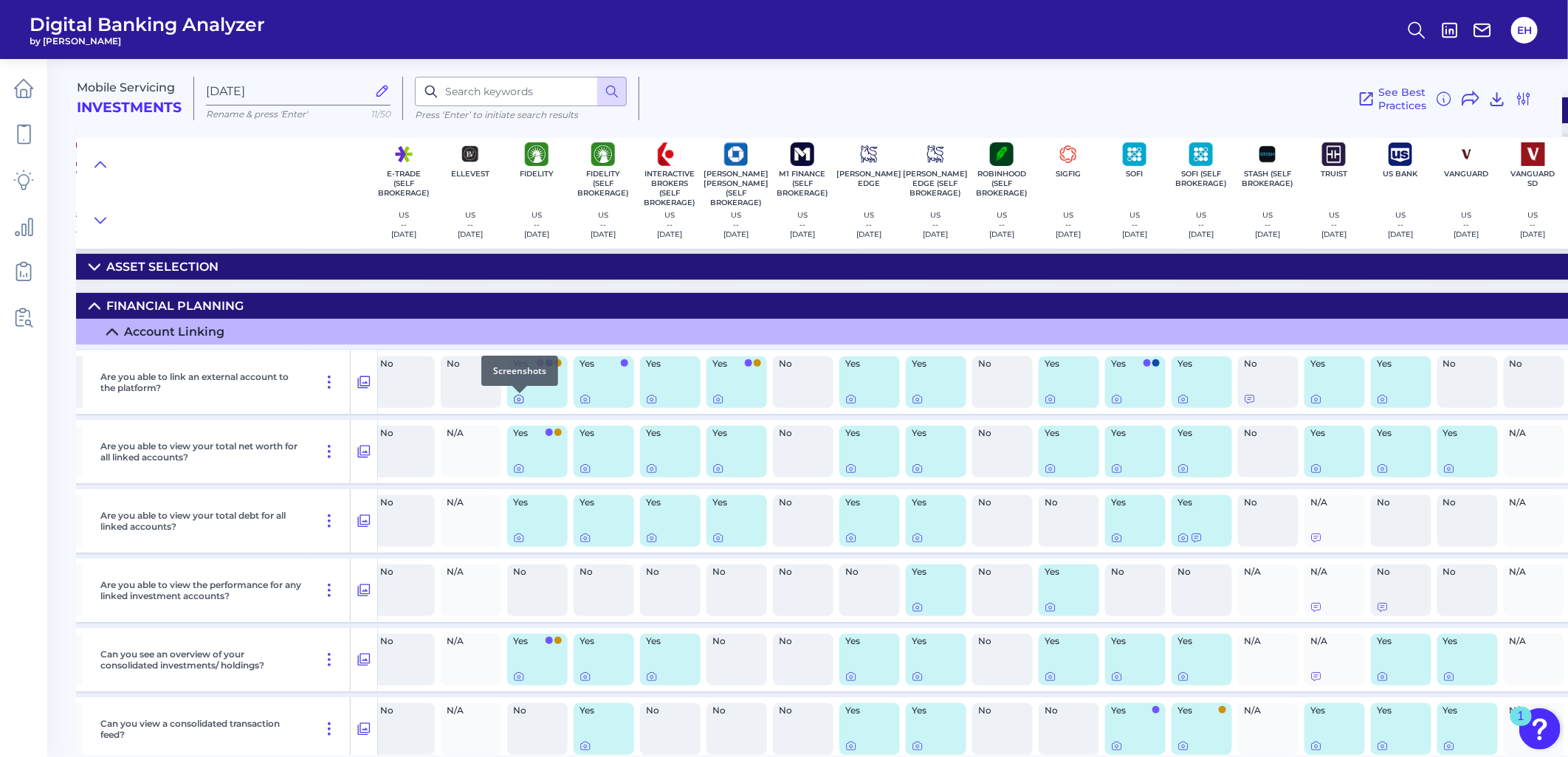
click at [521, 404] on icon at bounding box center [519, 399] width 12 height 12
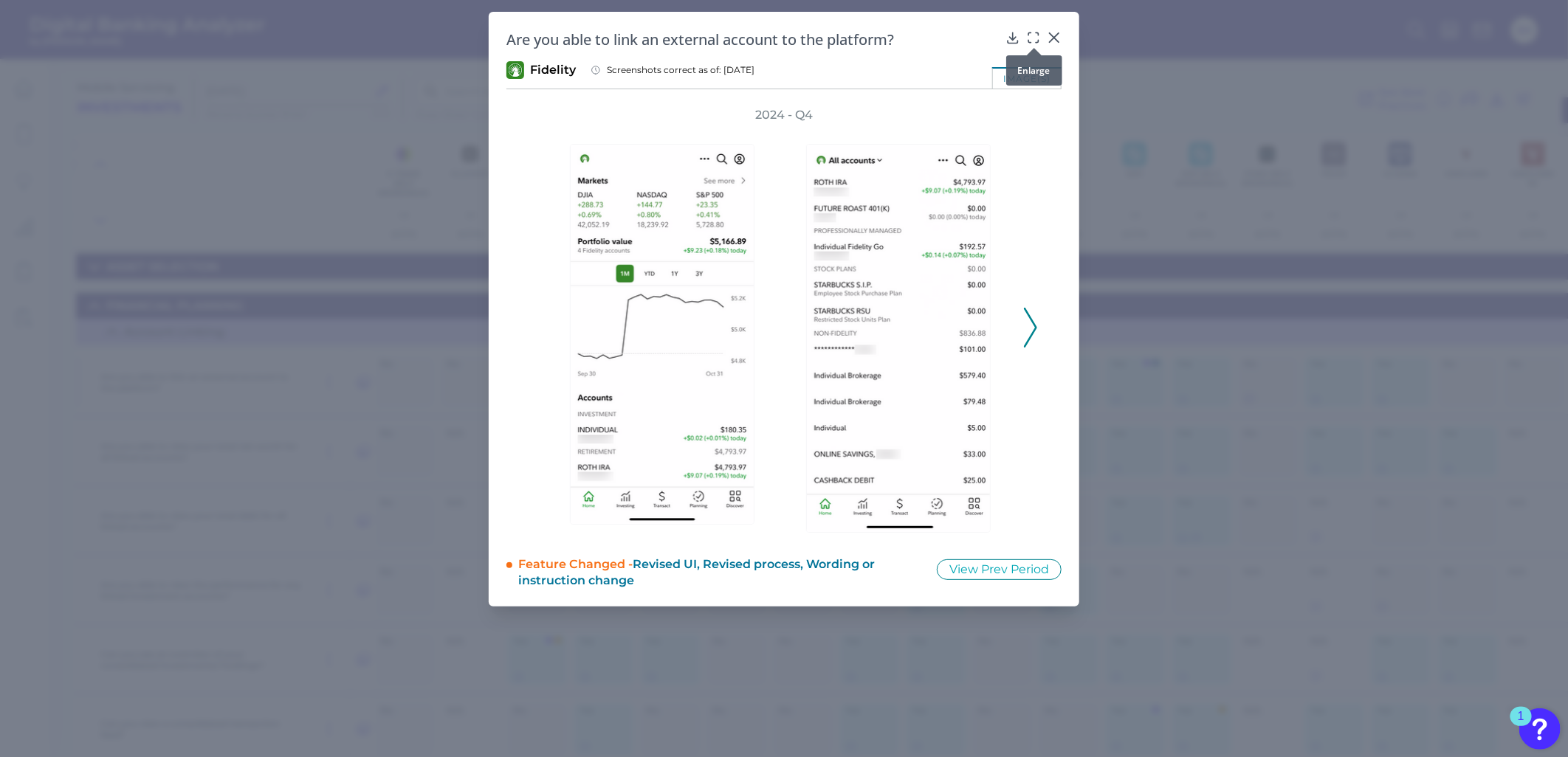
click at [1029, 37] on icon at bounding box center [1033, 37] width 15 height 15
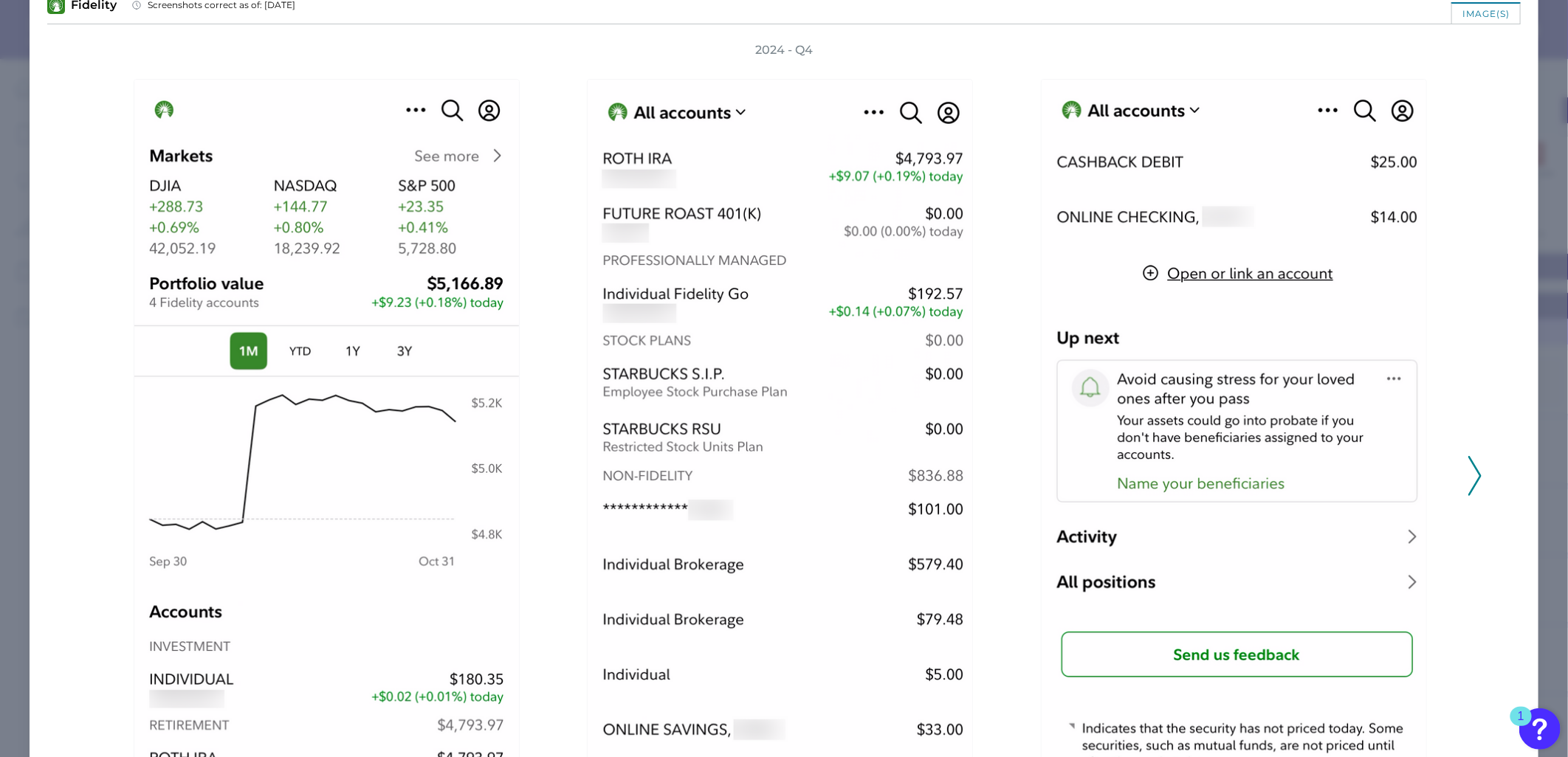
scroll to position [0, 0]
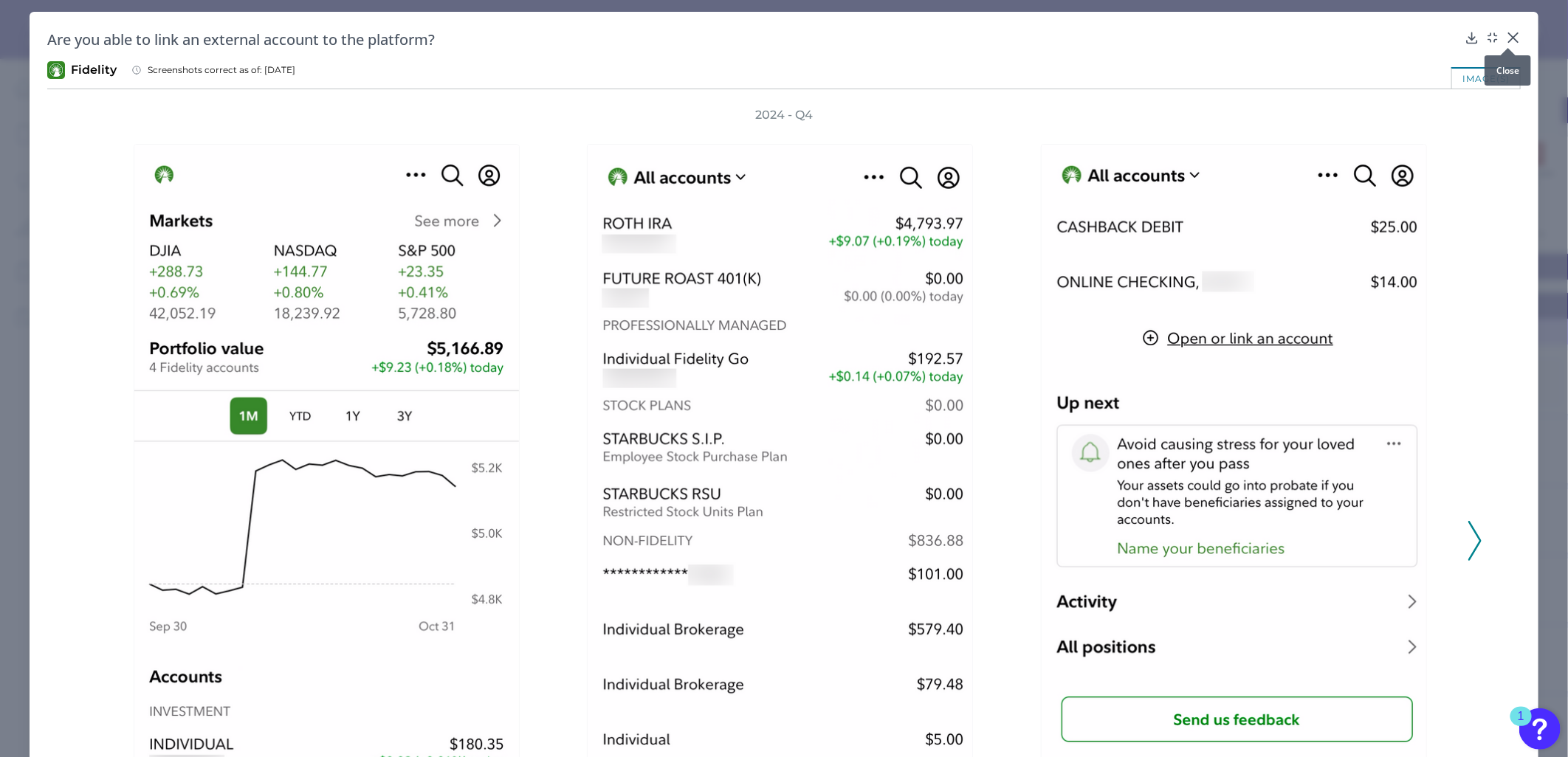
click at [1506, 35] on icon at bounding box center [1513, 37] width 15 height 15
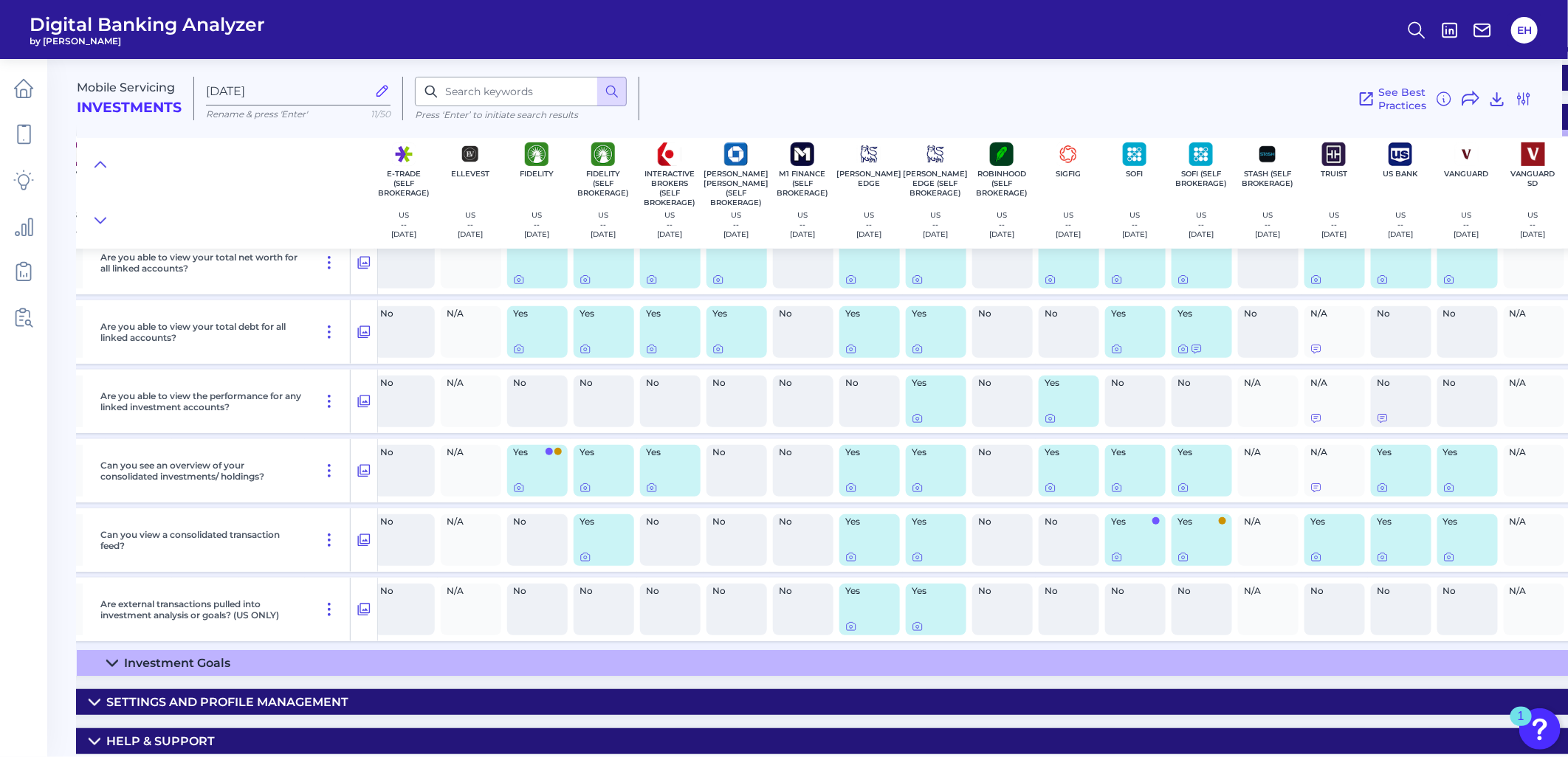
scroll to position [364, 406]
click at [192, 656] on div "Investment Goals" at bounding box center [177, 663] width 106 height 14
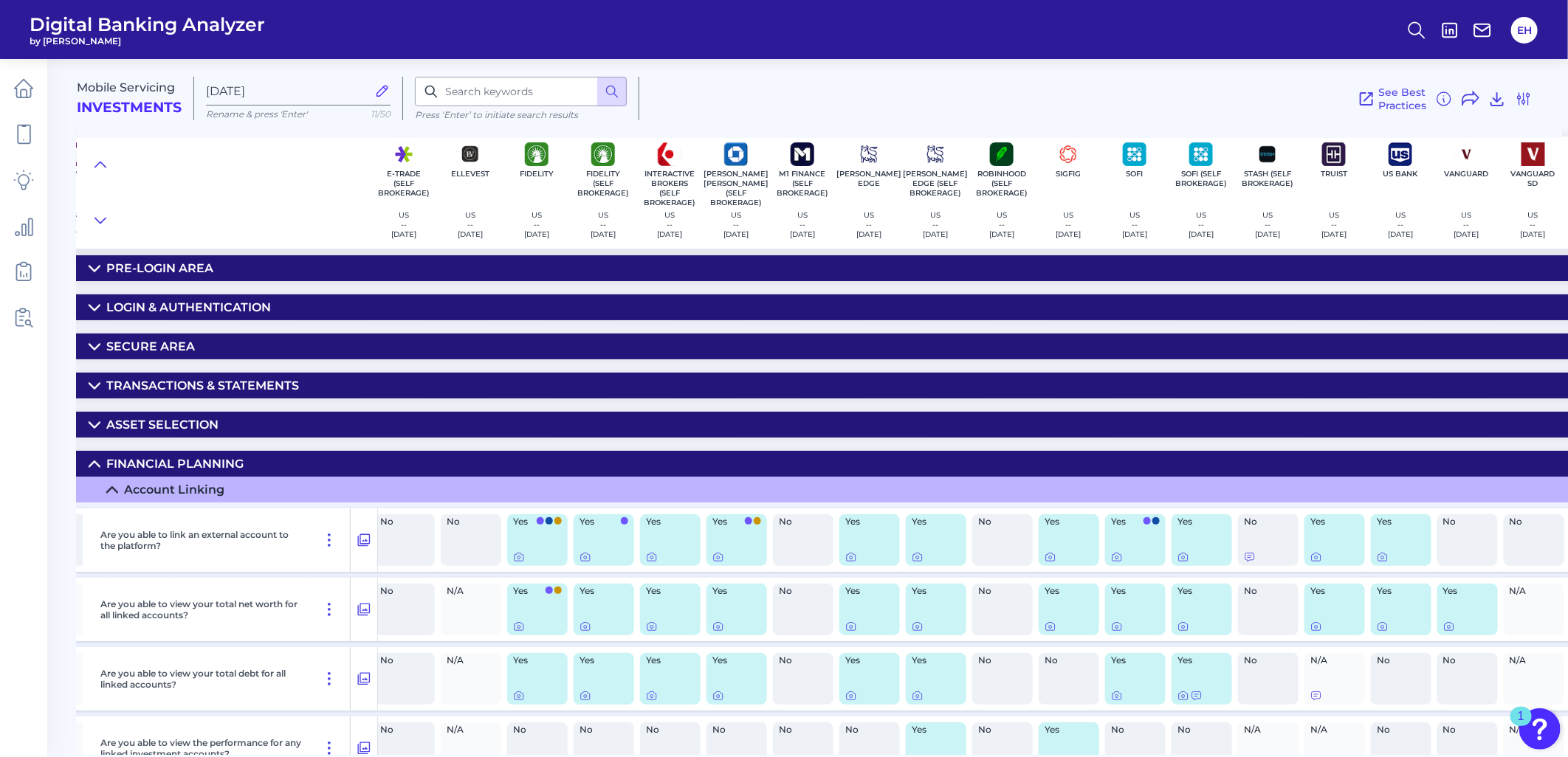
scroll to position [0, 406]
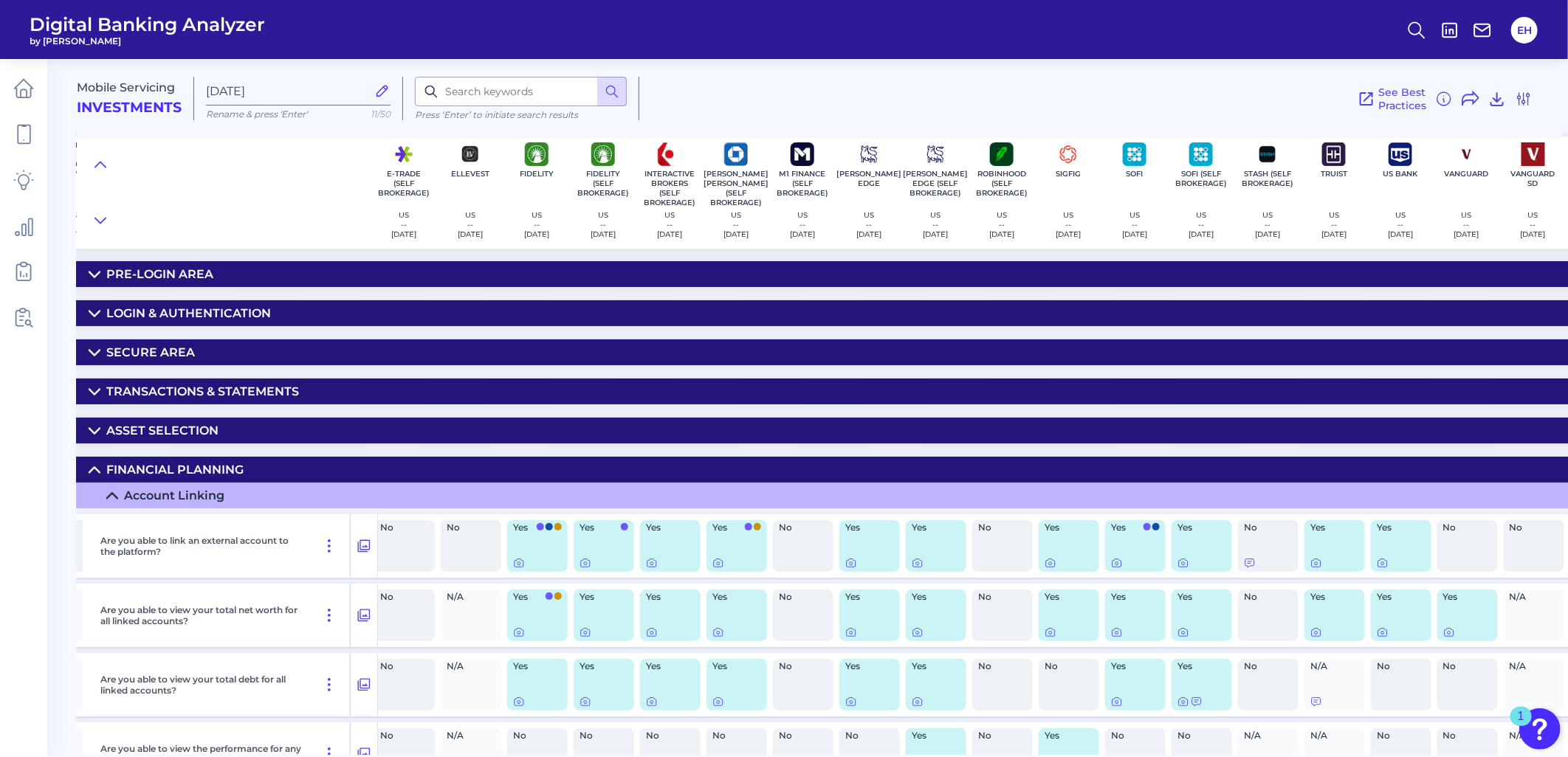
click at [190, 436] on div "Asset Selection" at bounding box center [162, 430] width 112 height 14
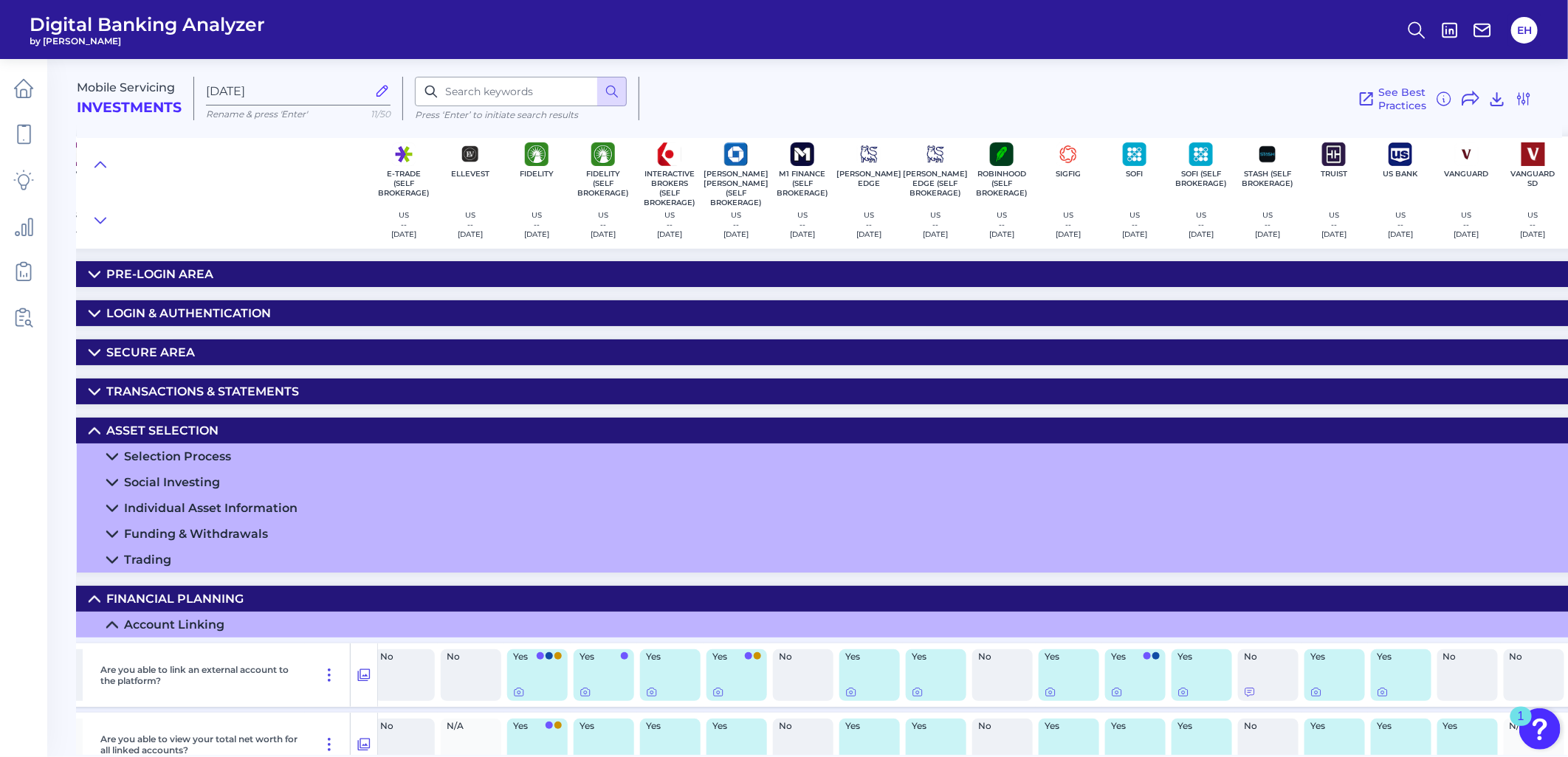
click at [190, 397] on div "Transactions & Statements" at bounding box center [202, 391] width 192 height 14
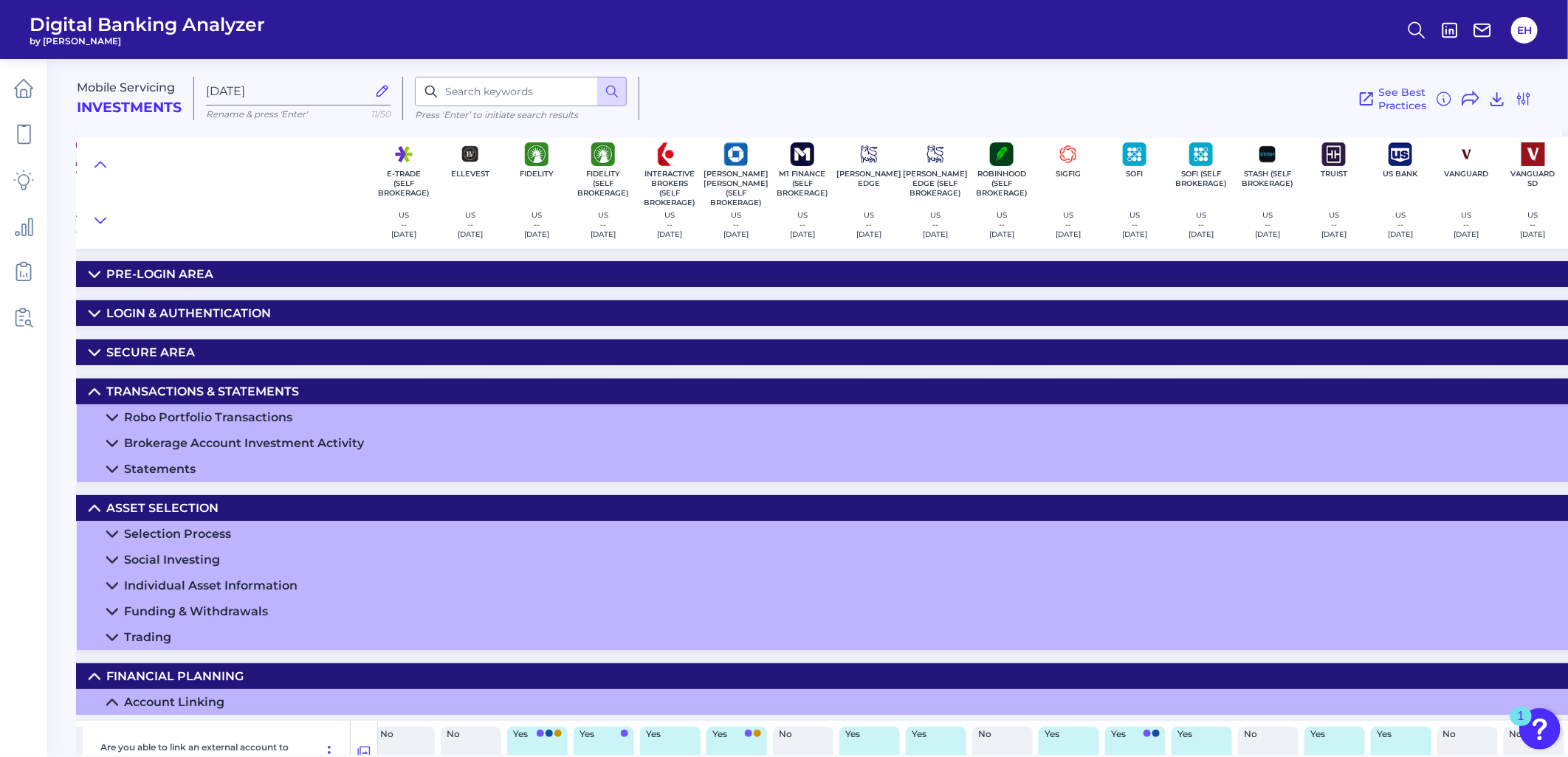
click at [202, 355] on summary "Secure Area" at bounding box center [752, 353] width 2161 height 26
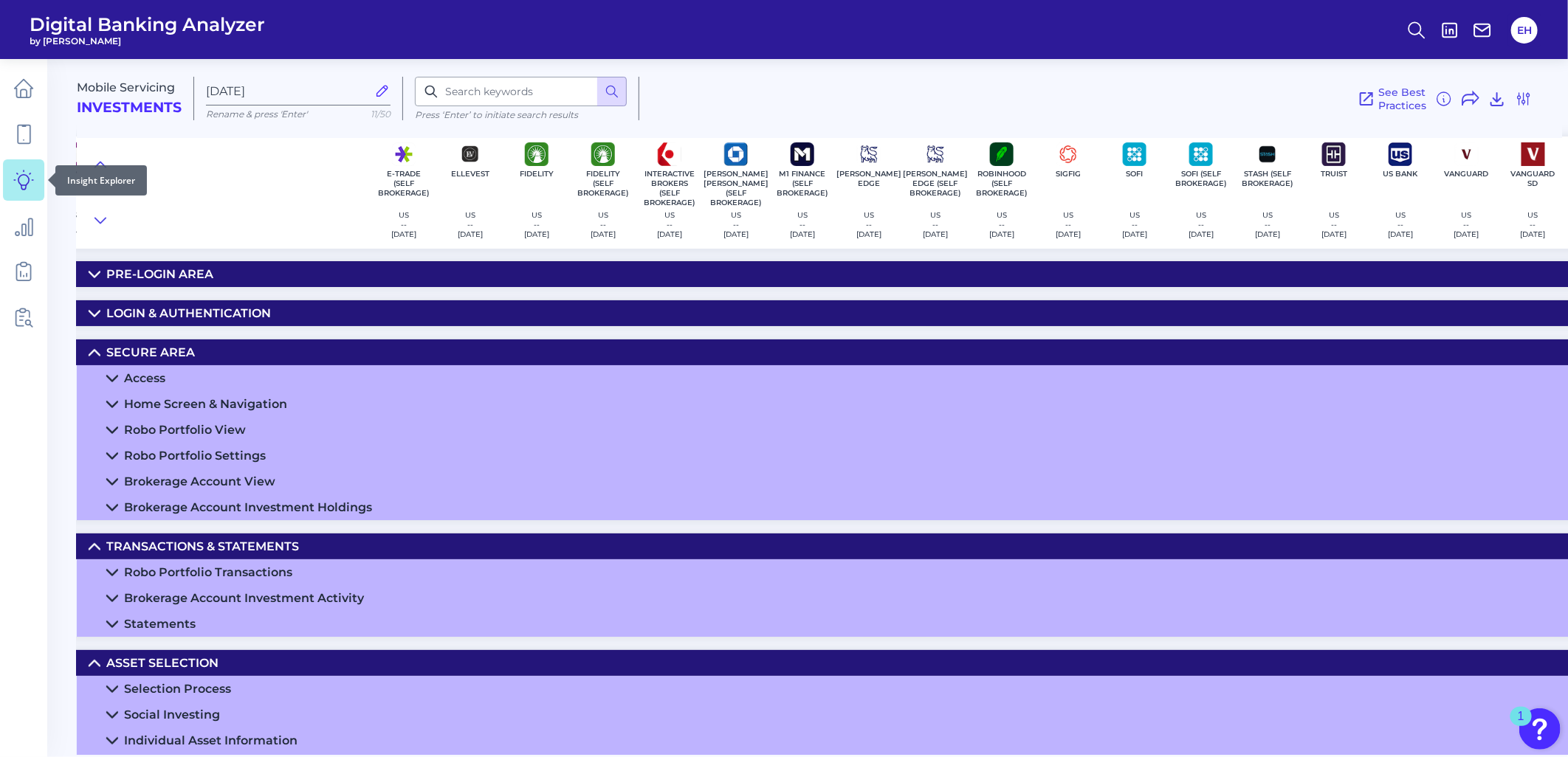
click at [23, 187] on icon at bounding box center [23, 180] width 21 height 21
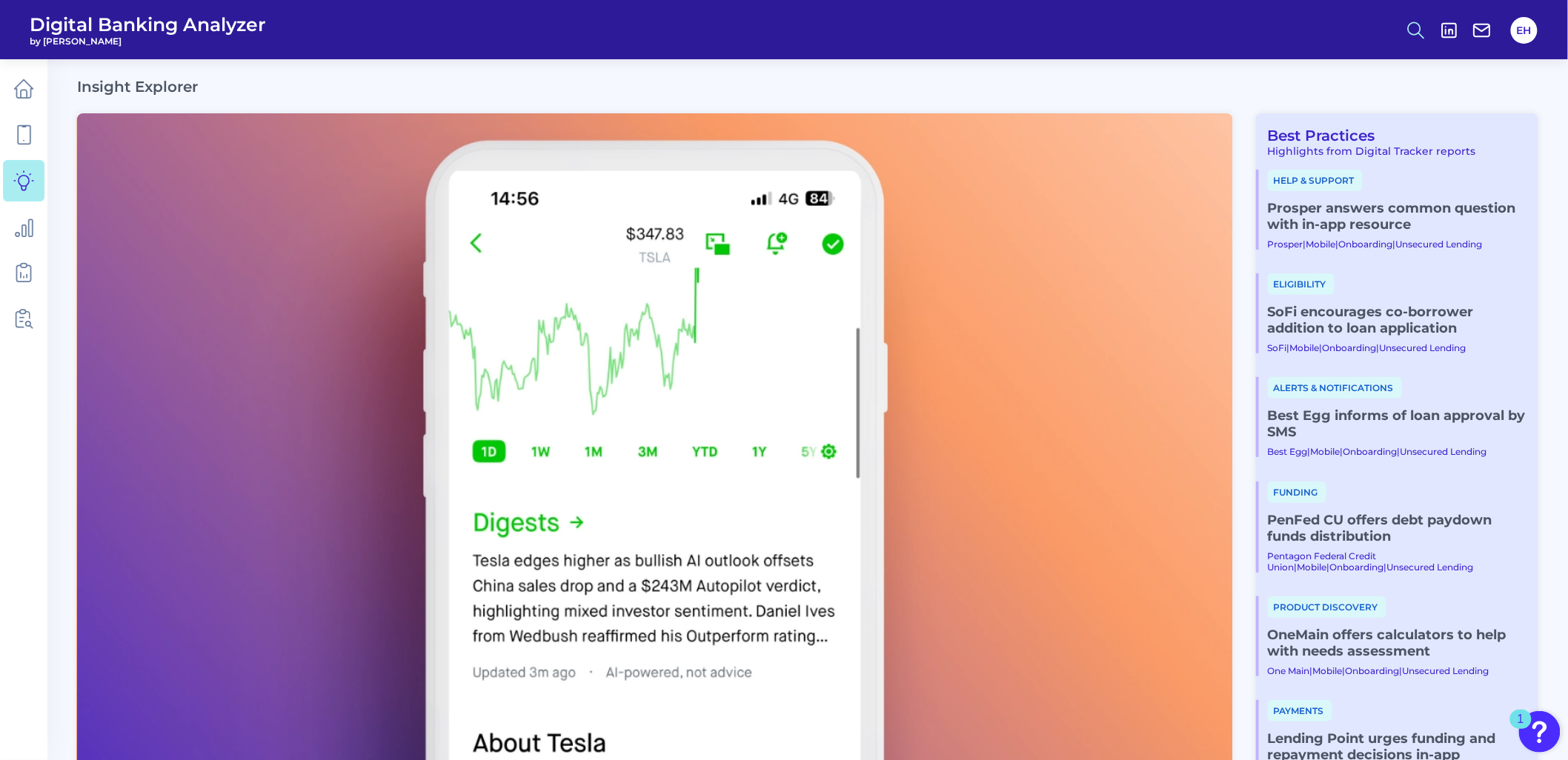
click at [1411, 35] on icon at bounding box center [1416, 30] width 21 height 21
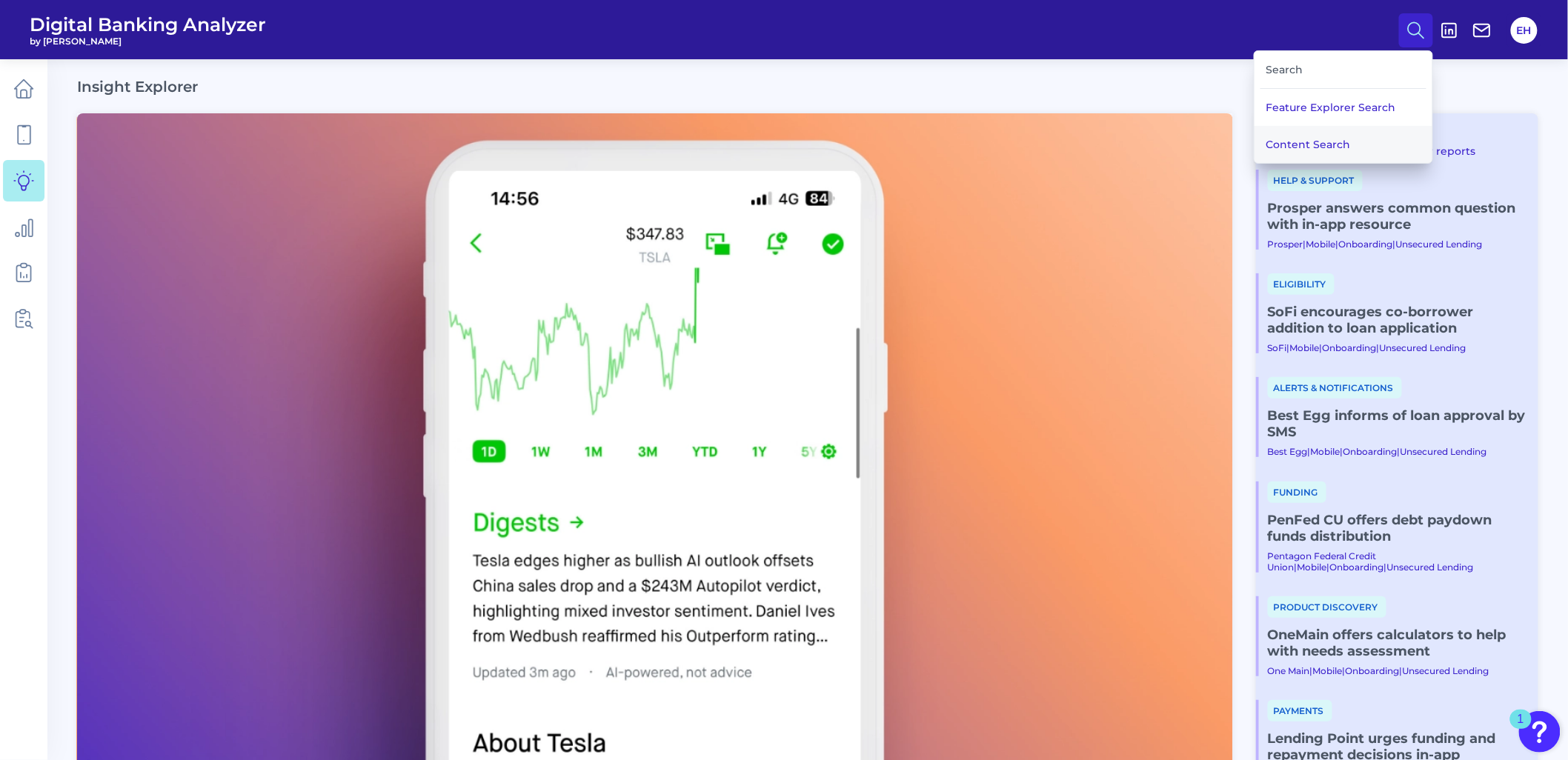
click at [1321, 142] on button "Content Search" at bounding box center [1343, 145] width 177 height 37
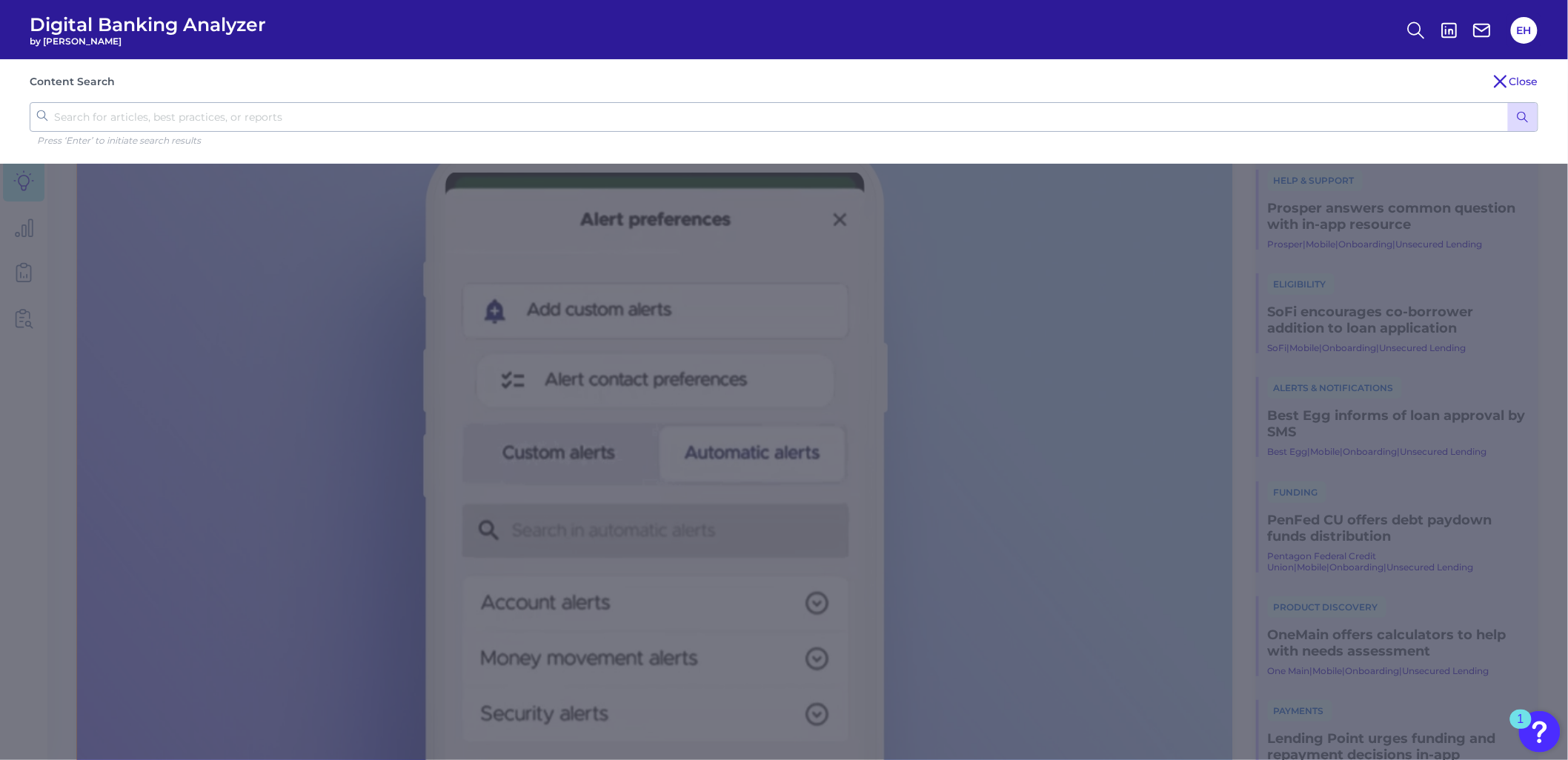
click at [1524, 113] on circle "submit" at bounding box center [1520, 115] width 8 height 8
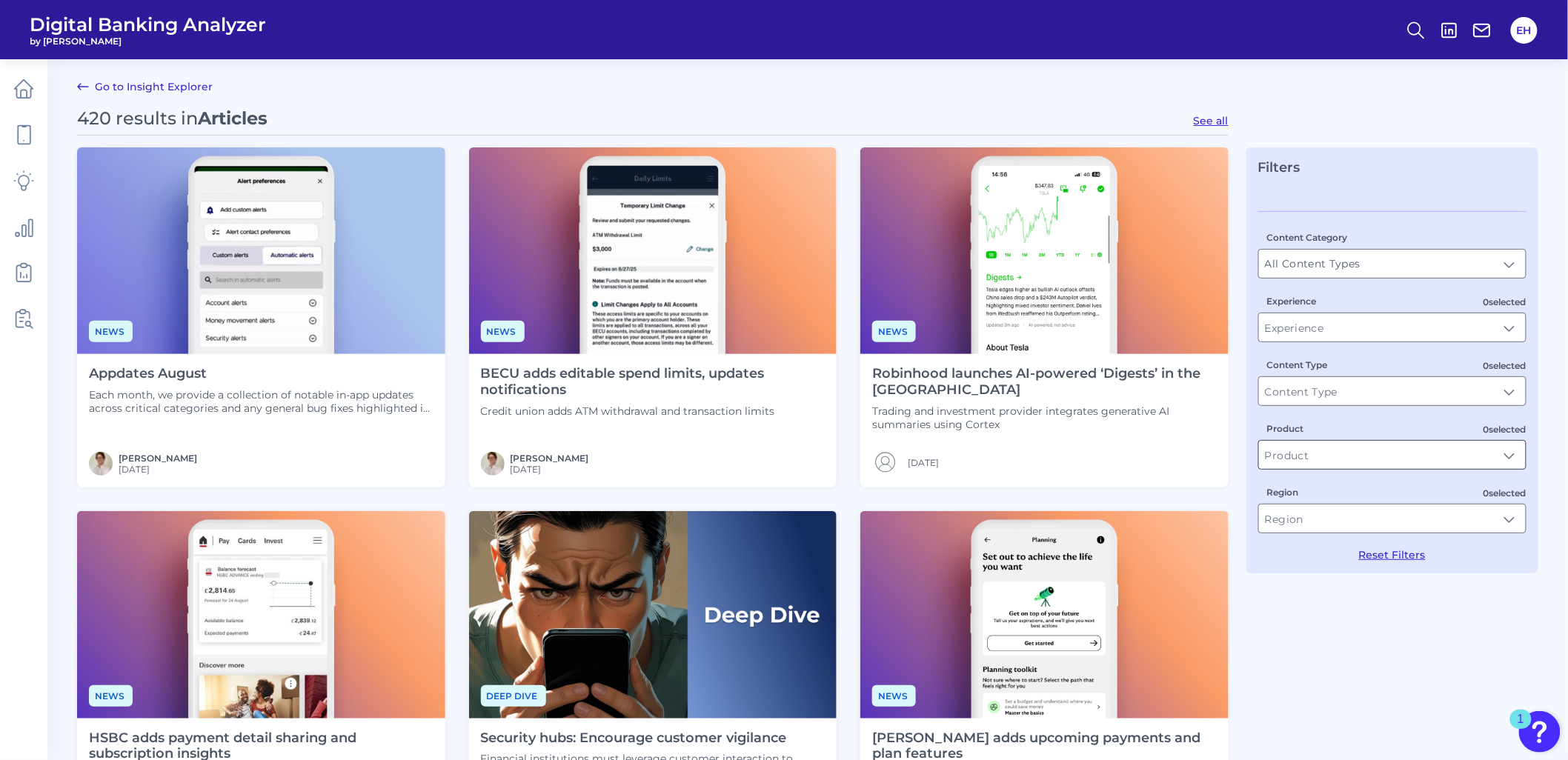
click at [1329, 456] on input "Product" at bounding box center [1392, 454] width 267 height 29
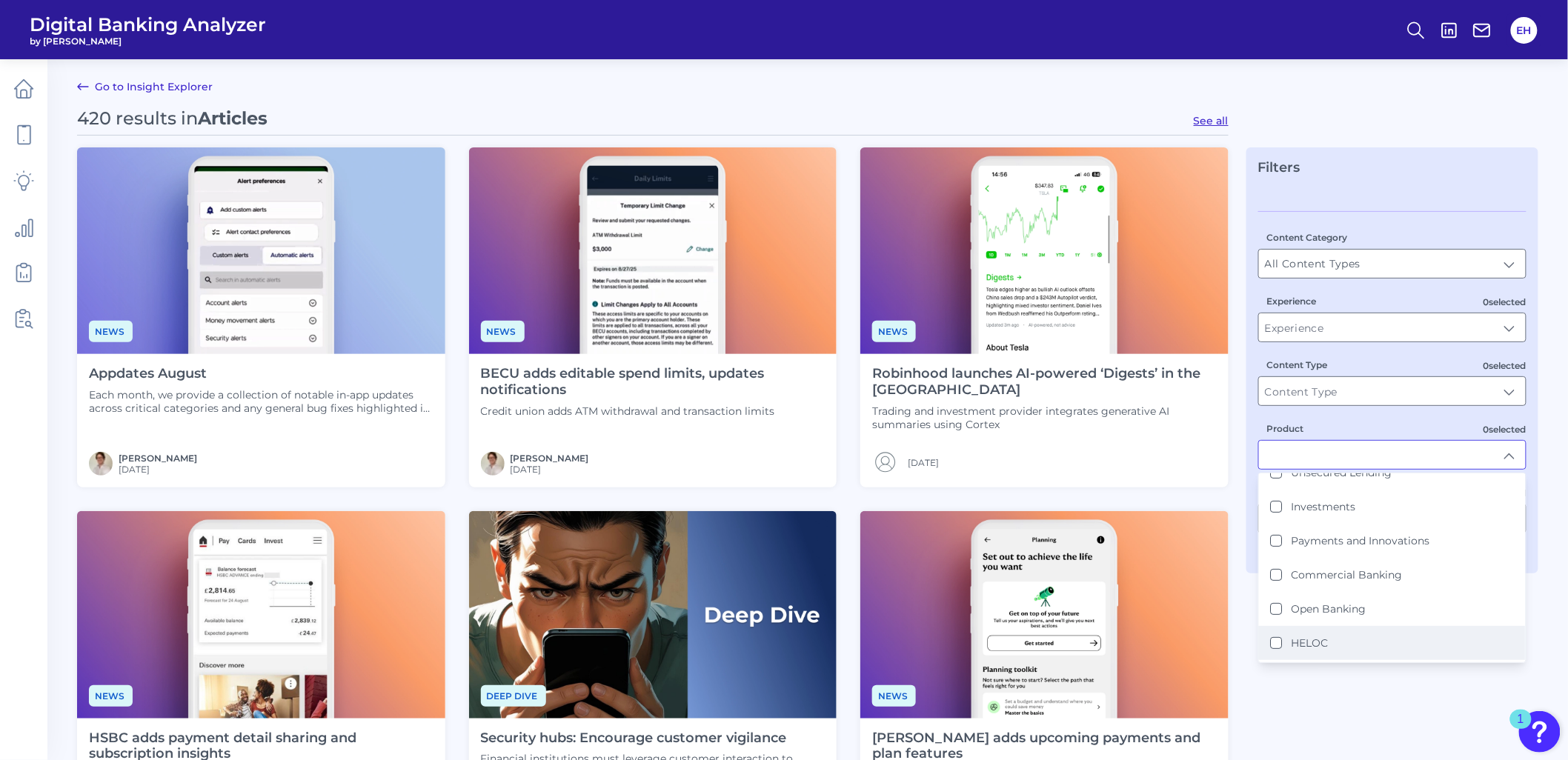
scroll to position [164, 0]
click at [1321, 532] on label "Investments" at bounding box center [1323, 530] width 64 height 13
type input "Investments"
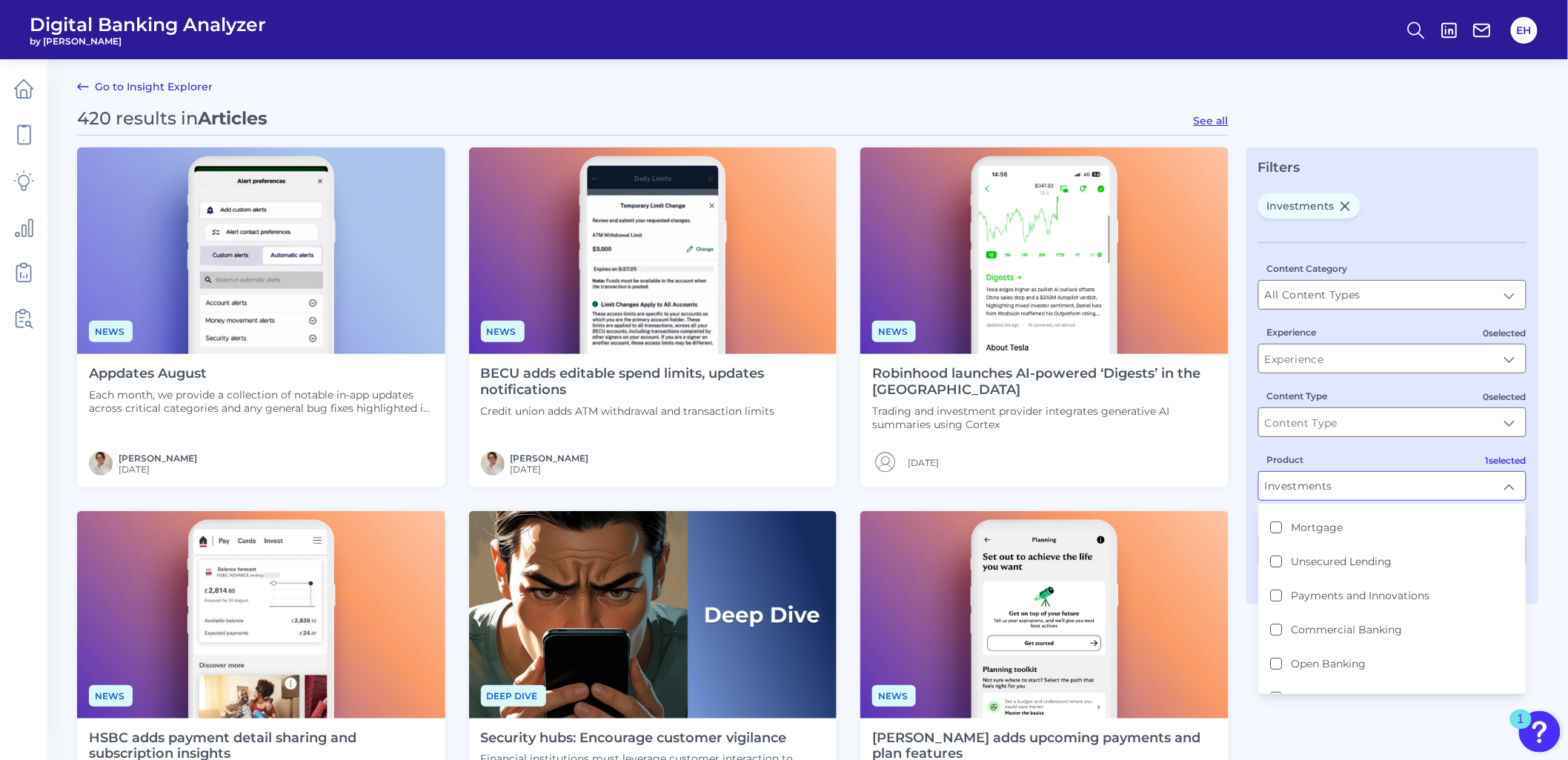
scroll to position [0, 0]
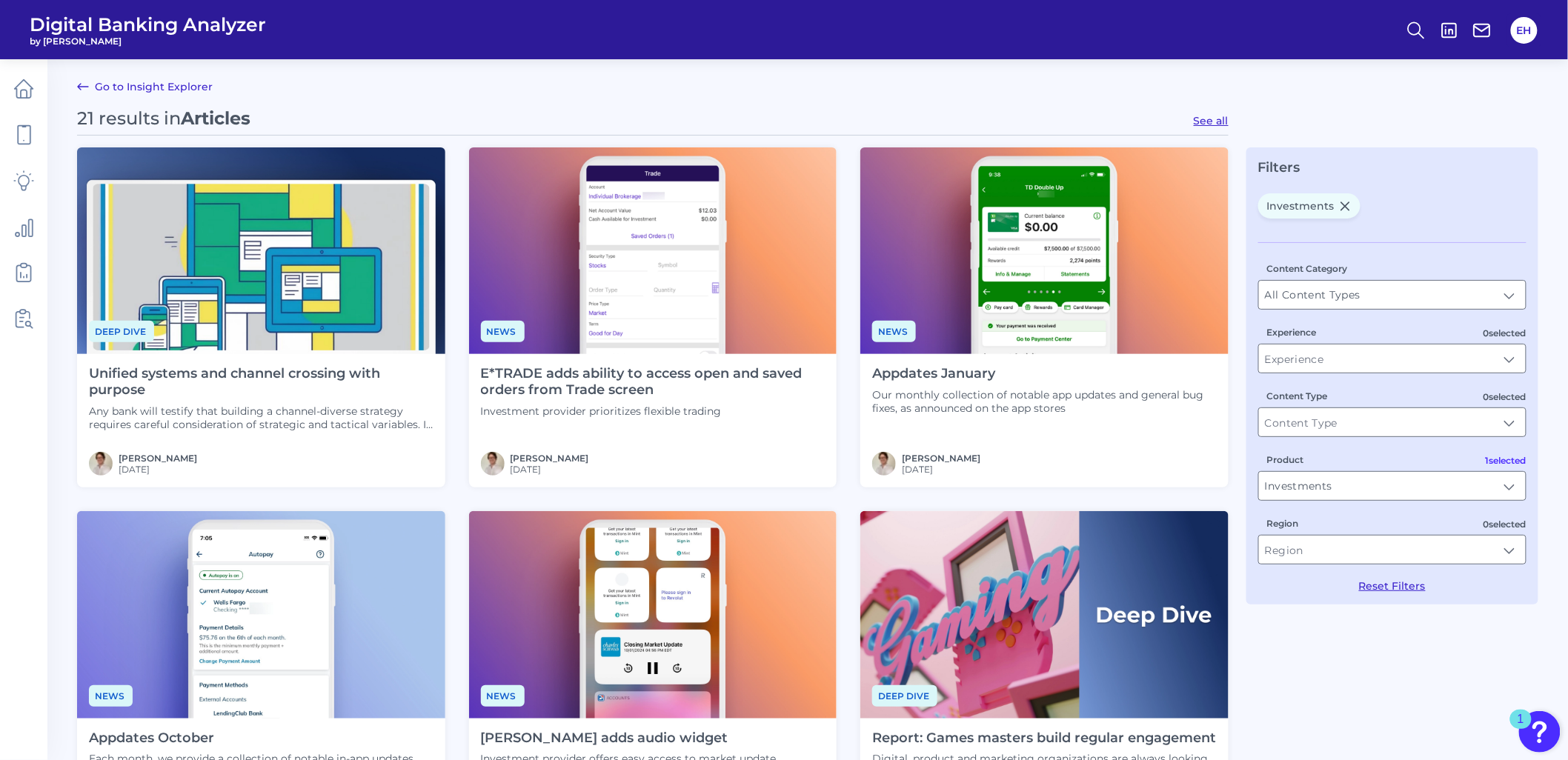
click at [33, 86] on icon at bounding box center [23, 89] width 21 height 21
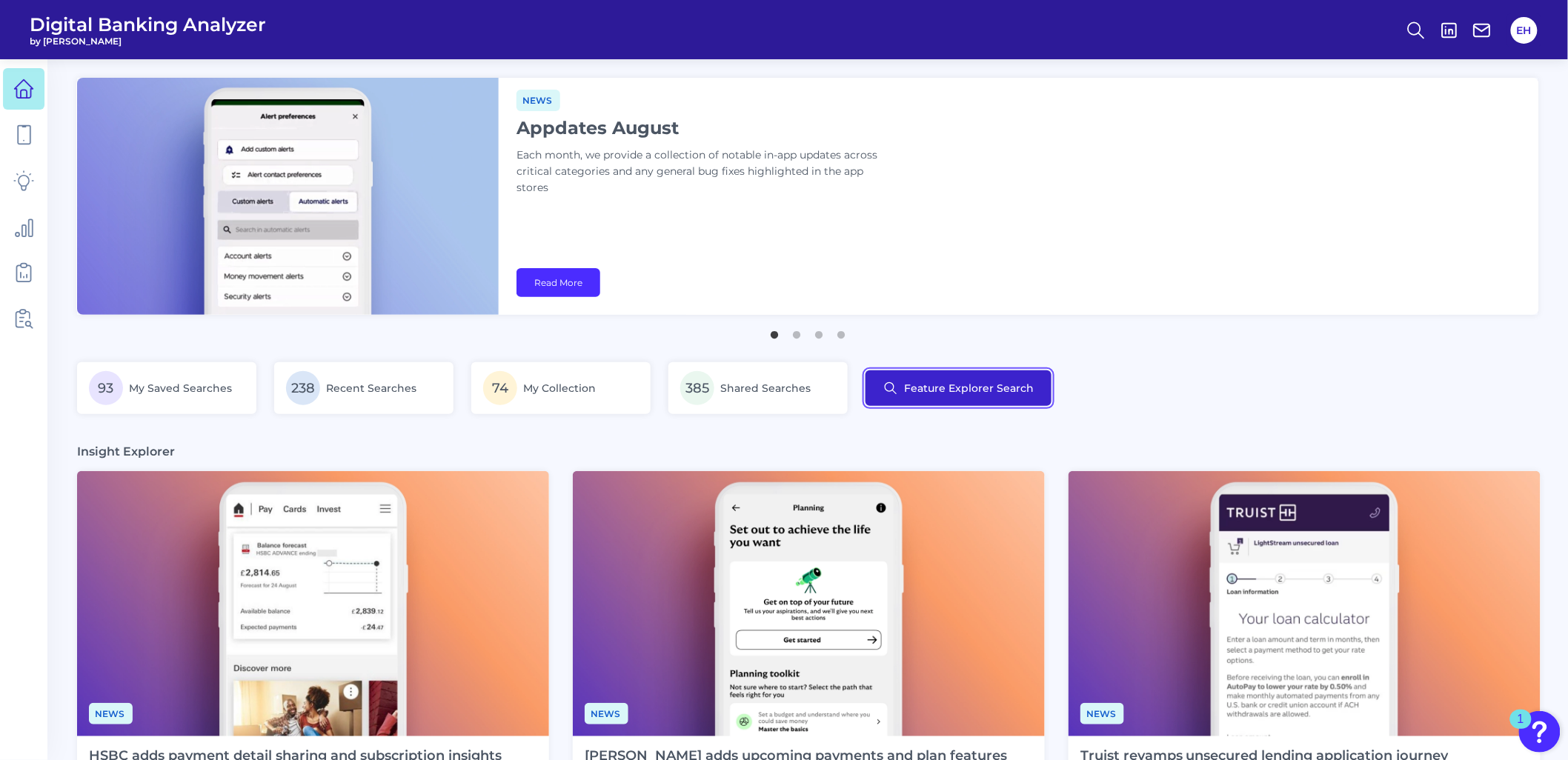
click at [932, 382] on button "Feature Explorer Search" at bounding box center [958, 388] width 186 height 35
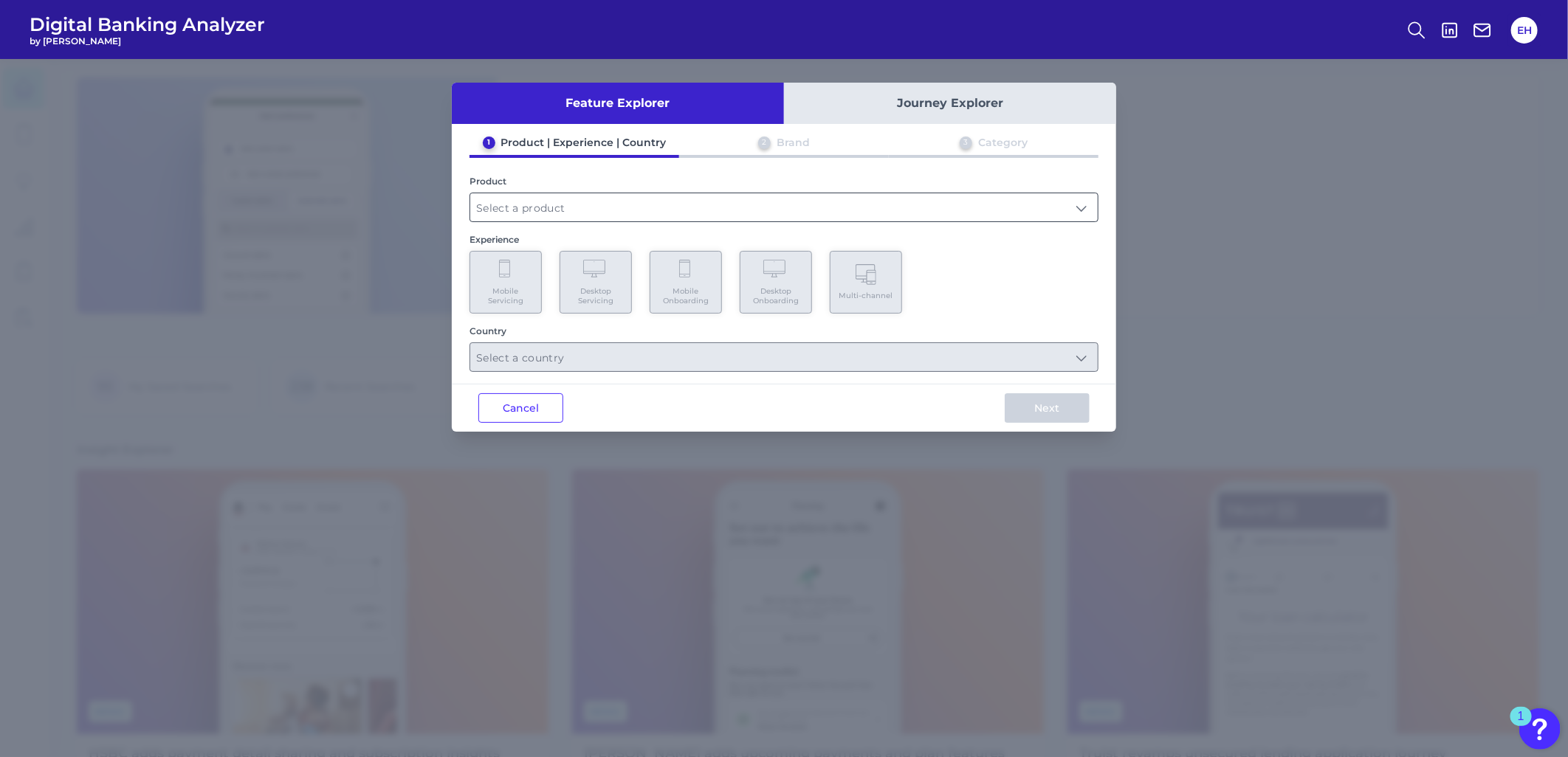
click at [598, 200] on input "text" at bounding box center [784, 207] width 628 height 28
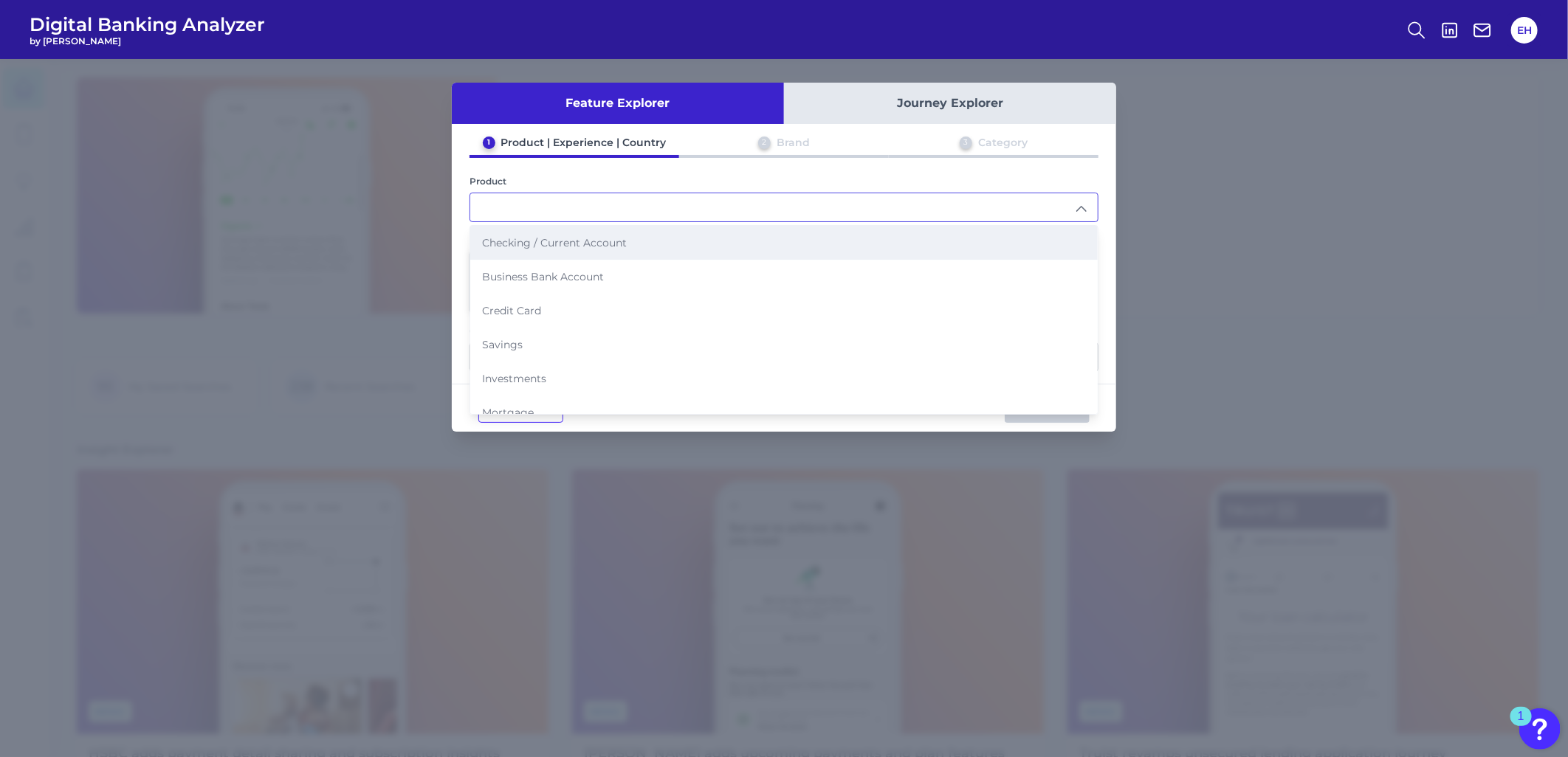
click at [606, 249] on li "Checking / Current Account" at bounding box center [784, 242] width 628 height 34
type input "Checking / Current Account"
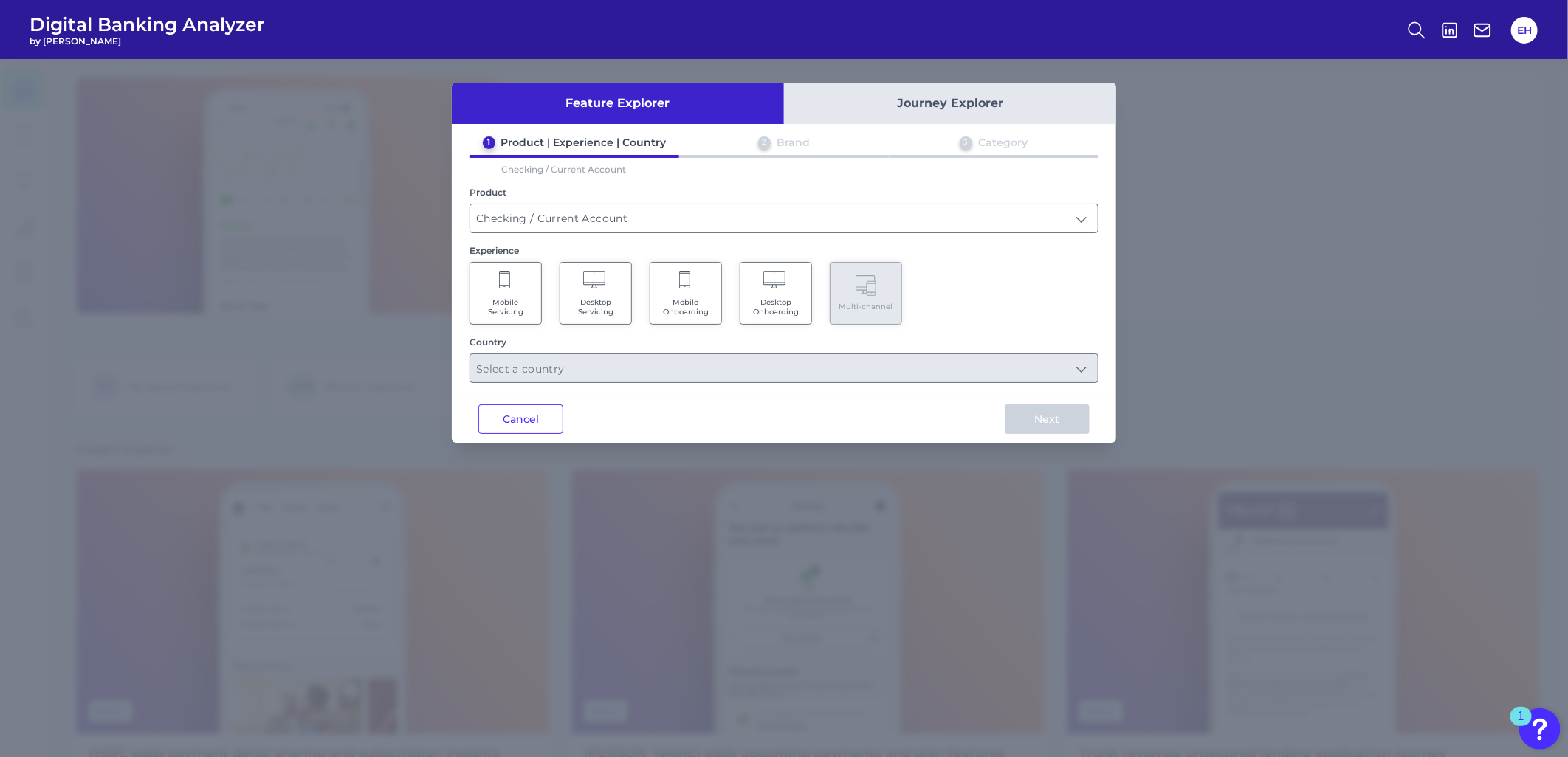
click at [498, 303] on span "Mobile Servicing" at bounding box center [505, 307] width 56 height 19
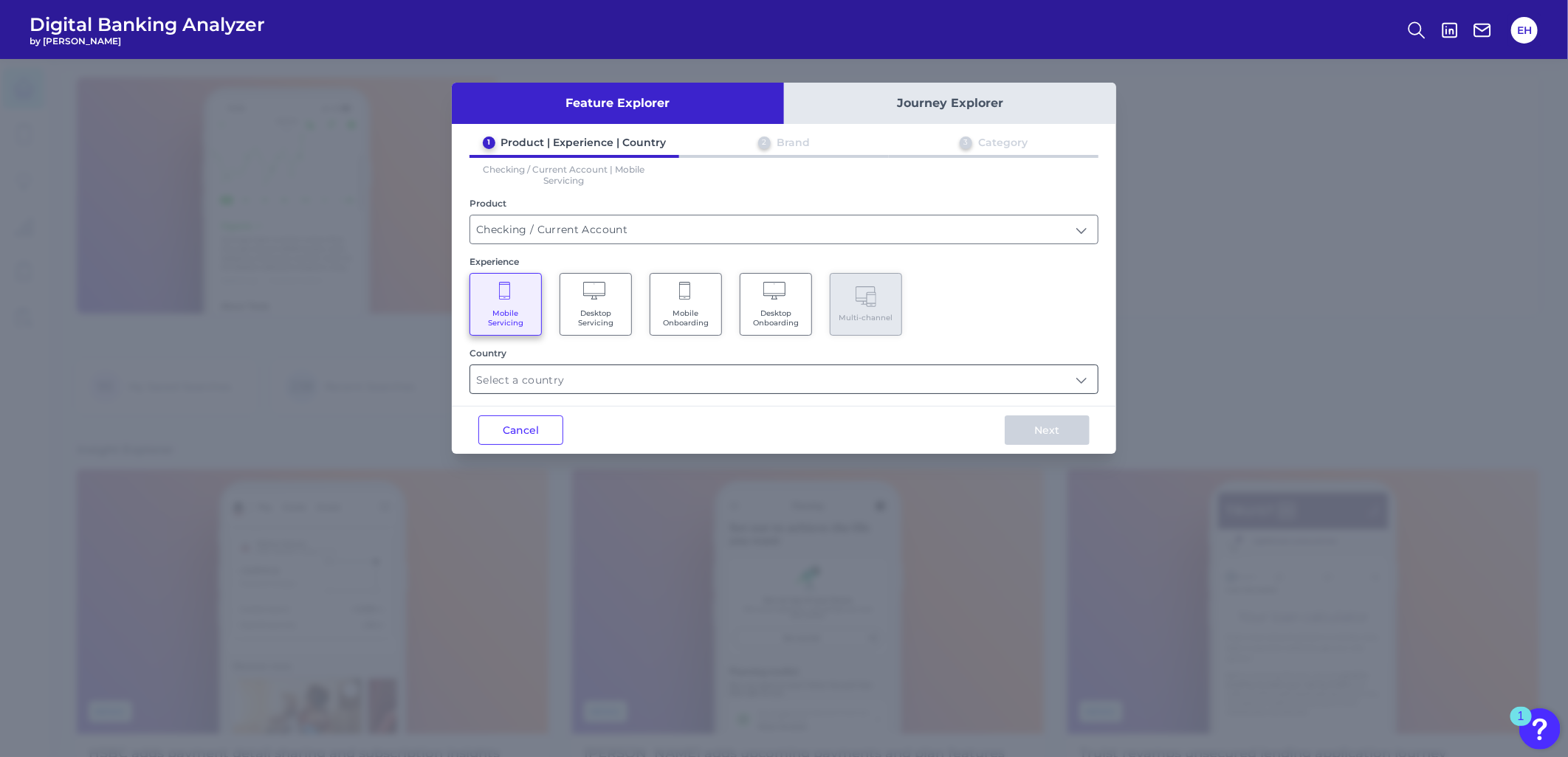
click at [581, 382] on input "text" at bounding box center [784, 379] width 628 height 28
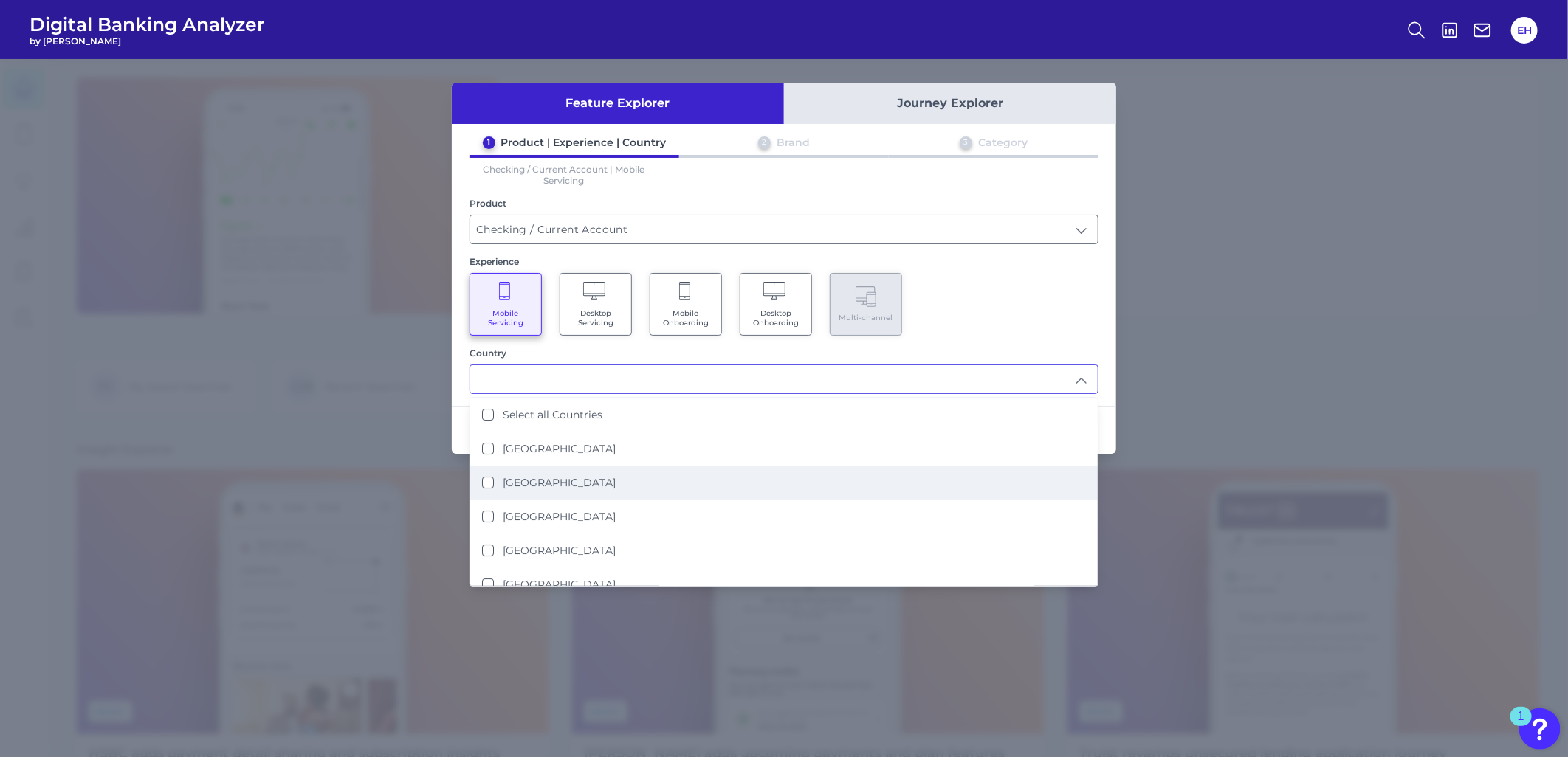
click at [601, 484] on li "[GEOGRAPHIC_DATA]" at bounding box center [784, 482] width 628 height 34
type input "[GEOGRAPHIC_DATA]"
click at [1008, 316] on div "Mobile Servicing Desktop Servicing Mobile Onboarding Desktop Onboarding Multi-c…" at bounding box center [784, 304] width 628 height 63
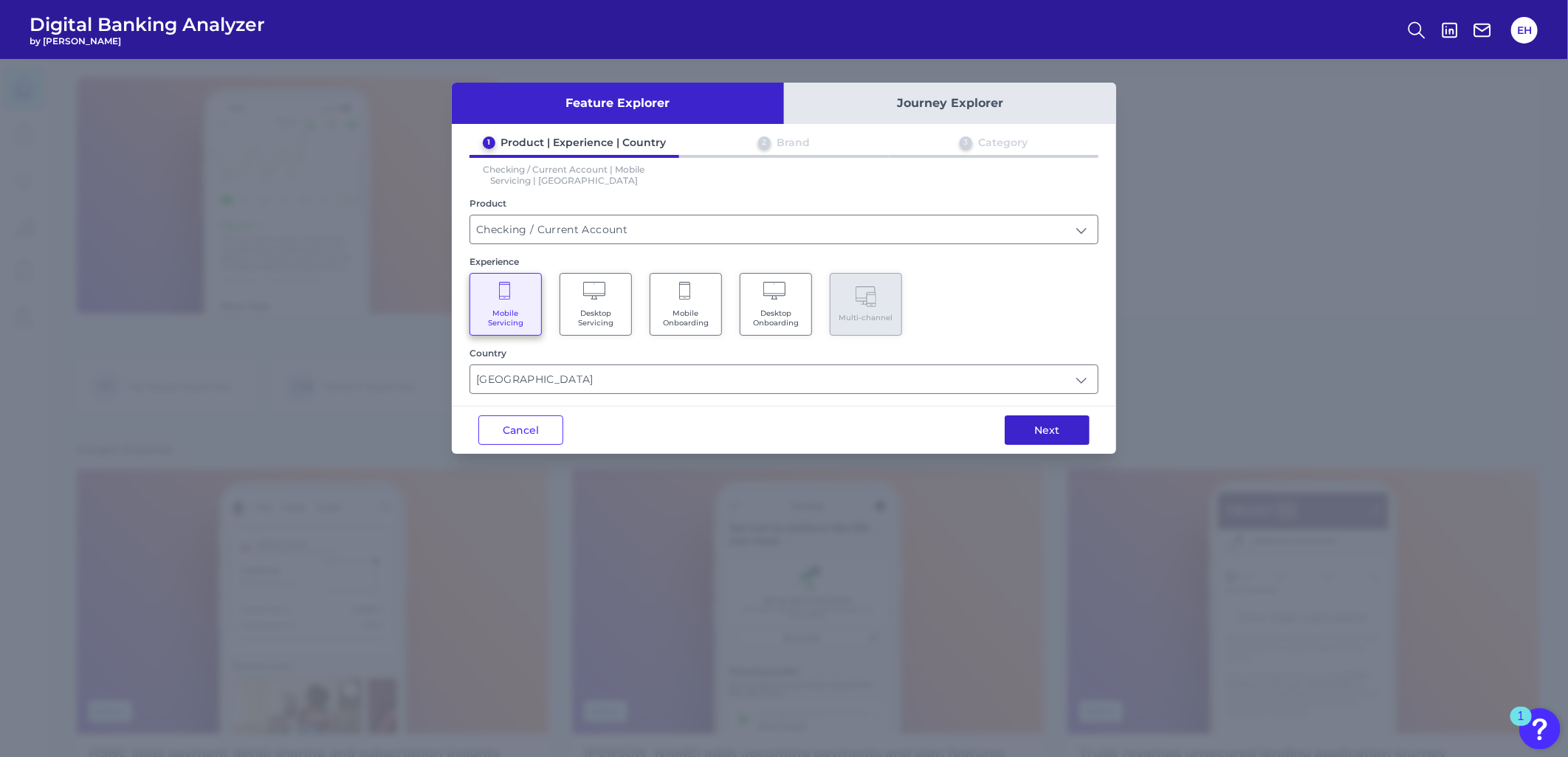
click at [1054, 423] on button "Next" at bounding box center [1046, 430] width 84 height 29
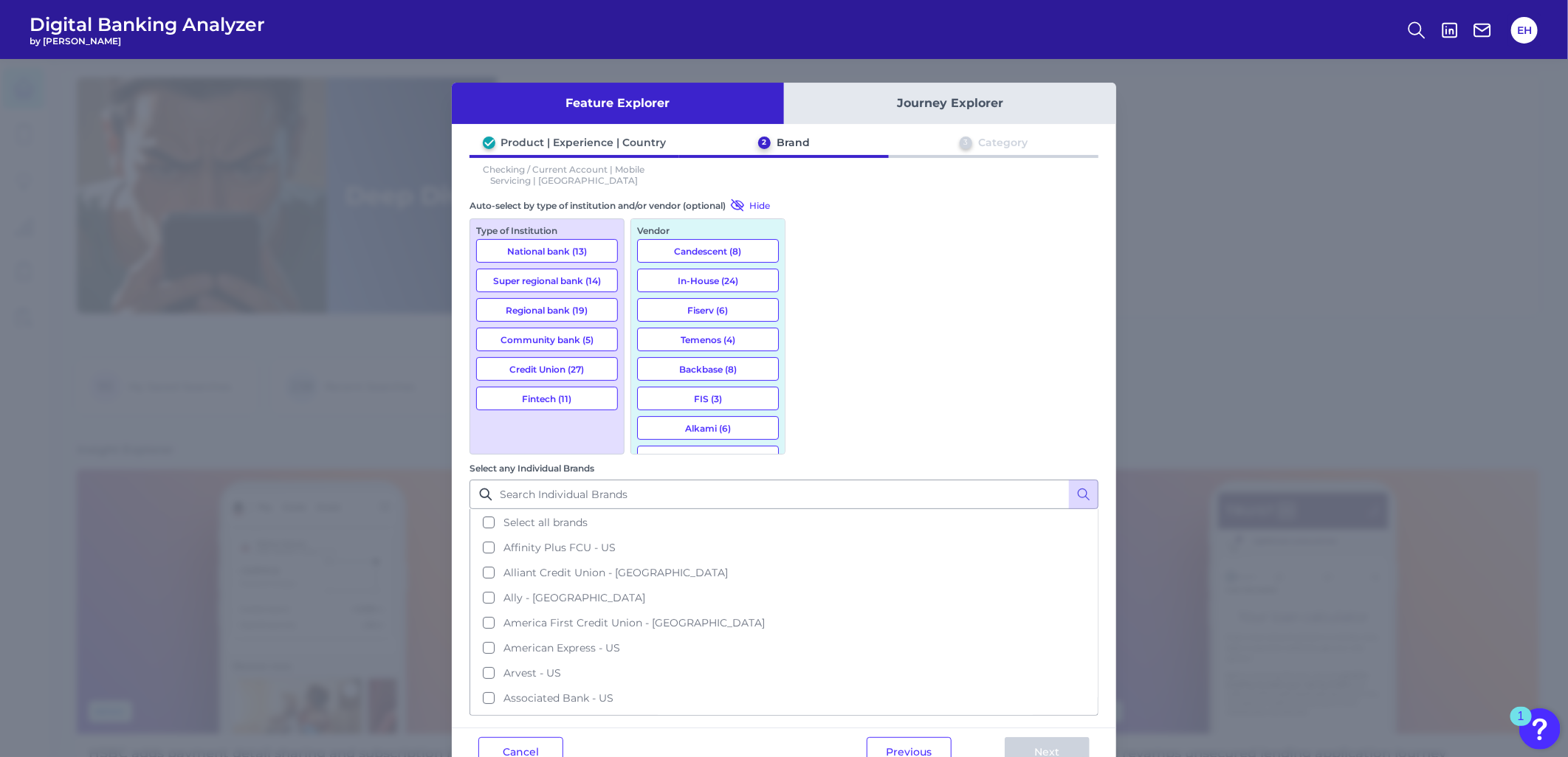
click at [567, 278] on button "Super regional bank (14)" at bounding box center [547, 280] width 141 height 23
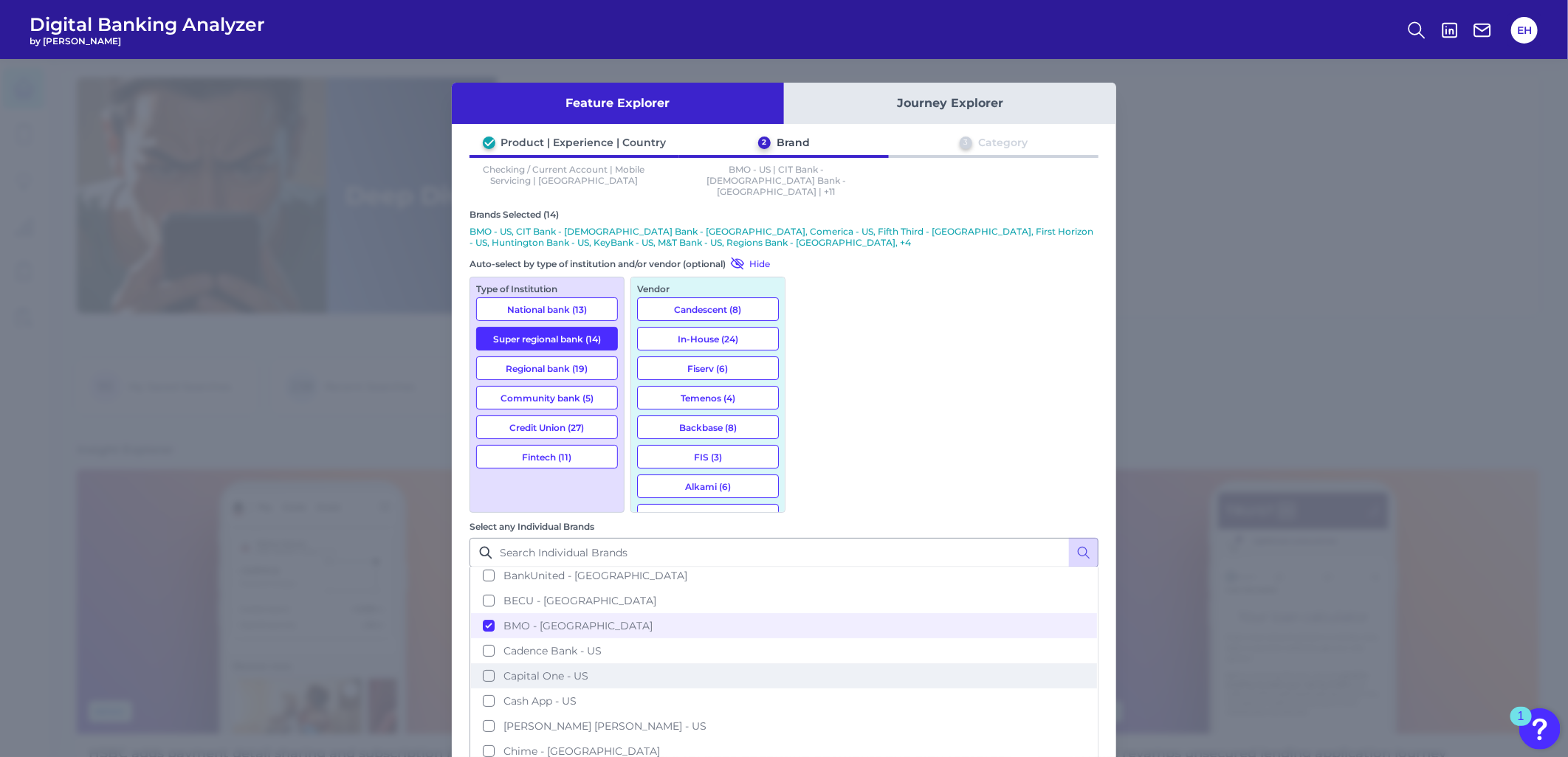
scroll to position [246, 0]
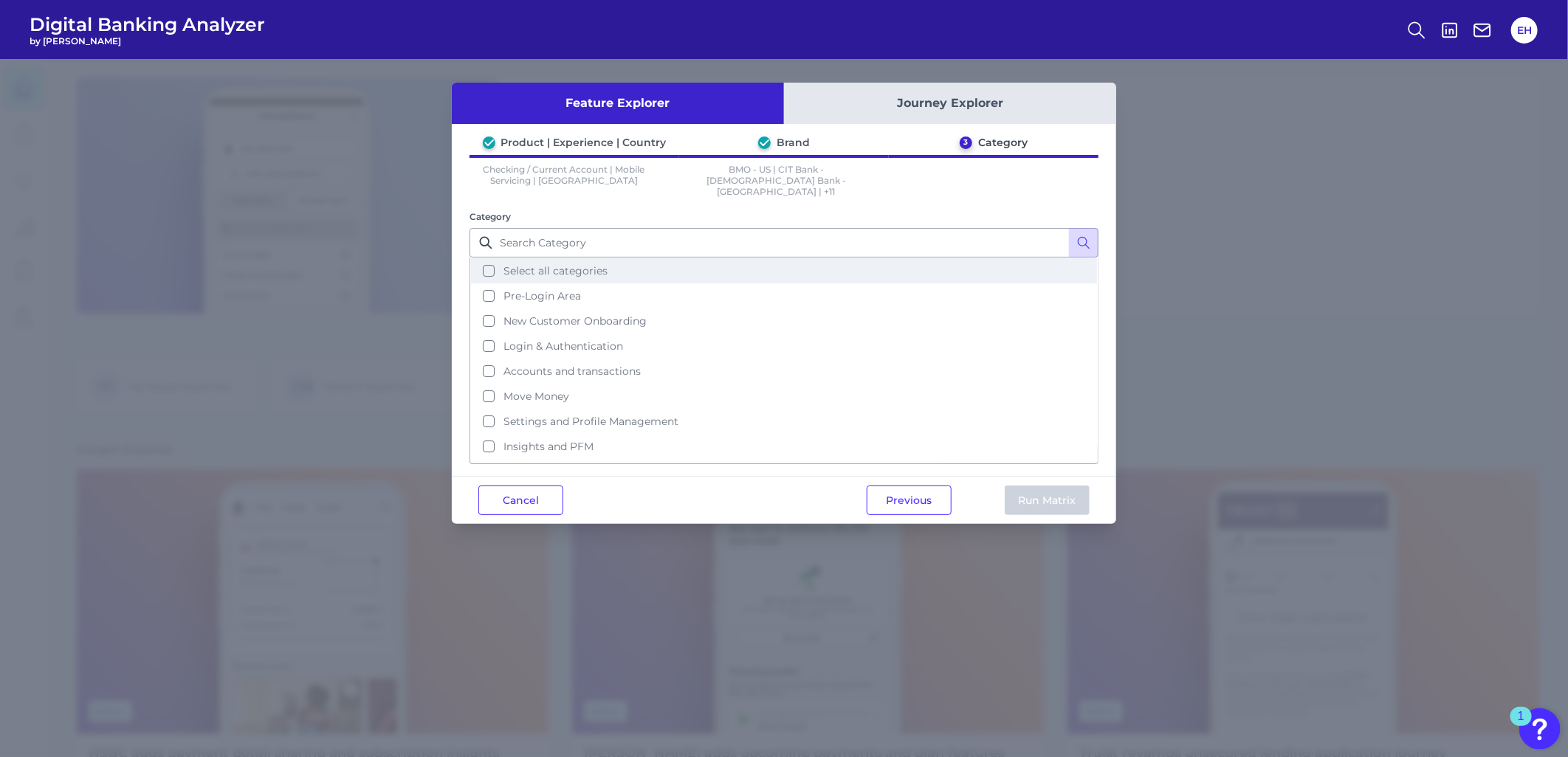
click at [545, 265] on span "Select all categories" at bounding box center [555, 271] width 104 height 13
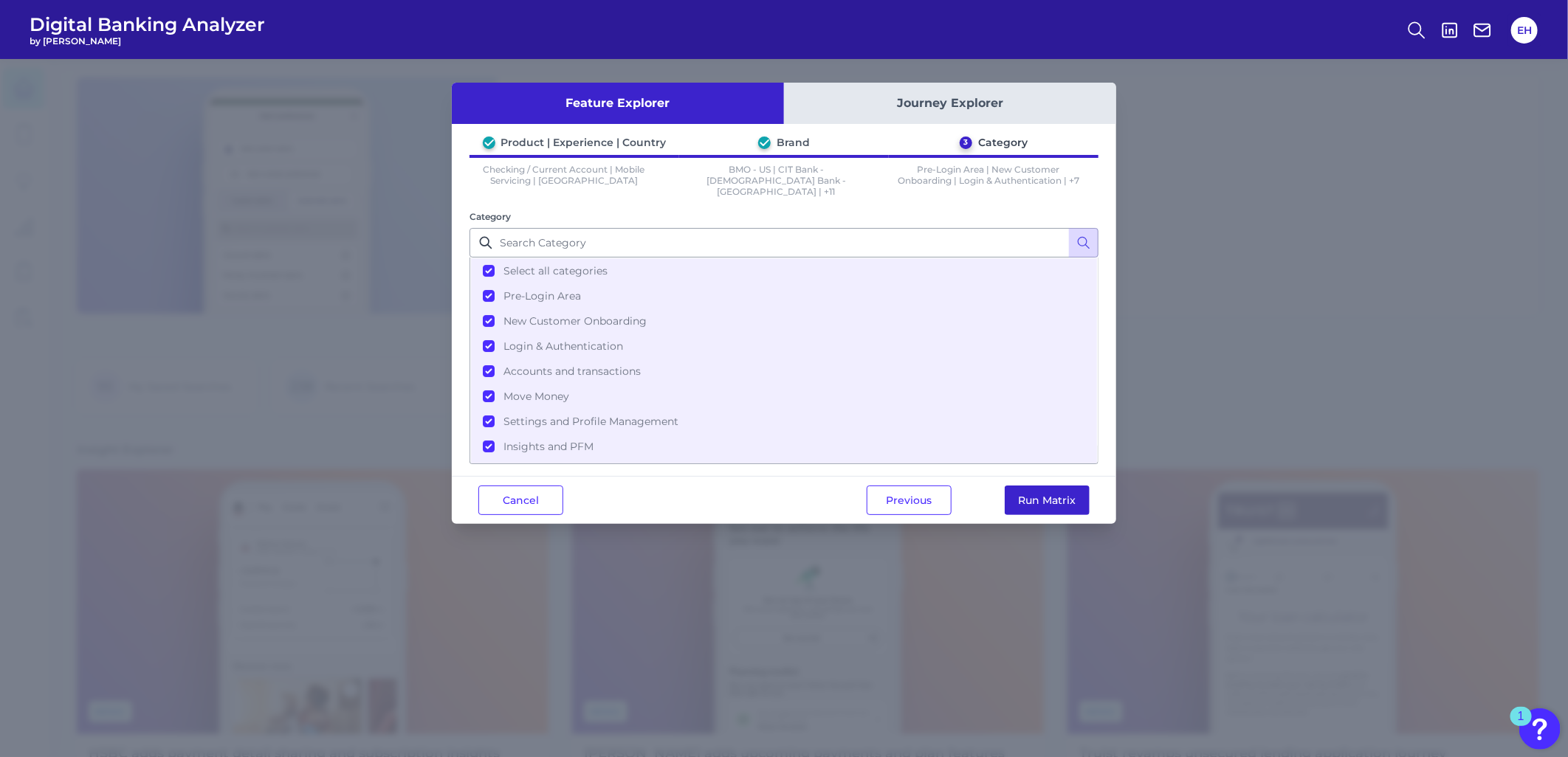
click at [1052, 485] on button "Run Matrix" at bounding box center [1046, 500] width 84 height 29
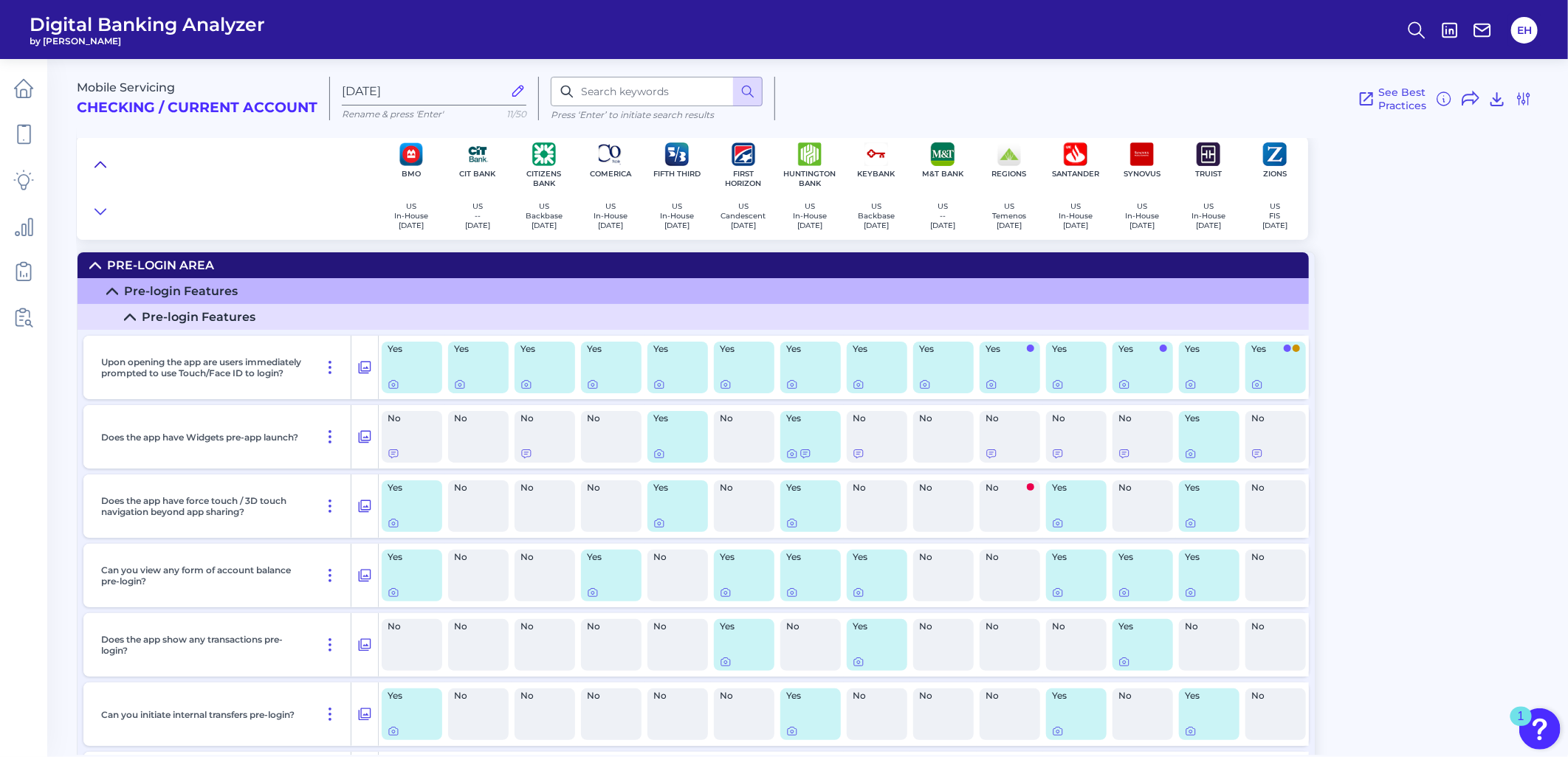
click at [100, 166] on icon at bounding box center [101, 164] width 12 height 15
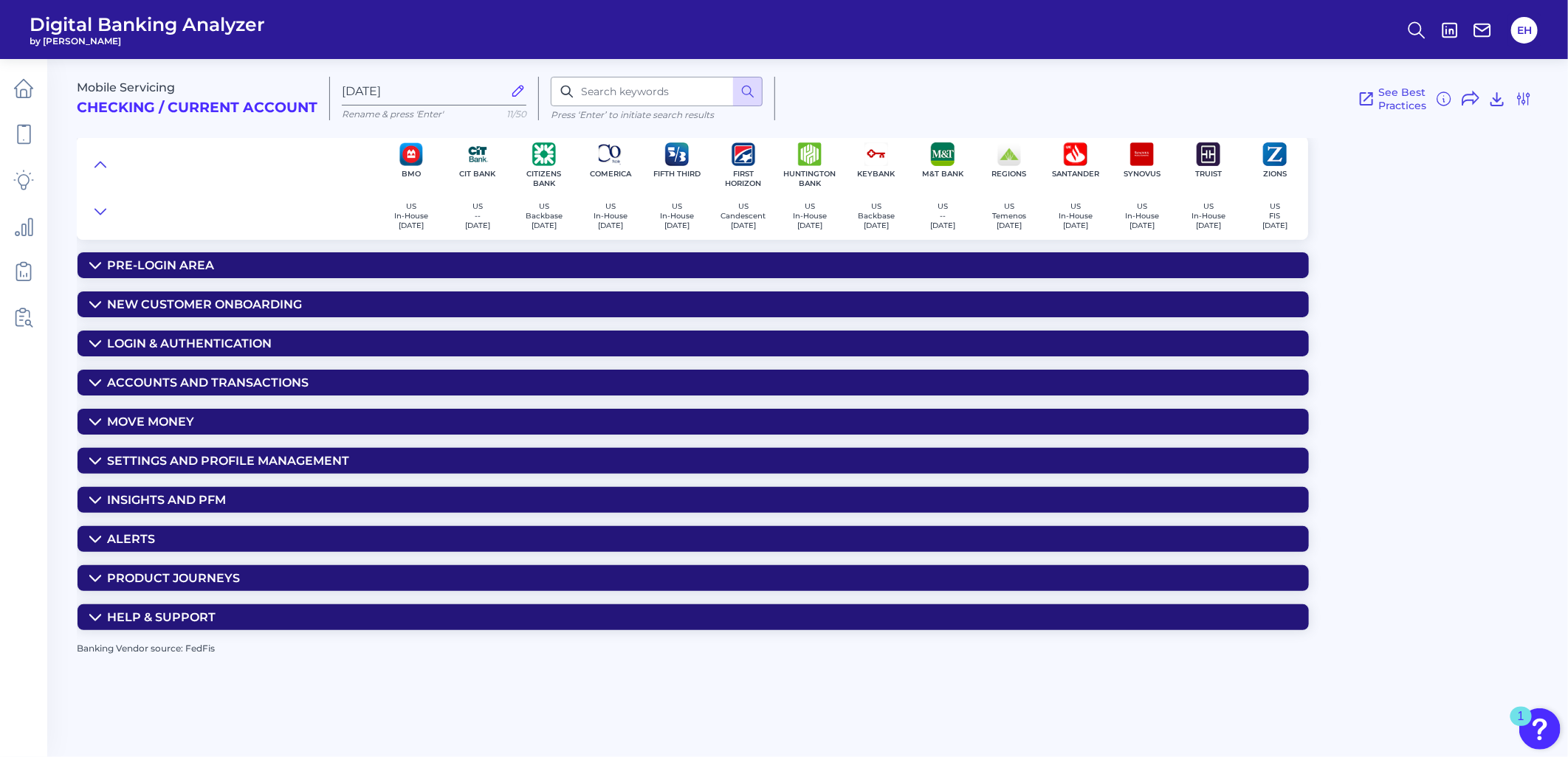
click at [152, 390] on div "Accounts and transactions" at bounding box center [208, 383] width 202 height 14
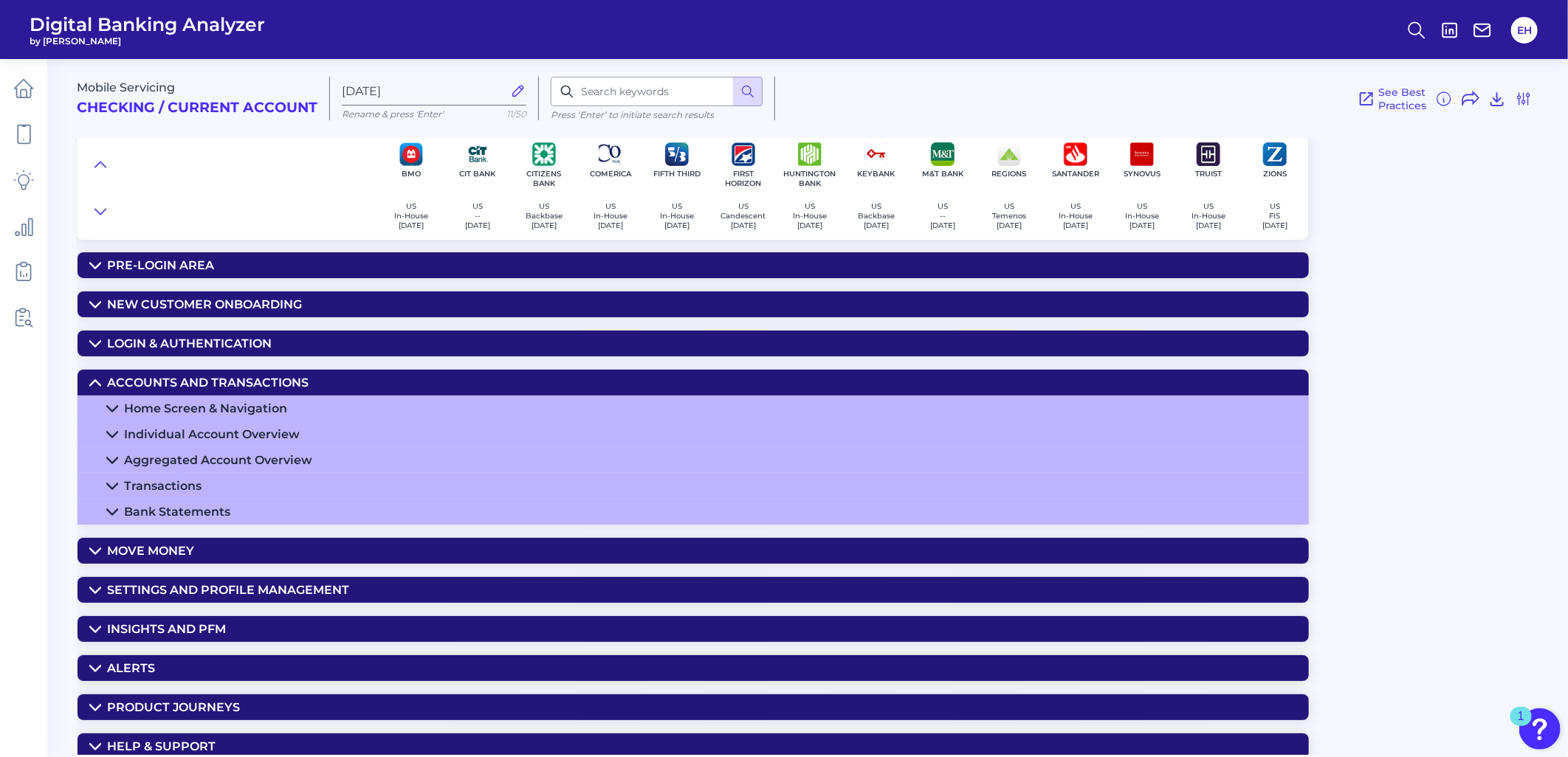
scroll to position [47, 0]
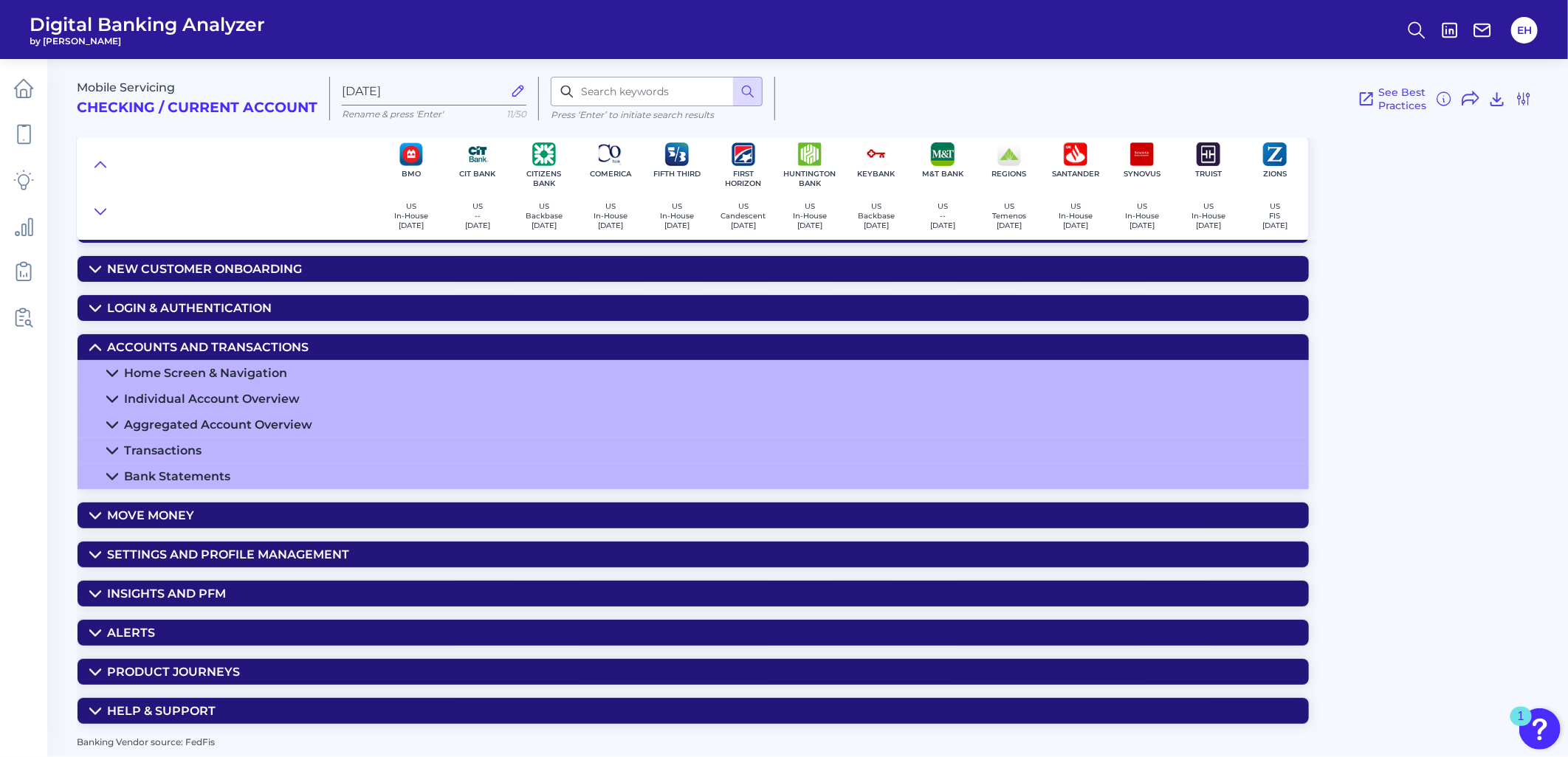
click at [194, 421] on div "Aggregated Account Overview" at bounding box center [218, 425] width 188 height 14
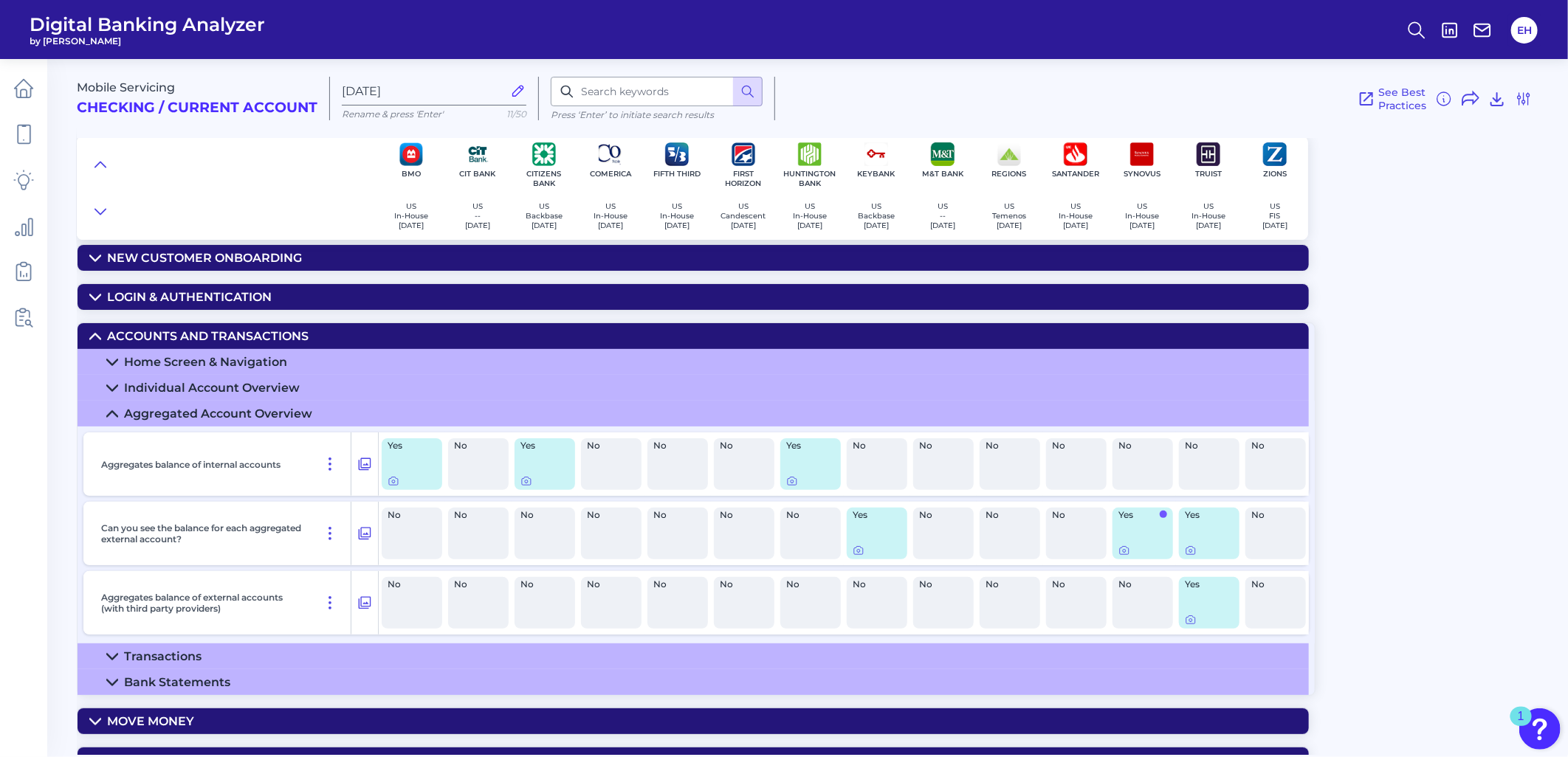
click at [170, 421] on div "Aggregated Account Overview" at bounding box center [218, 414] width 188 height 14
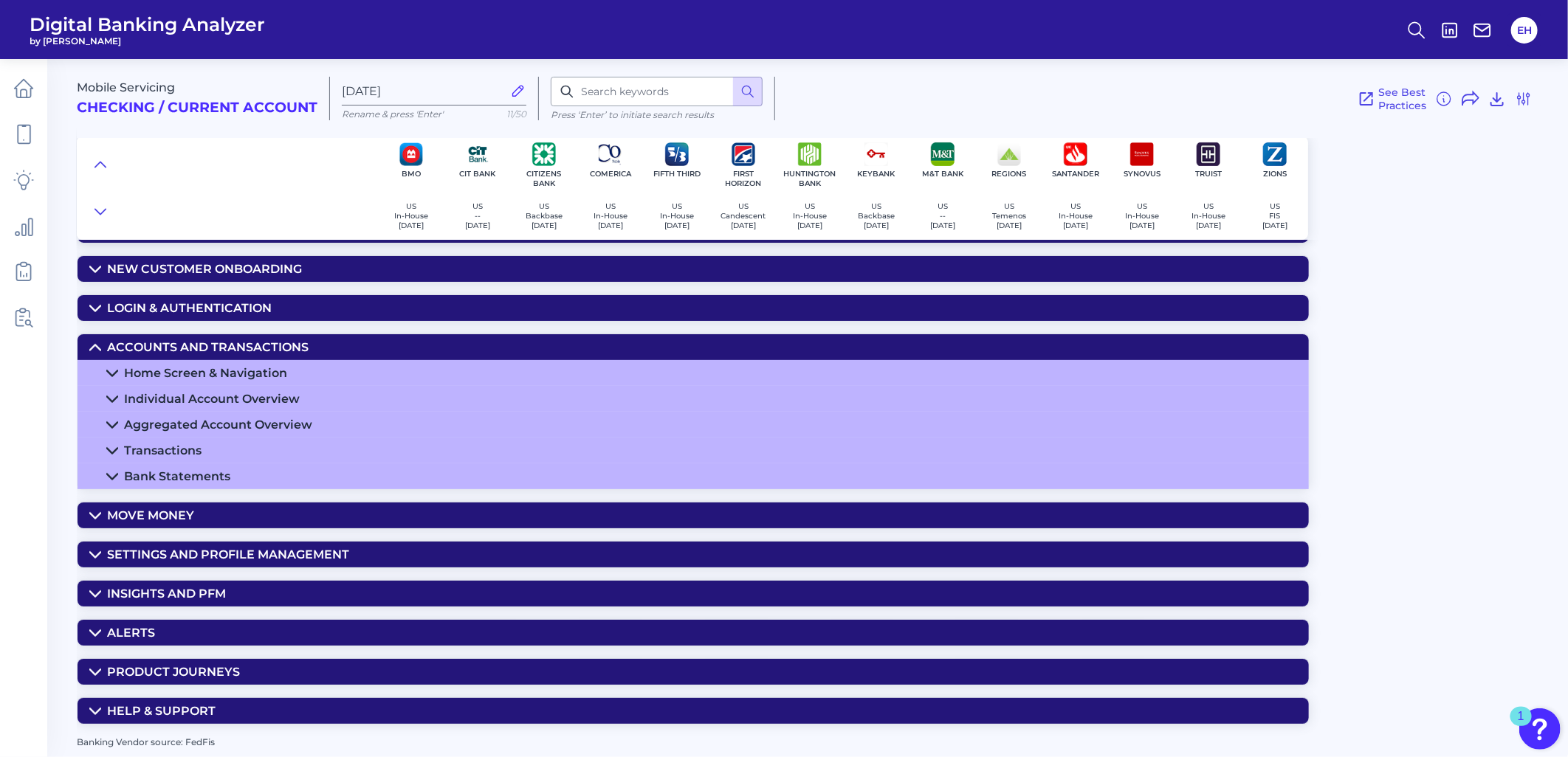
click at [165, 366] on div "Home Screen & Navigation" at bounding box center [205, 373] width 163 height 14
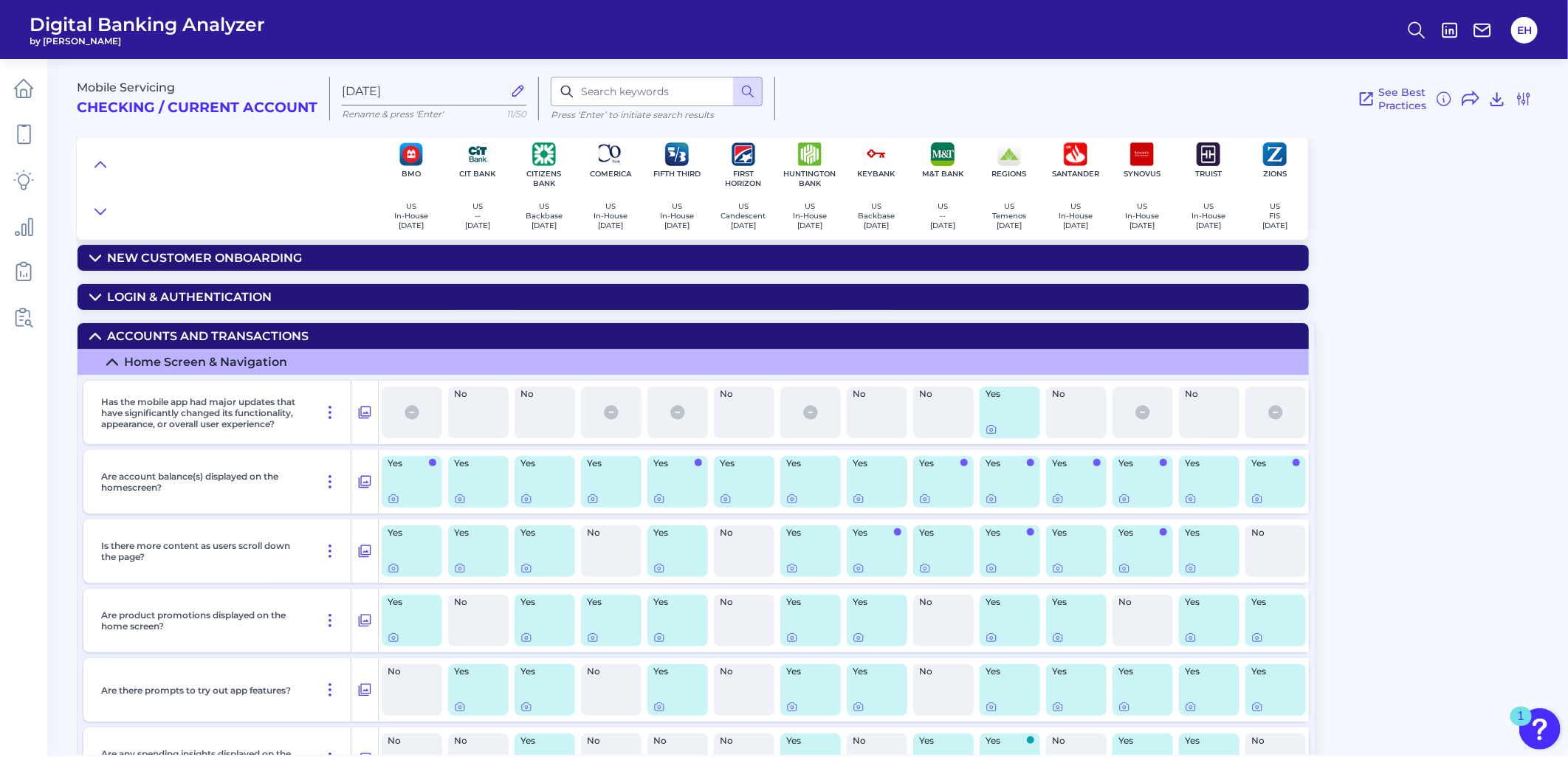
click at [172, 364] on div "Home Screen & Navigation" at bounding box center [205, 362] width 163 height 14
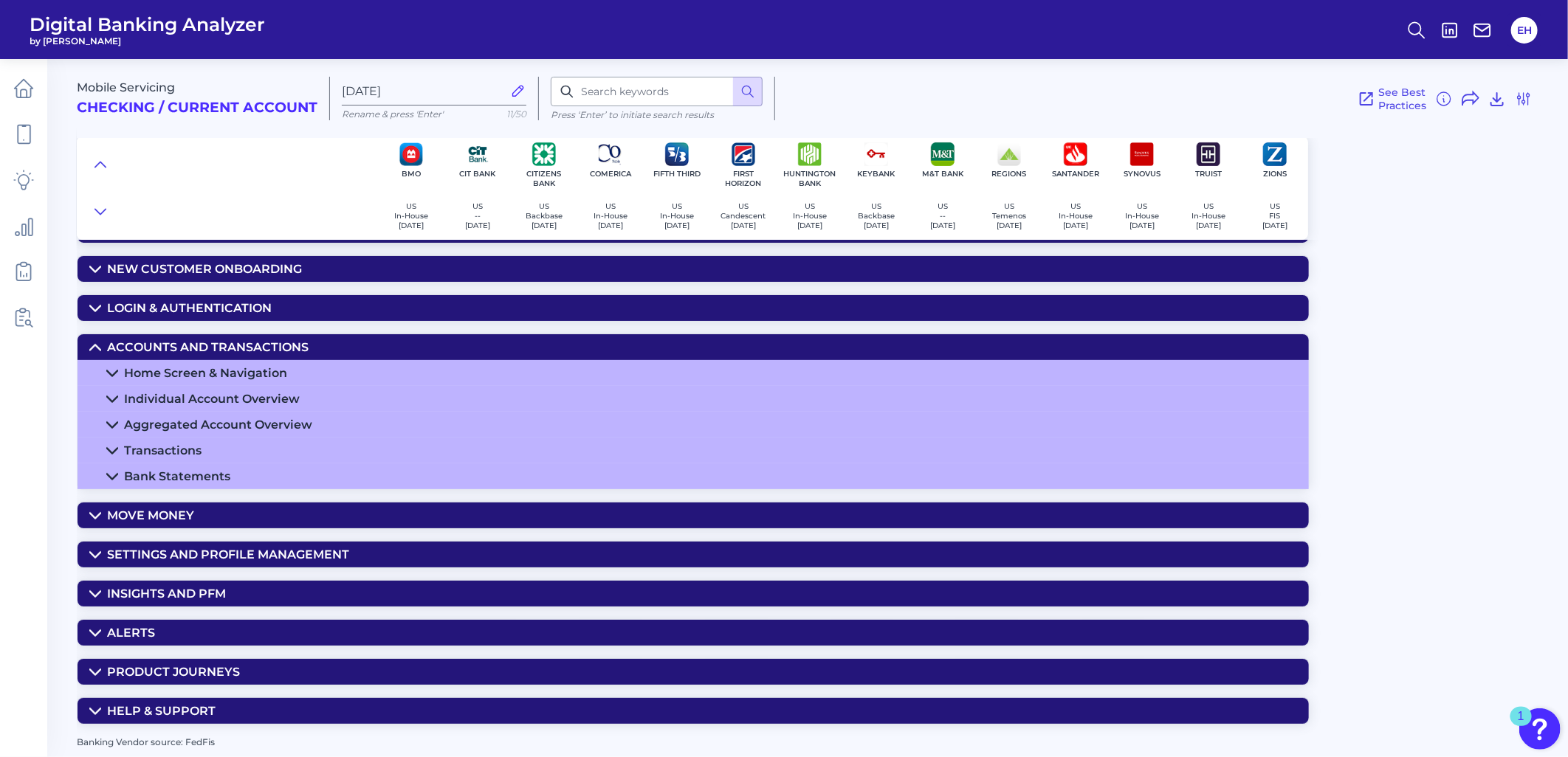
click at [183, 418] on div "Aggregated Account Overview" at bounding box center [218, 425] width 188 height 14
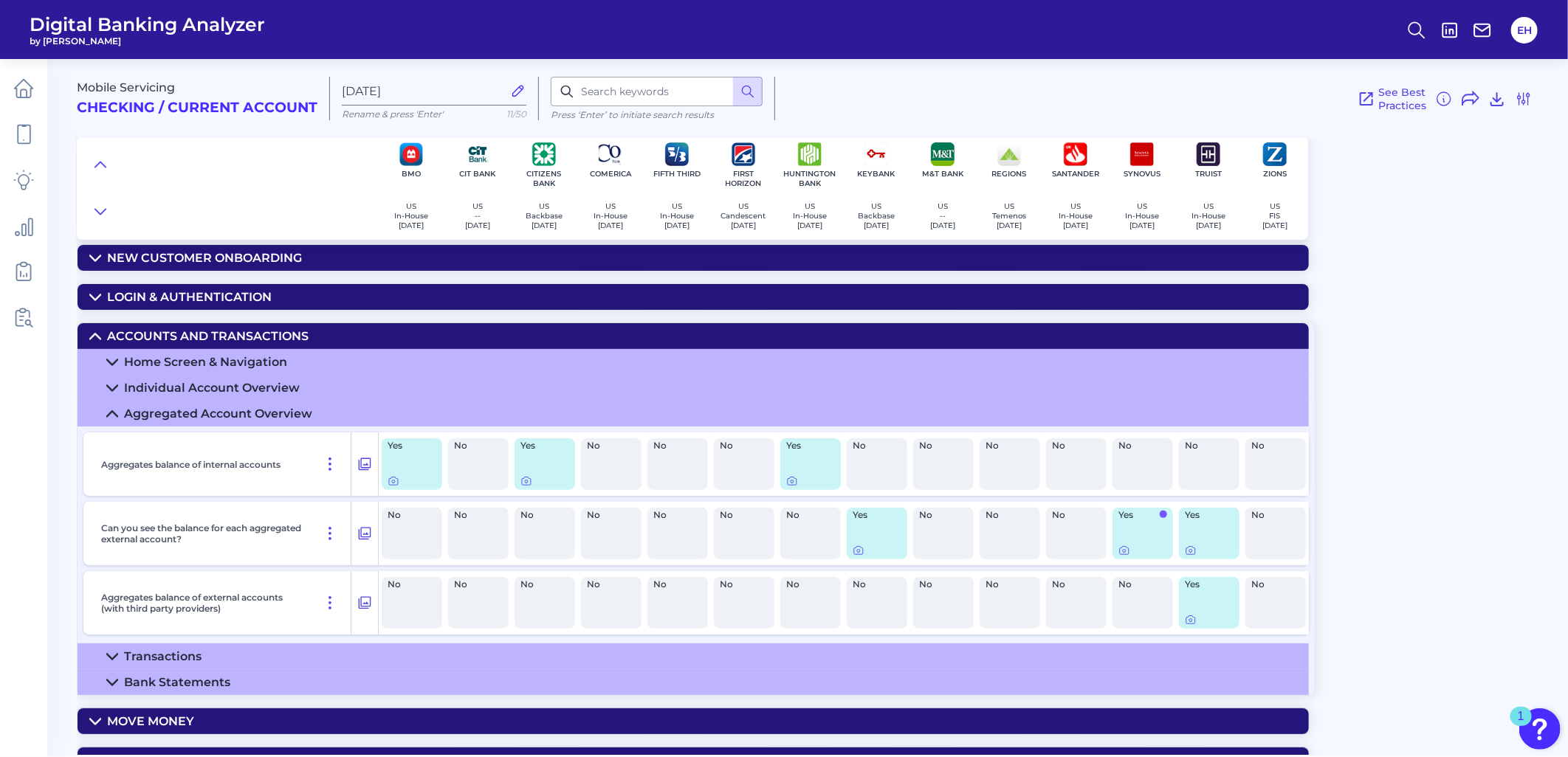
click at [182, 388] on div "Individual Account Overview" at bounding box center [212, 388] width 176 height 14
